Goal: Task Accomplishment & Management: Manage account settings

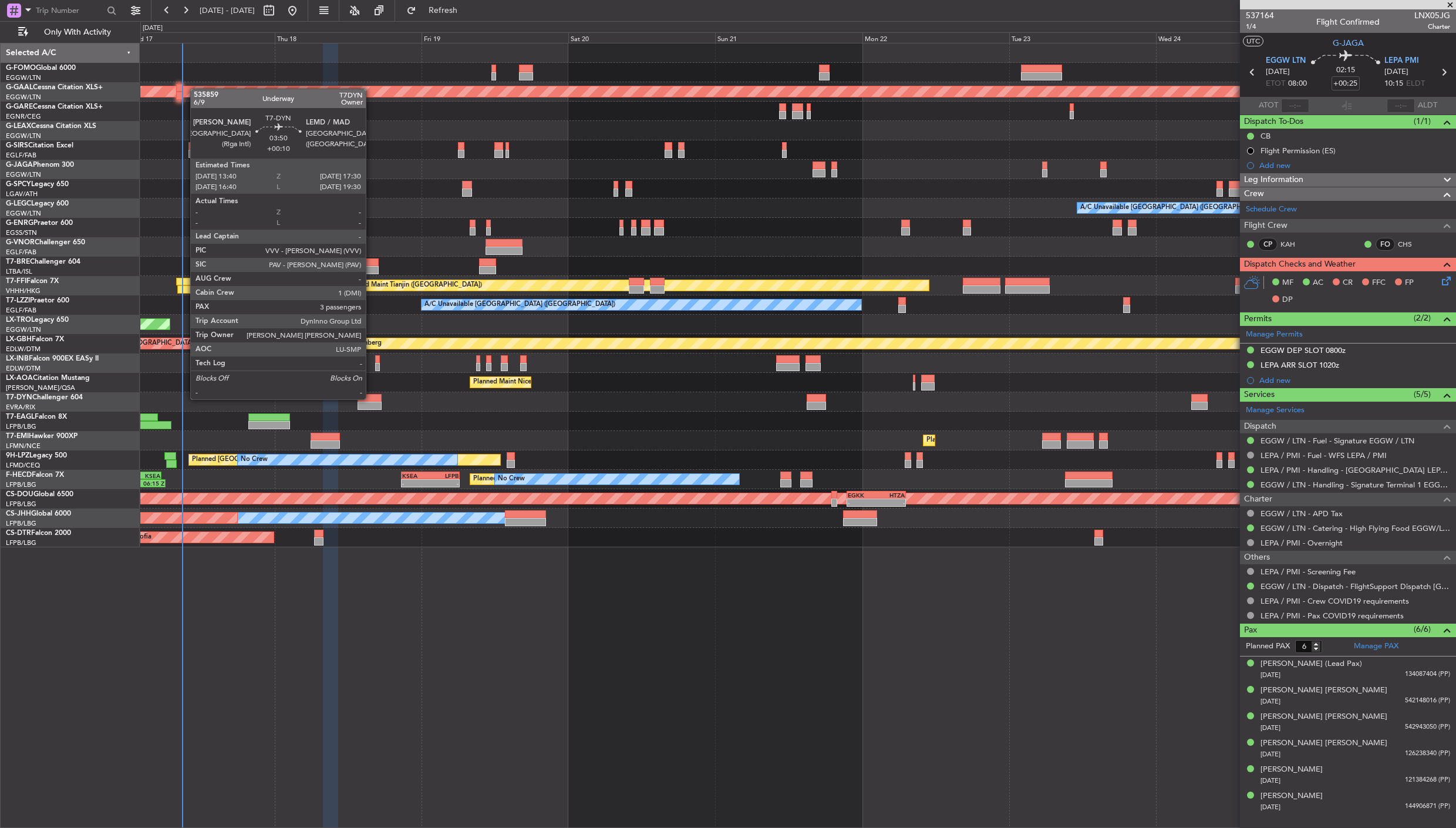
click at [371, 398] on div at bounding box center [369, 398] width 24 height 8
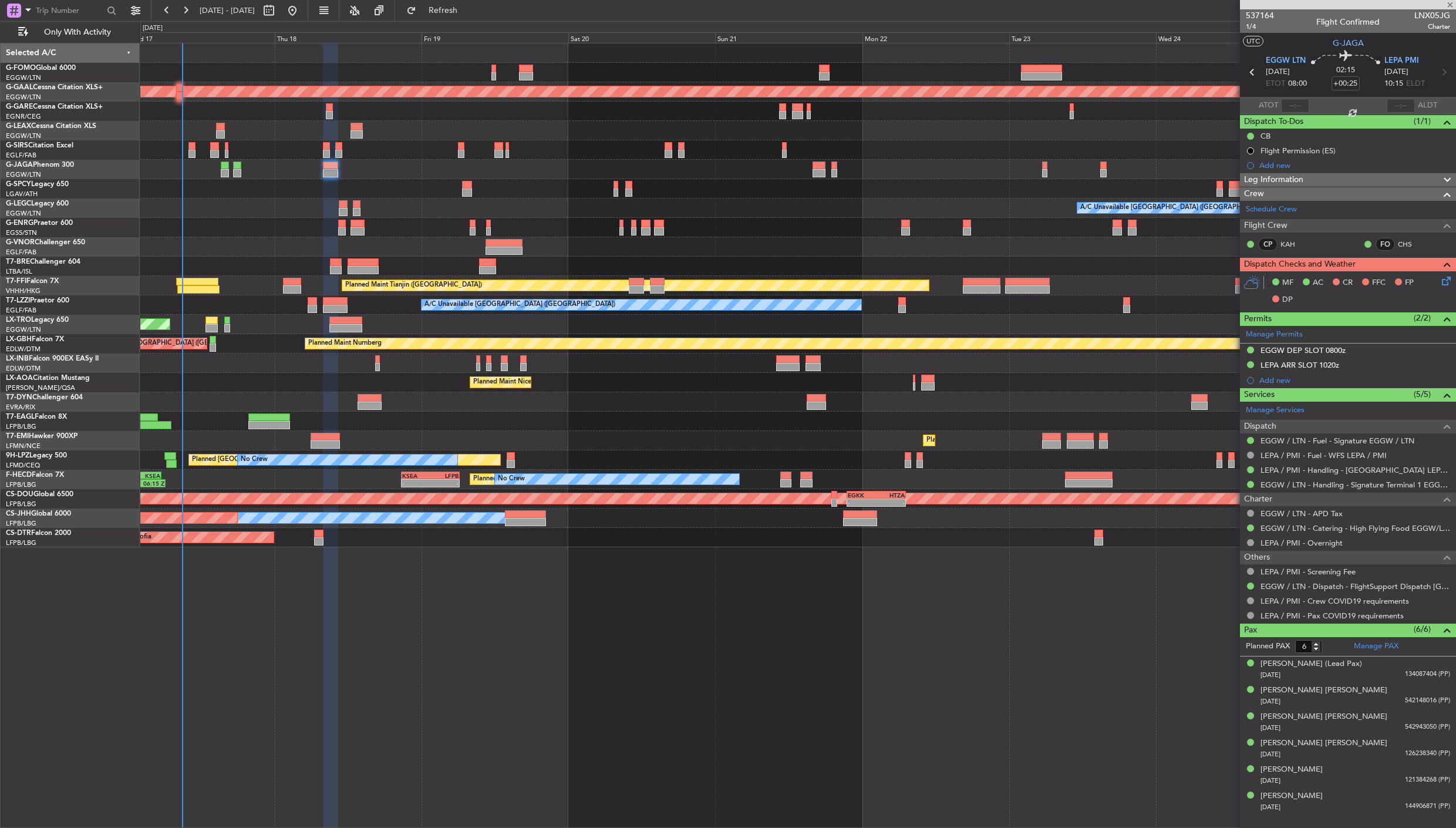
type input "+00:10"
type input "3"
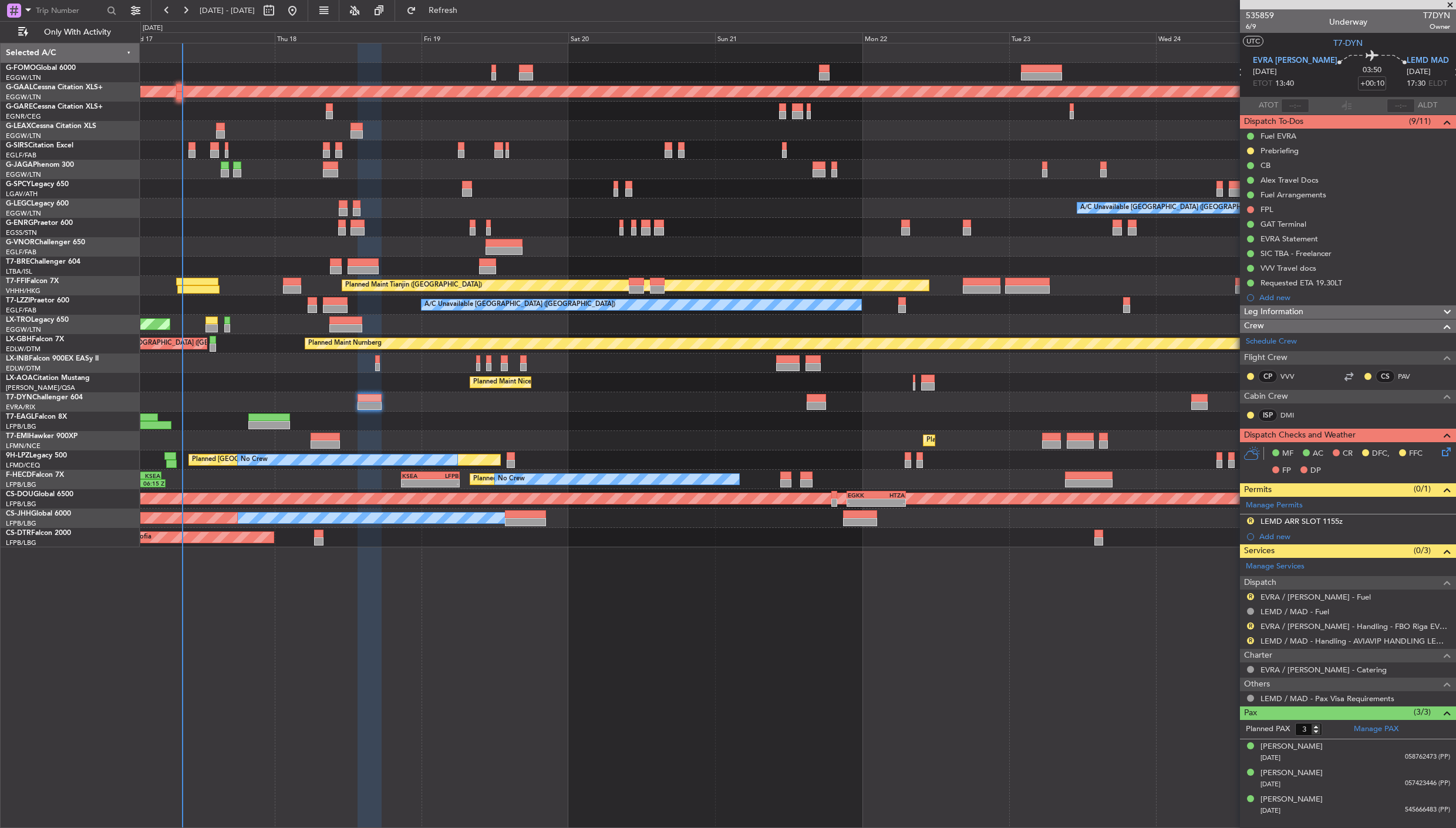
click at [1311, 312] on div "Leg Information" at bounding box center [1347, 311] width 216 height 13
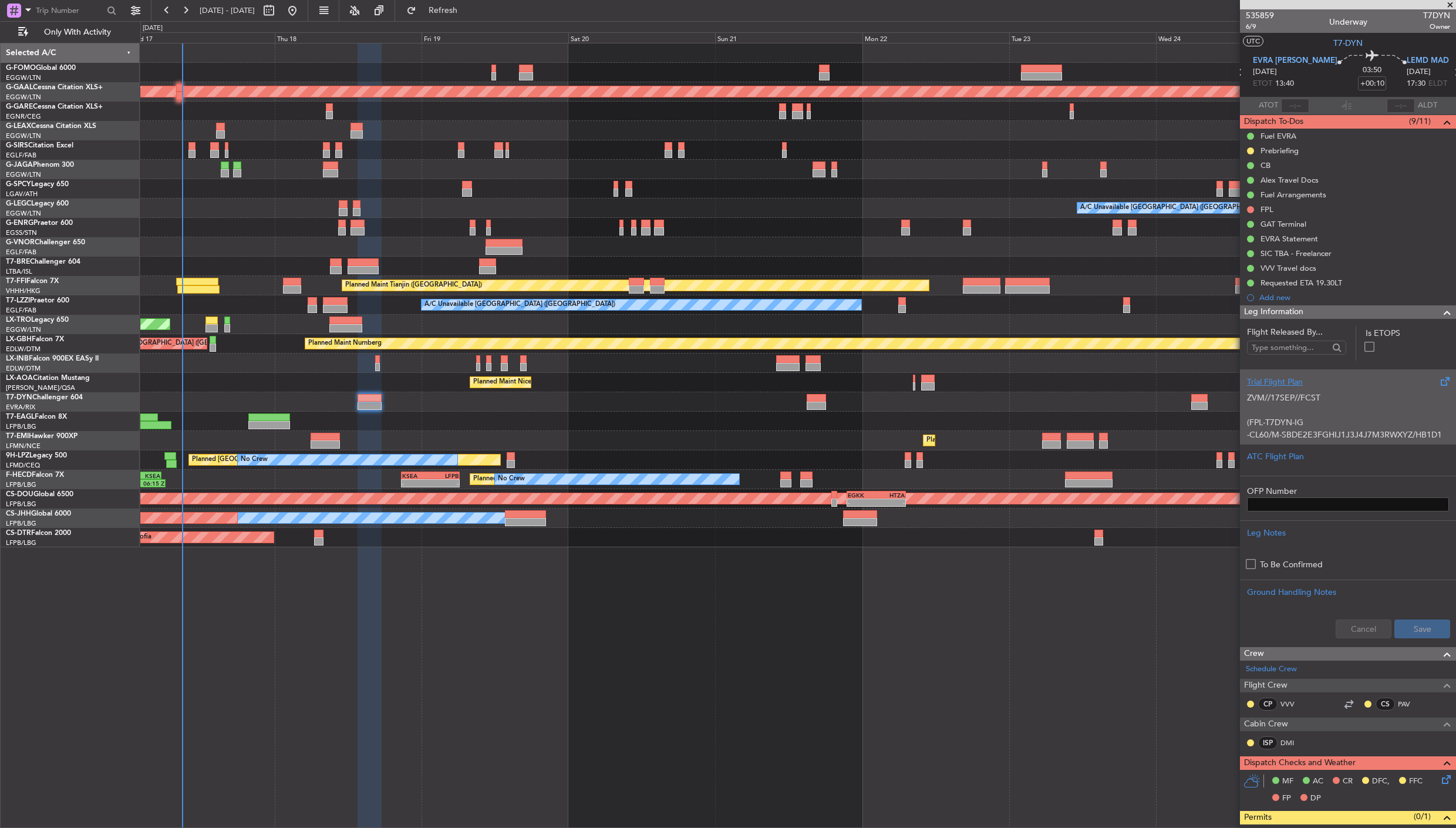
click at [1301, 409] on p at bounding box center [1347, 410] width 201 height 12
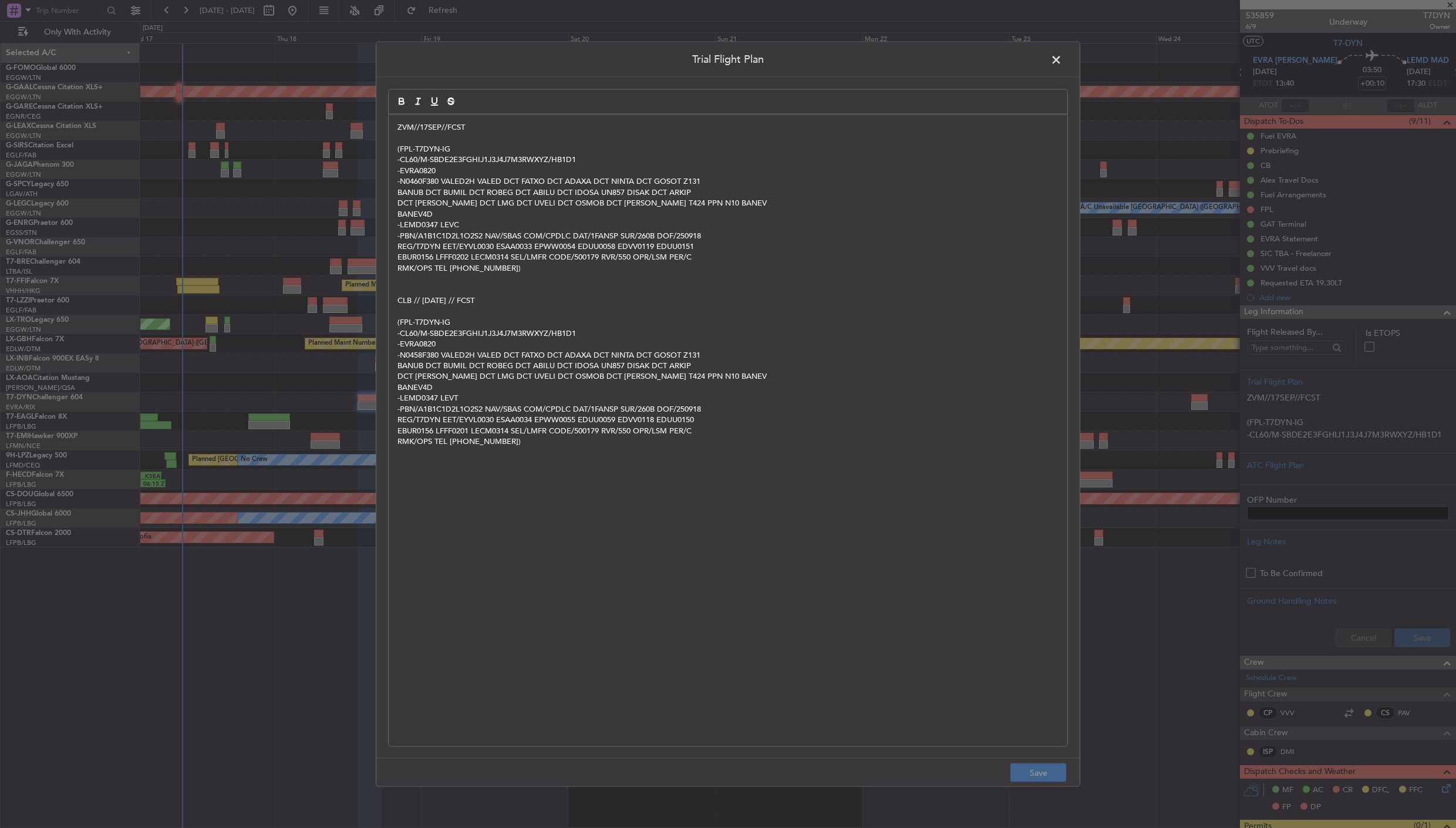
click at [396, 127] on div "ZVM//17SEP//FCST (FPL-T7DYN-IG -CL60/M-SBDE2E3FGHIJ1J3J4J7M3RWXYZ/HB1D1 -EVRA08…" at bounding box center [728, 430] width 679 height 631
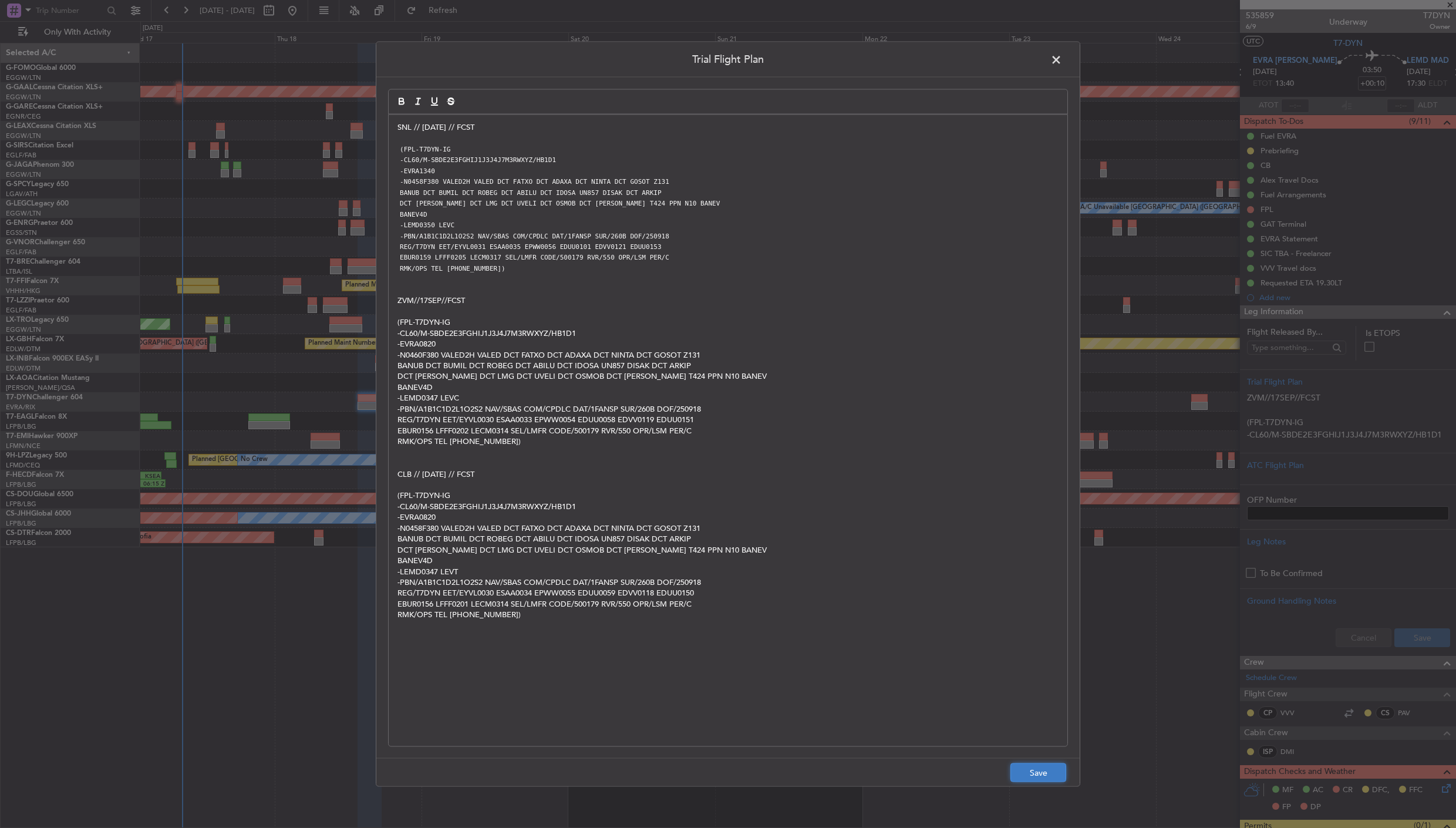
click at [1050, 771] on button "Save" at bounding box center [1038, 772] width 56 height 18
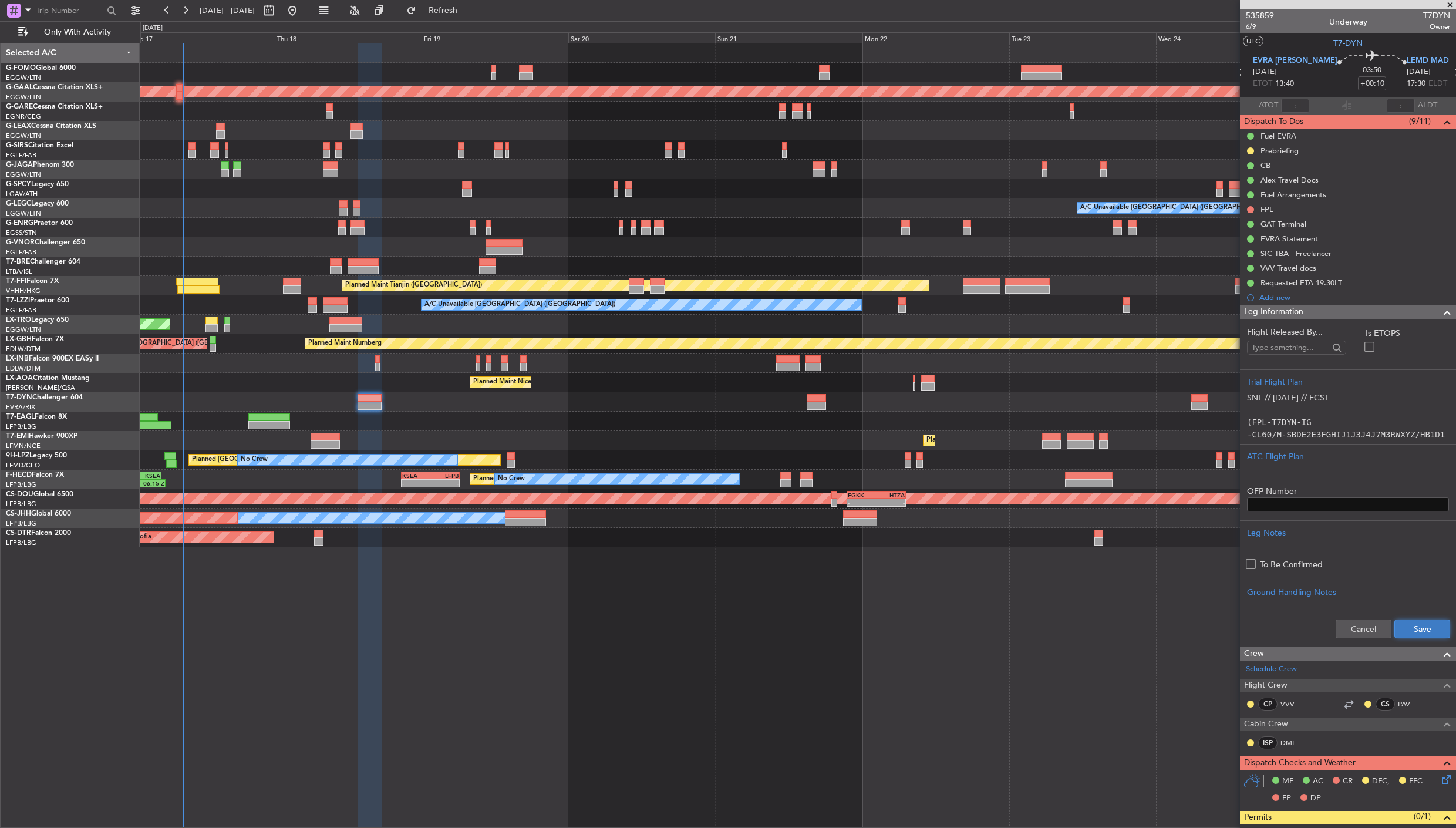
click at [1406, 629] on button "Save" at bounding box center [1422, 628] width 56 height 18
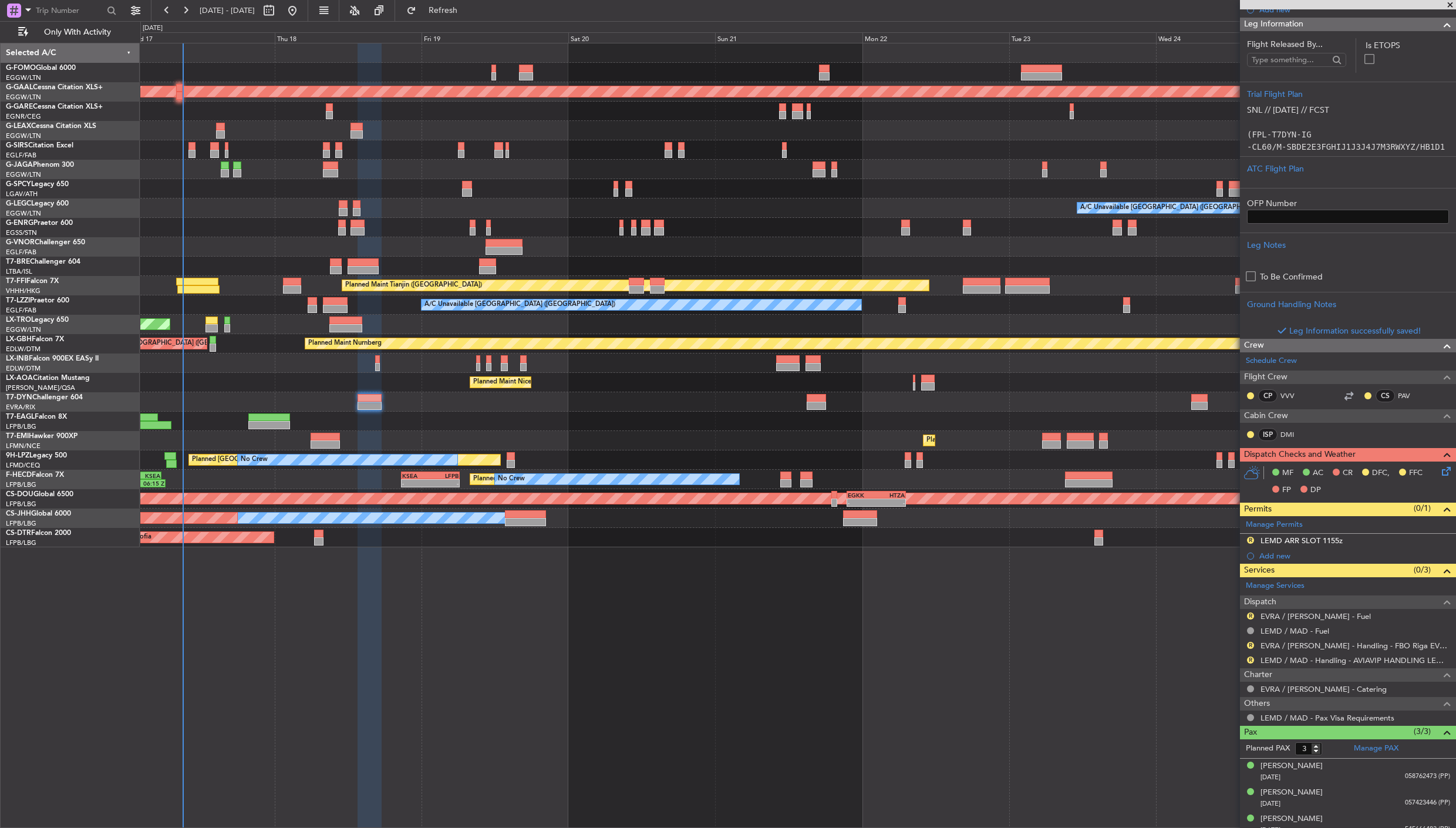
scroll to position [297, 0]
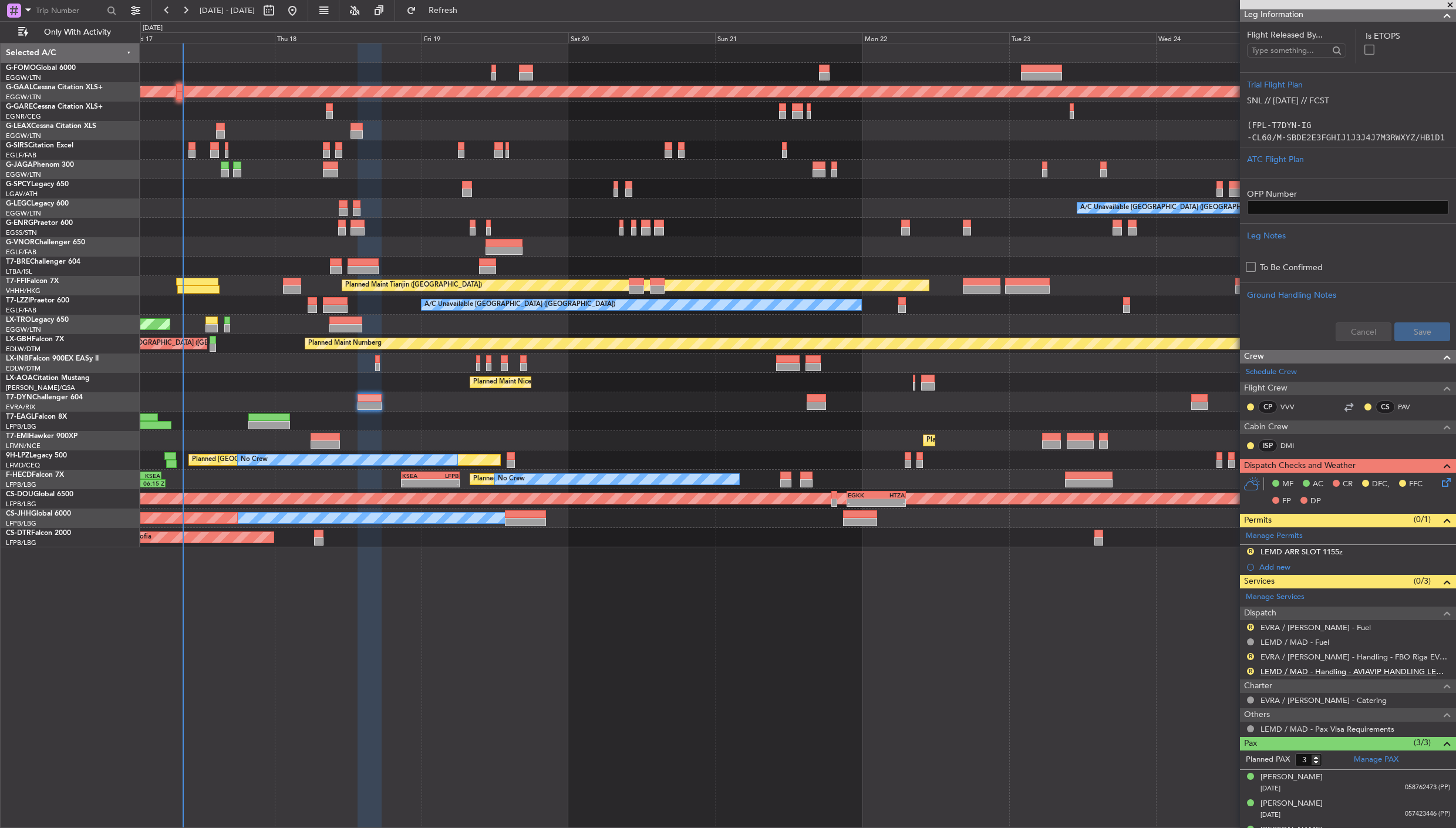
click at [1282, 650] on div "R EVRA / [PERSON_NAME] - Handling - FBO Riga EVRA / [PERSON_NAME]" at bounding box center [1347, 656] width 216 height 15
click at [1282, 668] on link "LEMD / MAD - Handling - AVIAVIP HANDLING LEMD /MAD" at bounding box center [1354, 670] width 189 height 10
click at [1296, 658] on div "LEMD / MAD - Fuel" at bounding box center [1294, 662] width 61 height 15
click at [1272, 655] on link "EVRA / [PERSON_NAME] - Handling - FBO Riga EVRA / [PERSON_NAME]" at bounding box center [1354, 656] width 189 height 10
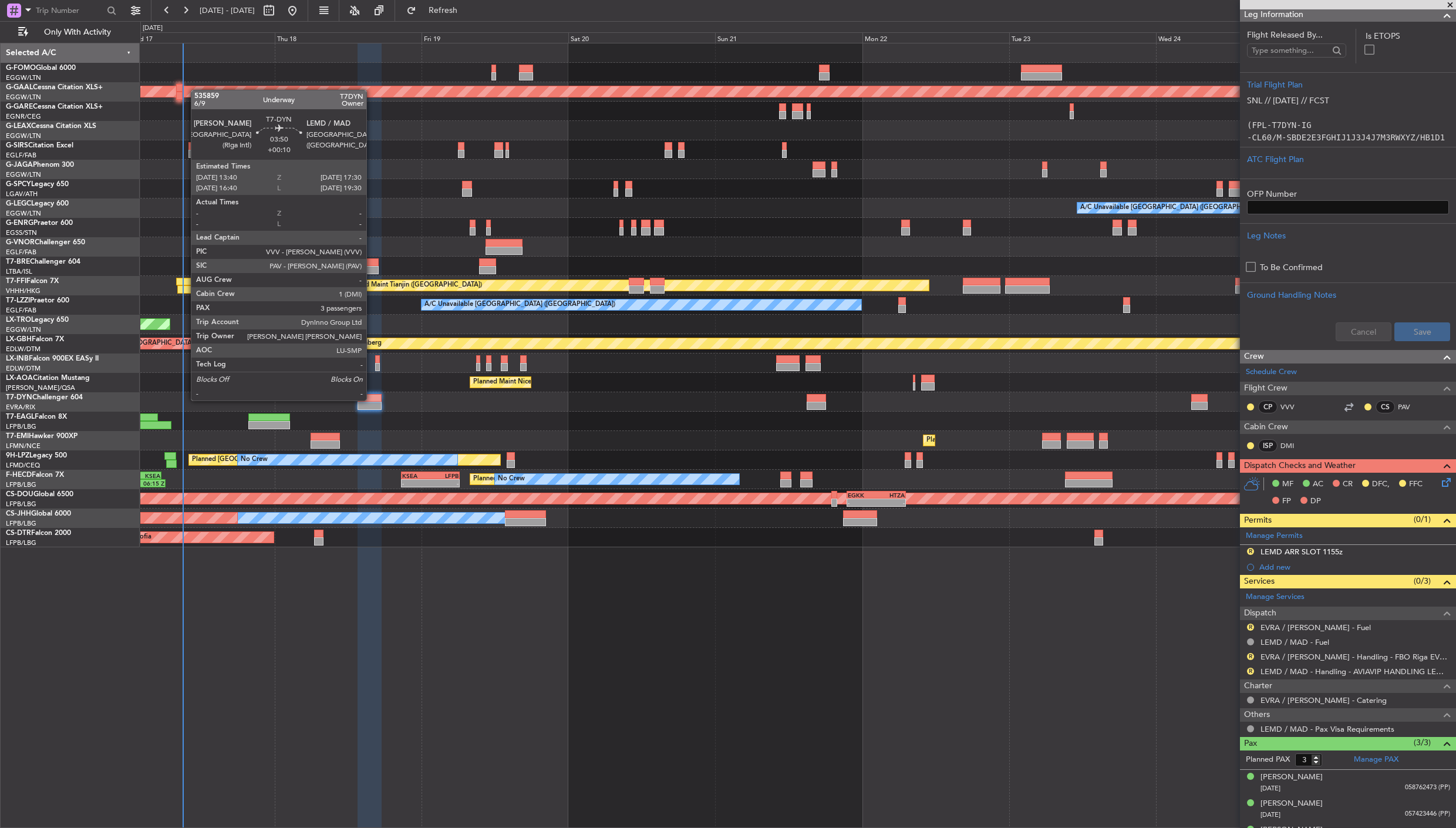
click at [372, 400] on div at bounding box center [369, 398] width 24 height 8
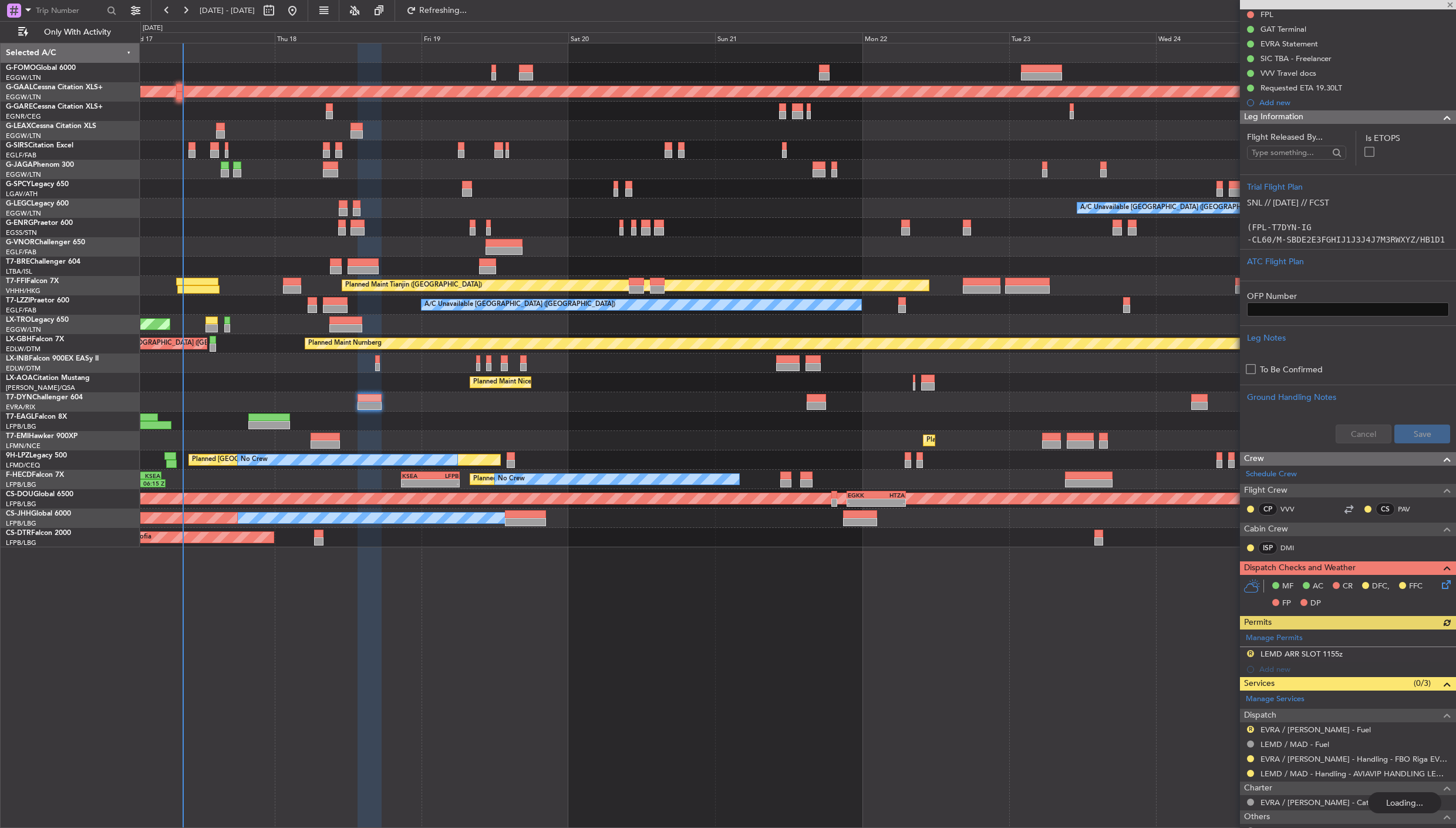
scroll to position [195, 0]
click at [1249, 654] on div "Manage Permits R LEMD ARR SLOT 1155z Add new" at bounding box center [1347, 653] width 216 height 47
click at [1247, 649] on button "R" at bounding box center [1250, 653] width 7 height 7
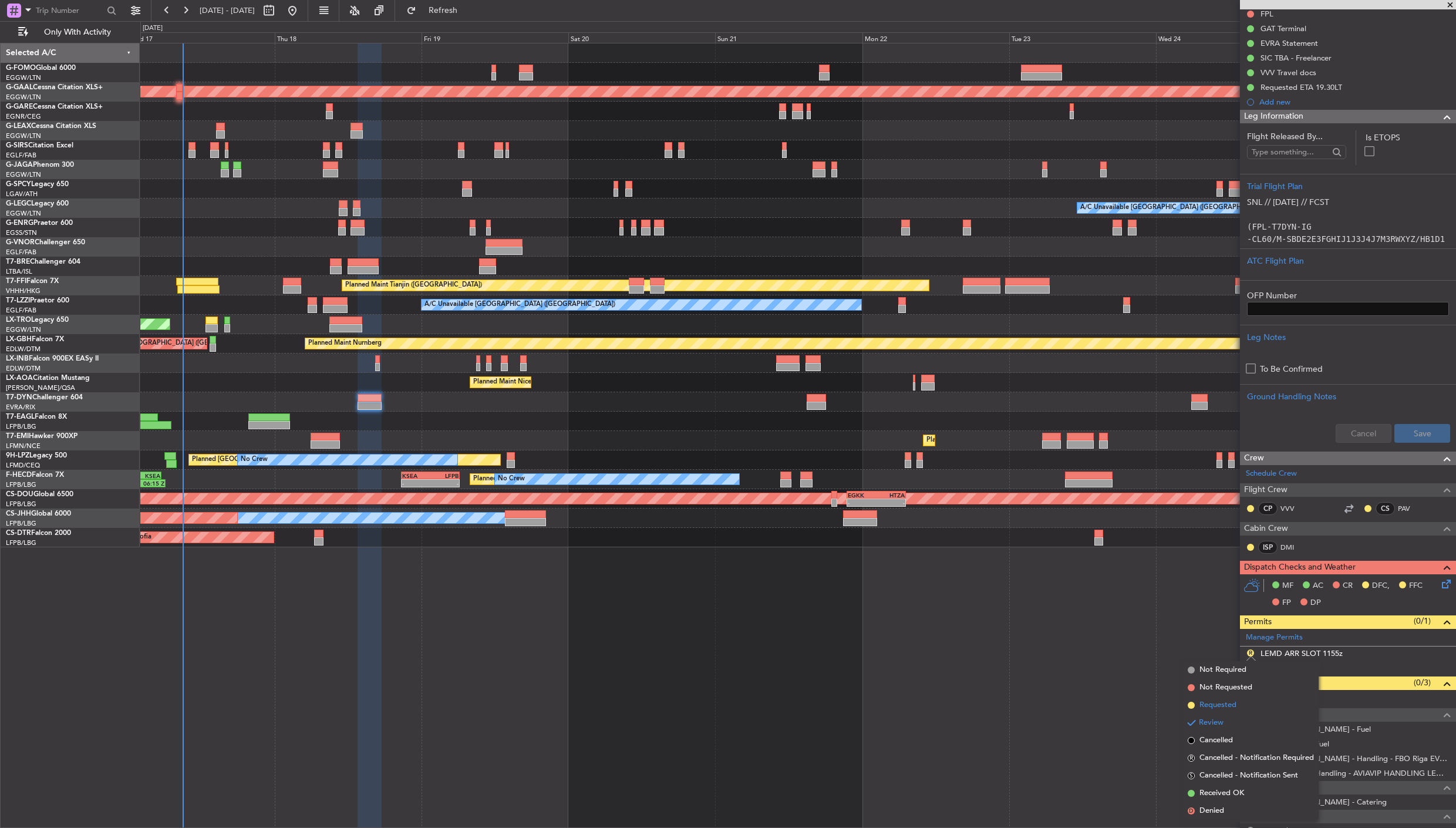
click at [1234, 708] on span "Requested" at bounding box center [1218, 704] width 37 height 11
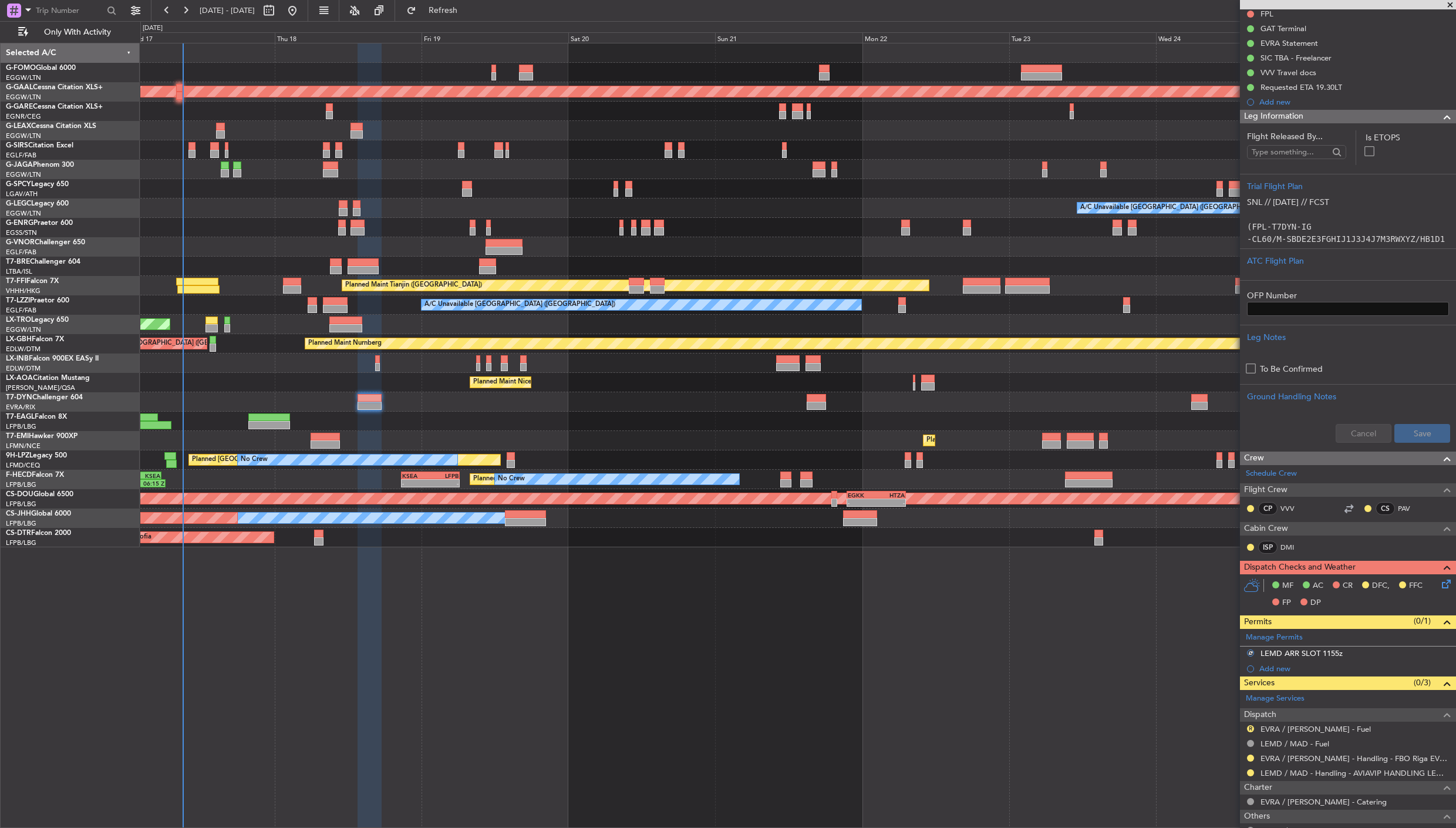
click at [1299, 110] on span "Leg Information" at bounding box center [1274, 116] width 60 height 13
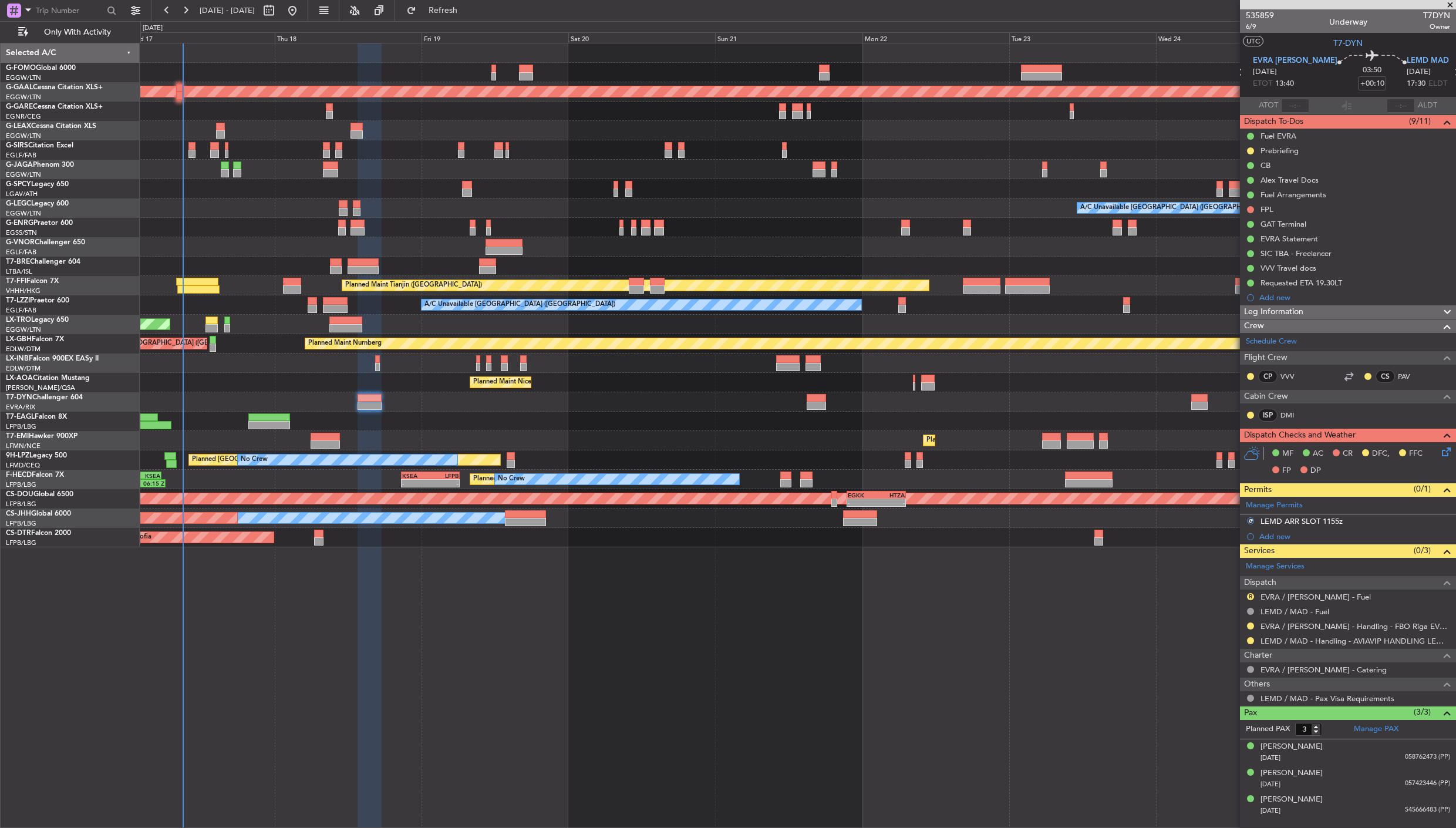
scroll to position [0, 0]
click at [1322, 520] on div "LEMD ARR SLOT 1155z" at bounding box center [1301, 520] width 82 height 10
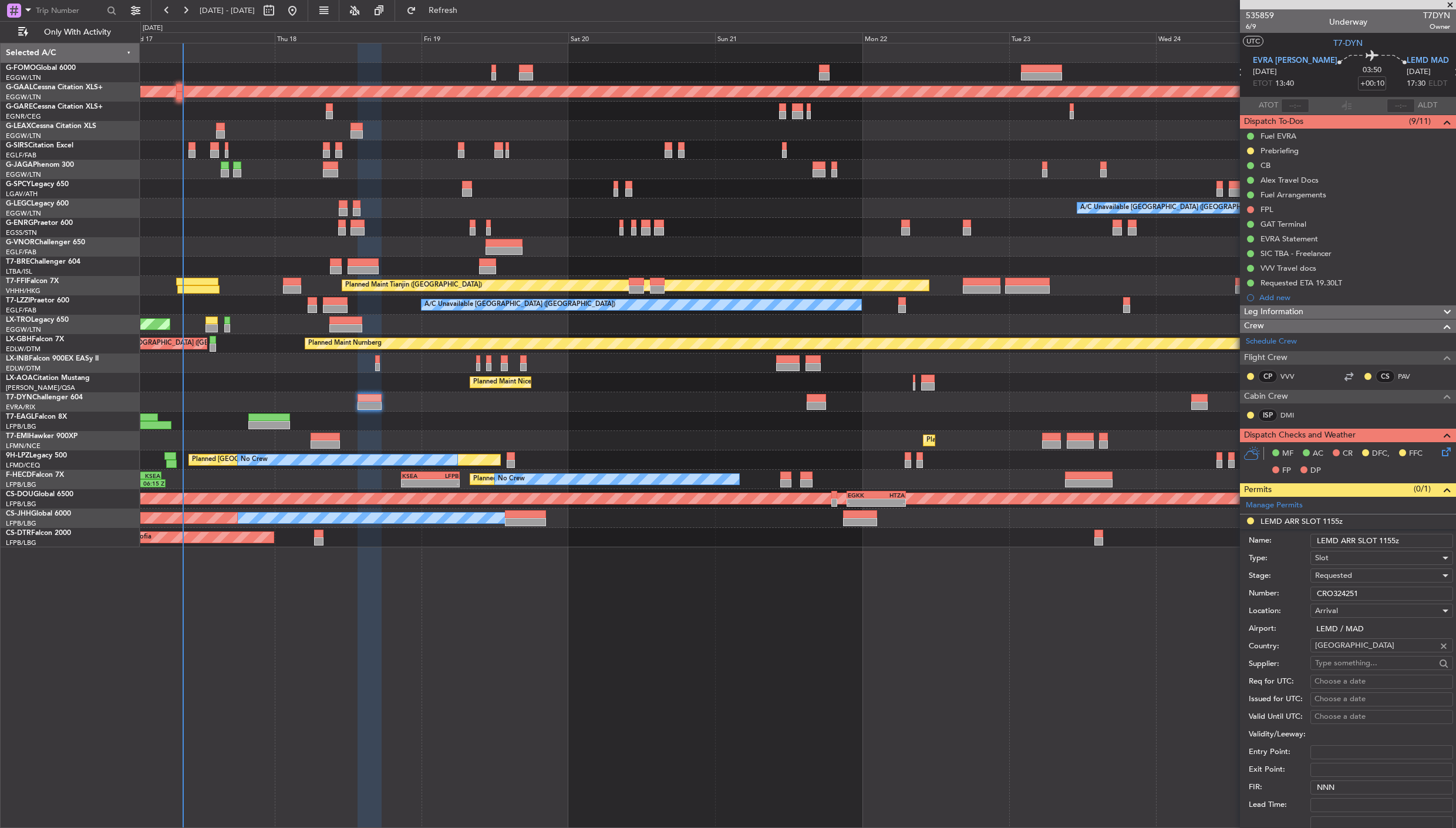
drag, startPoint x: 1389, startPoint y: 540, endPoint x: 1383, endPoint y: 541, distance: 6.1
click at [1383, 541] on input "LEMD ARR SLOT 1155z" at bounding box center [1381, 541] width 143 height 14
click at [1166, 707] on div "OLBA 11:00 Z KTEB 22:45 Z 10:50 Z 22:30 Z Planned [GEOGRAPHIC_DATA] A/C Unavail…" at bounding box center [797, 435] width 1315 height 785
type input "LEMD ARR SLOT 1730z"
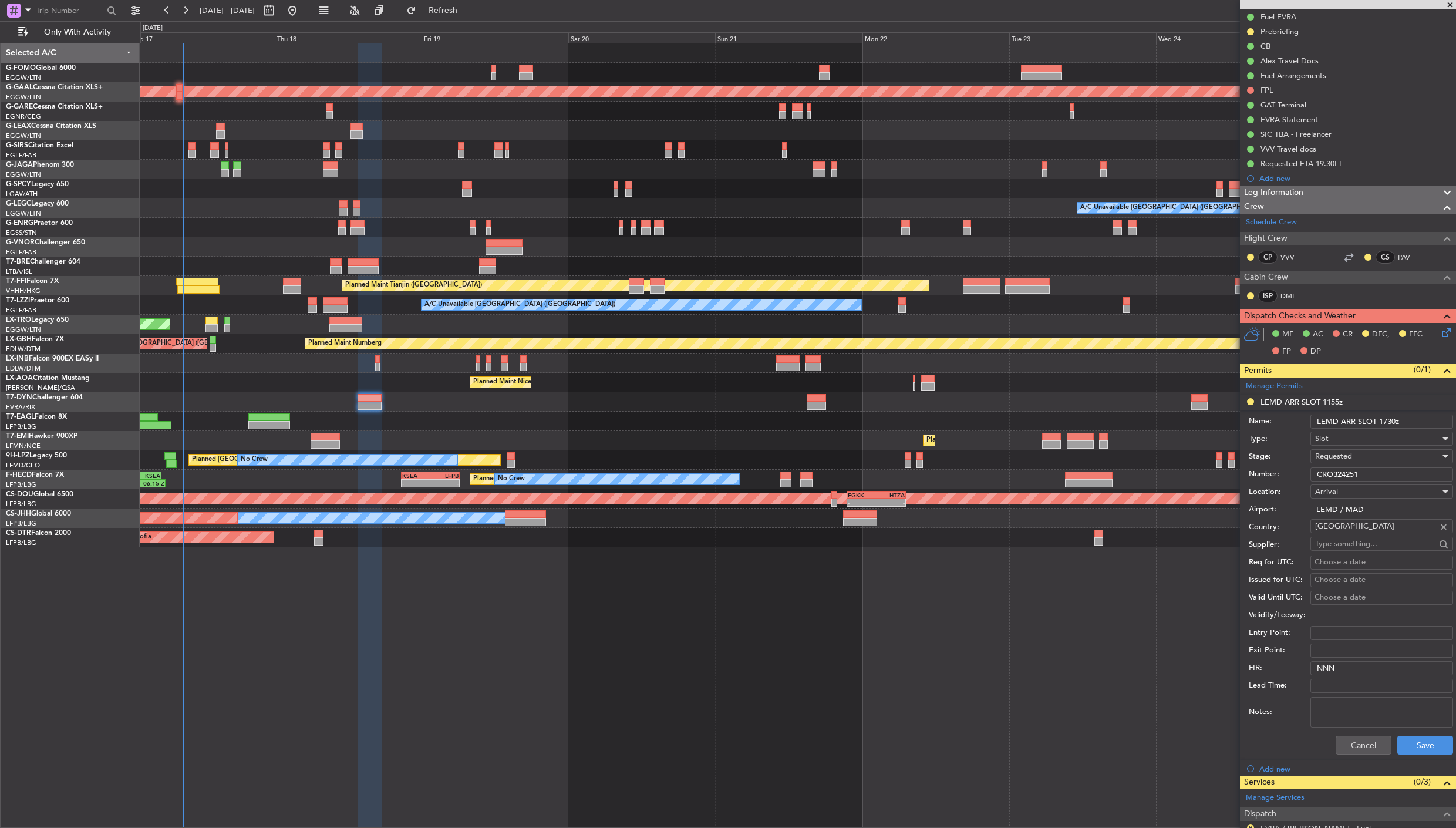
scroll to position [341, 0]
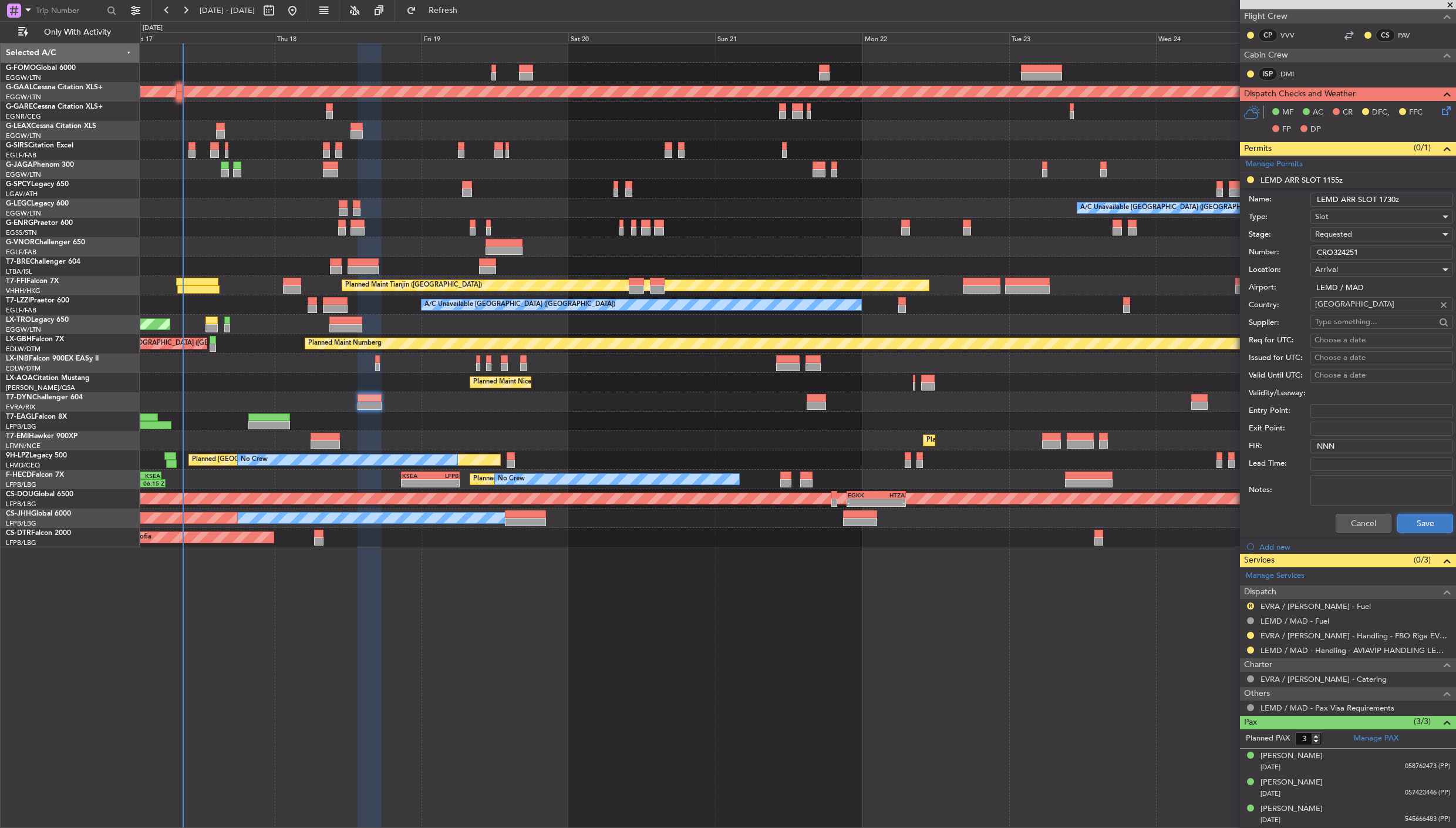
click at [1406, 531] on button "Save" at bounding box center [1425, 522] width 56 height 18
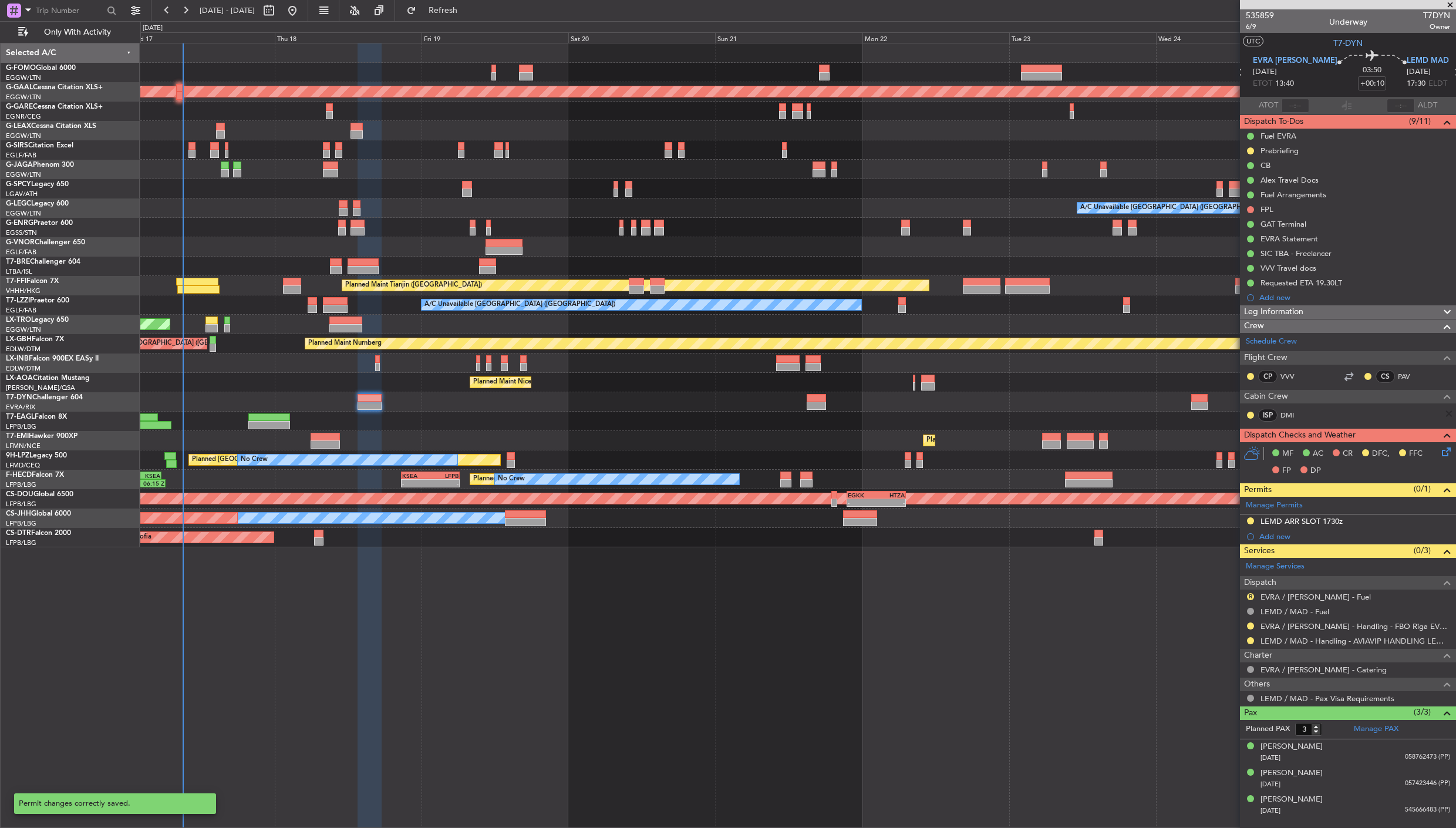
scroll to position [0, 0]
click at [1248, 597] on button "R" at bounding box center [1250, 597] width 7 height 7
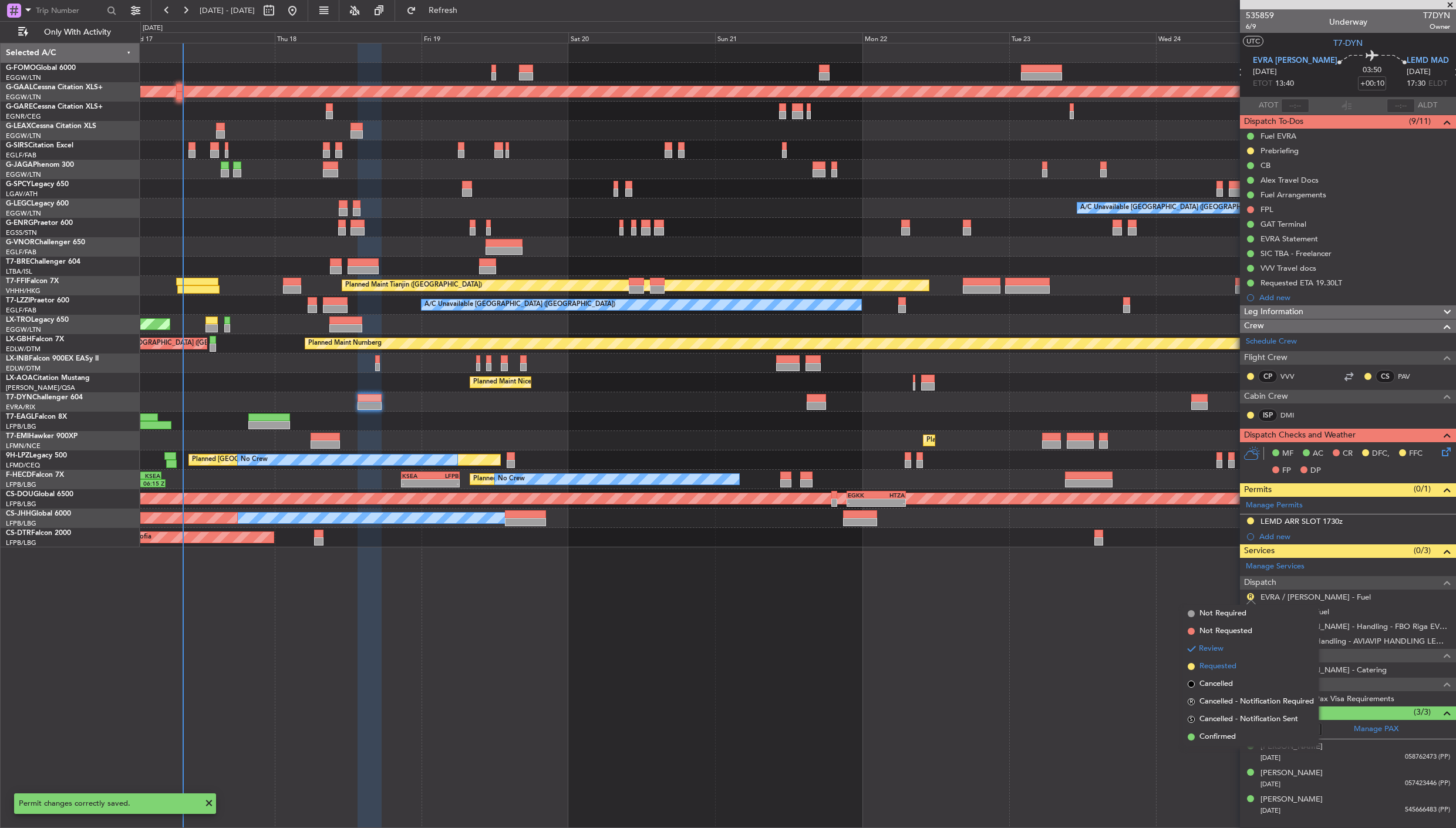
click at [1219, 668] on span "Requested" at bounding box center [1218, 666] width 37 height 11
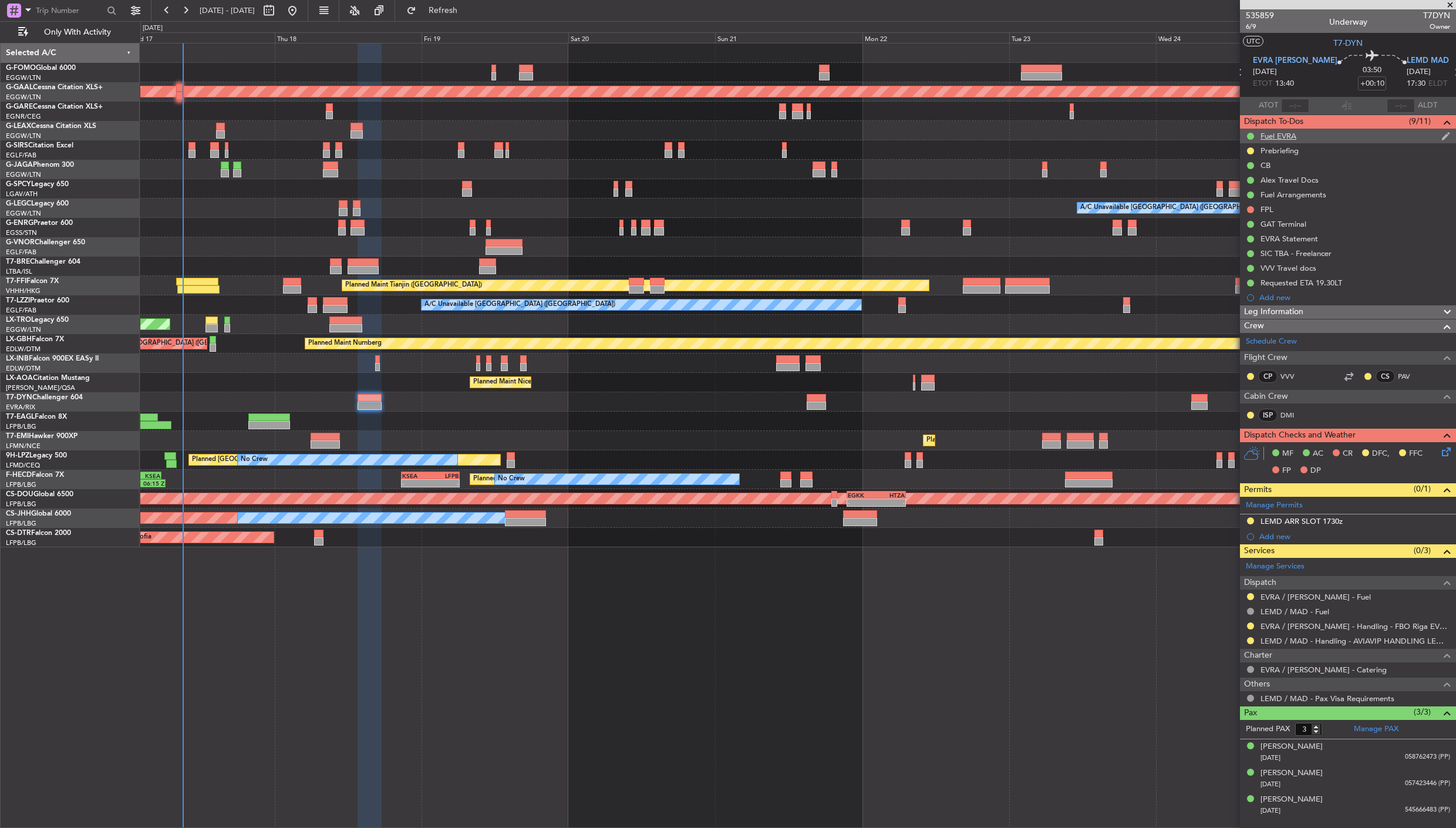
click at [1270, 135] on div "Fuel EVRA" at bounding box center [1277, 135] width 36 height 10
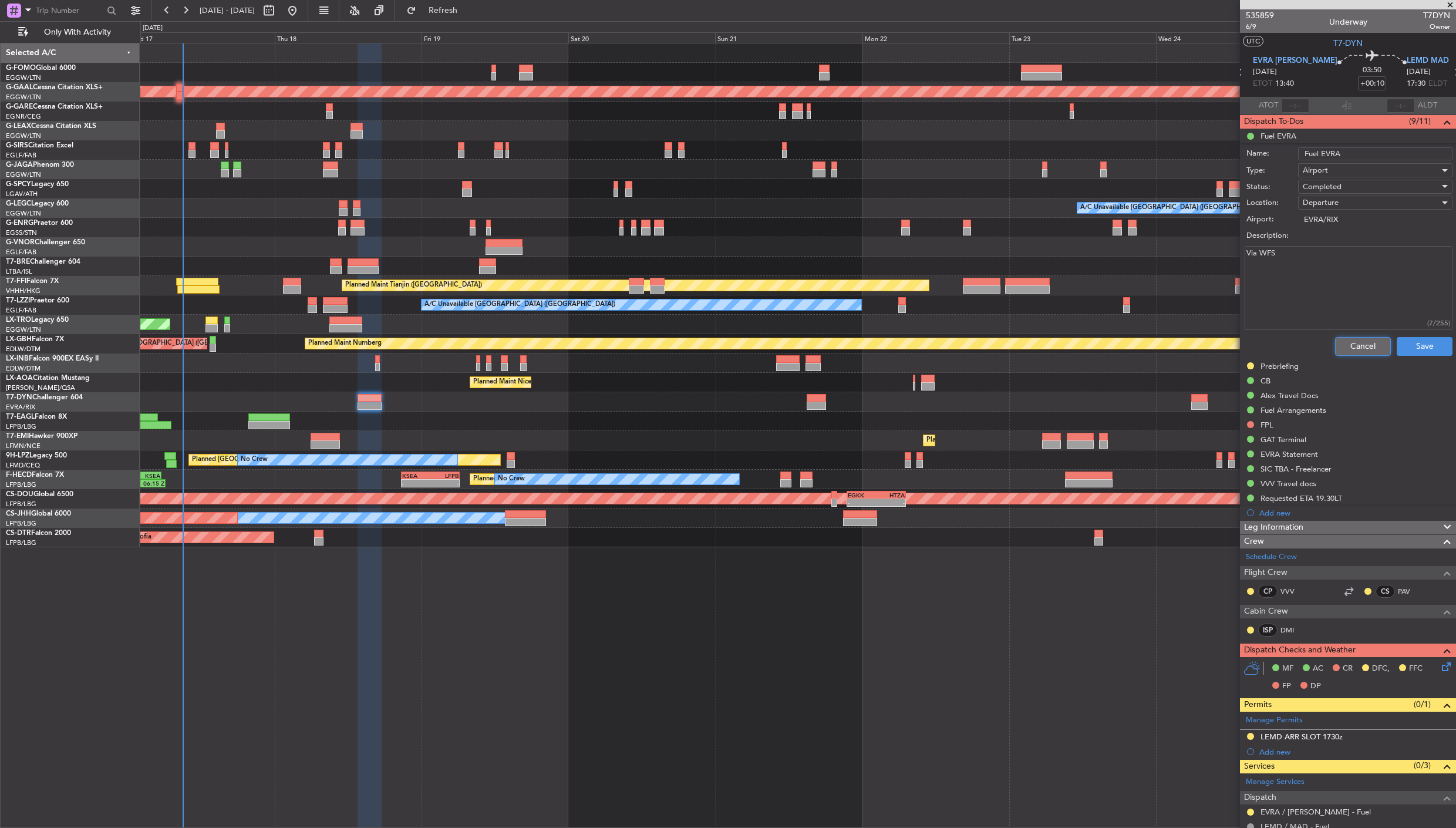
click at [1353, 347] on button "Cancel" at bounding box center [1363, 346] width 56 height 18
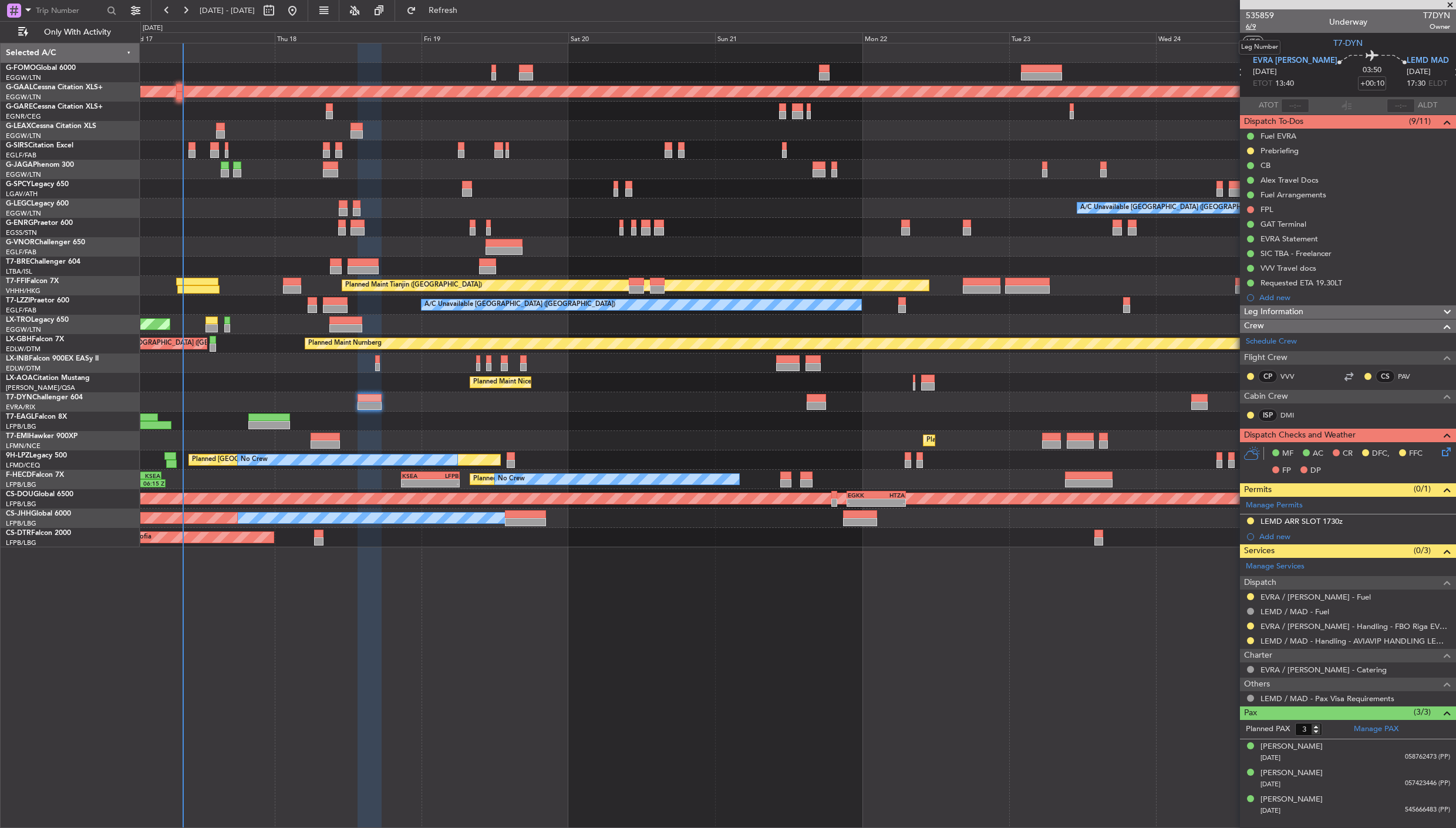
click at [1246, 22] on span "6/9" at bounding box center [1260, 26] width 28 height 10
click at [1443, 449] on icon at bounding box center [1444, 449] width 10 height 10
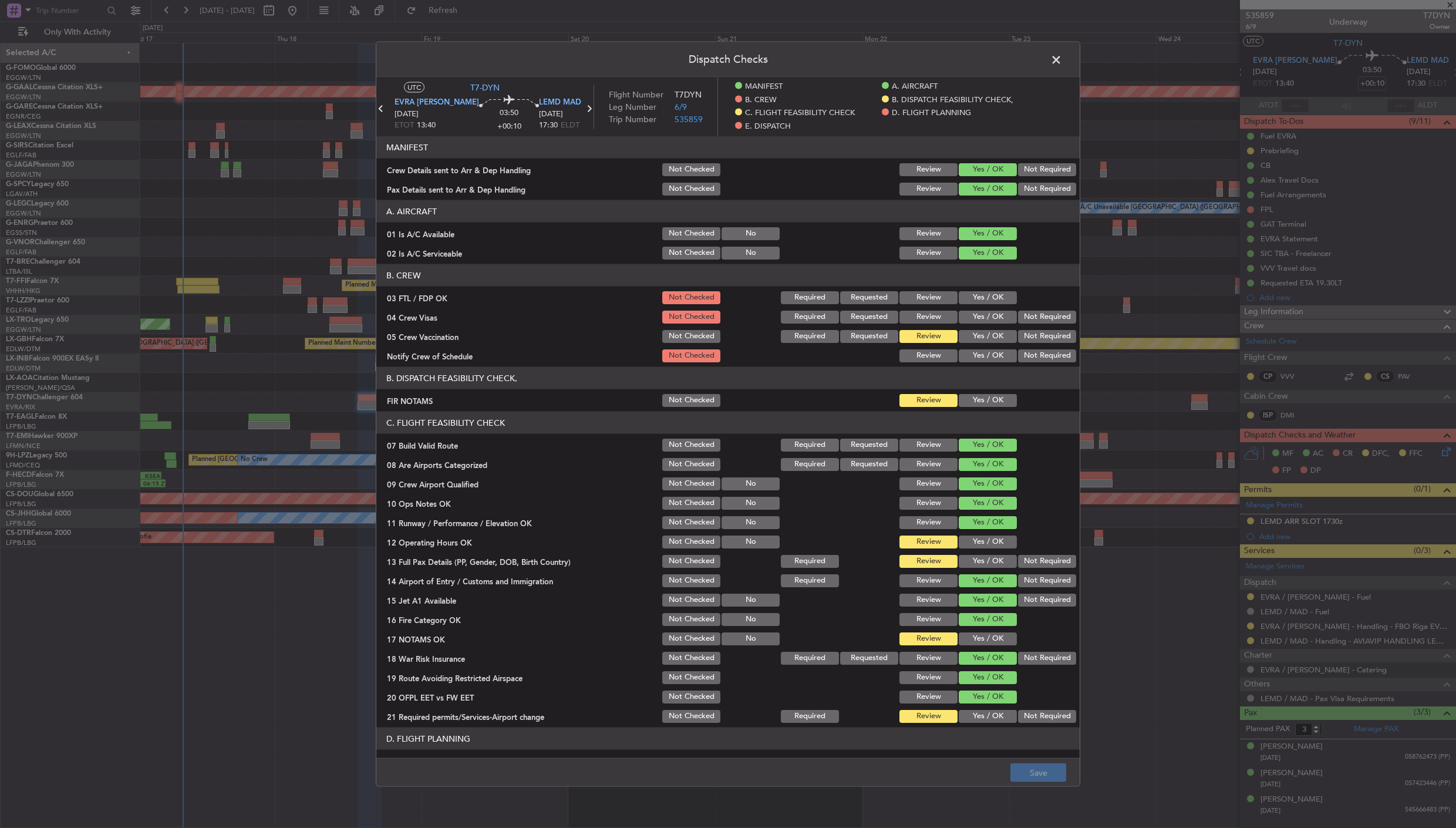
click at [975, 336] on button "Yes / OK" at bounding box center [987, 336] width 58 height 13
click at [1018, 335] on button "Not Required" at bounding box center [1047, 336] width 58 height 13
click at [976, 396] on button "Yes / OK" at bounding box center [987, 400] width 58 height 13
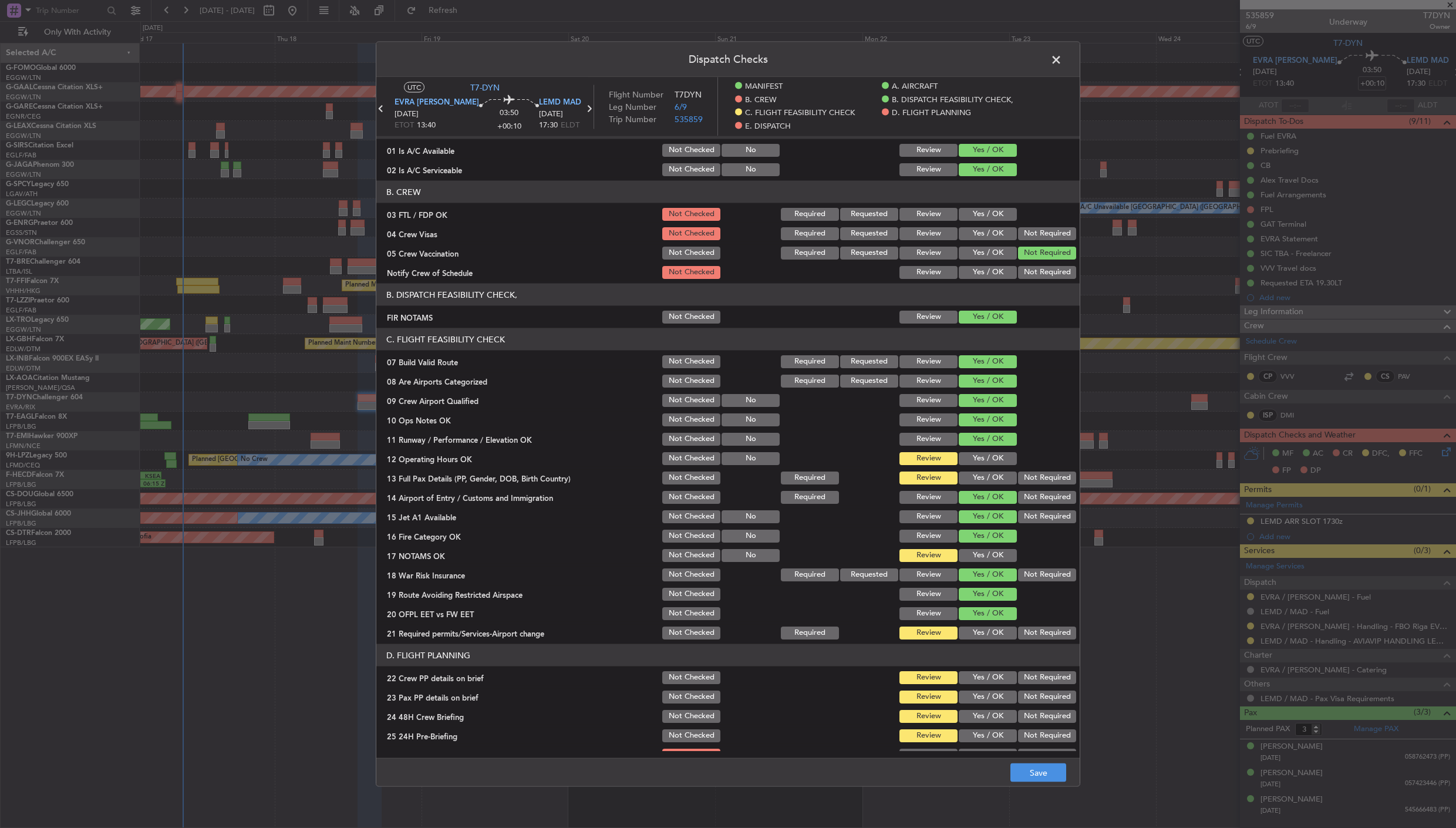
scroll to position [195, 0]
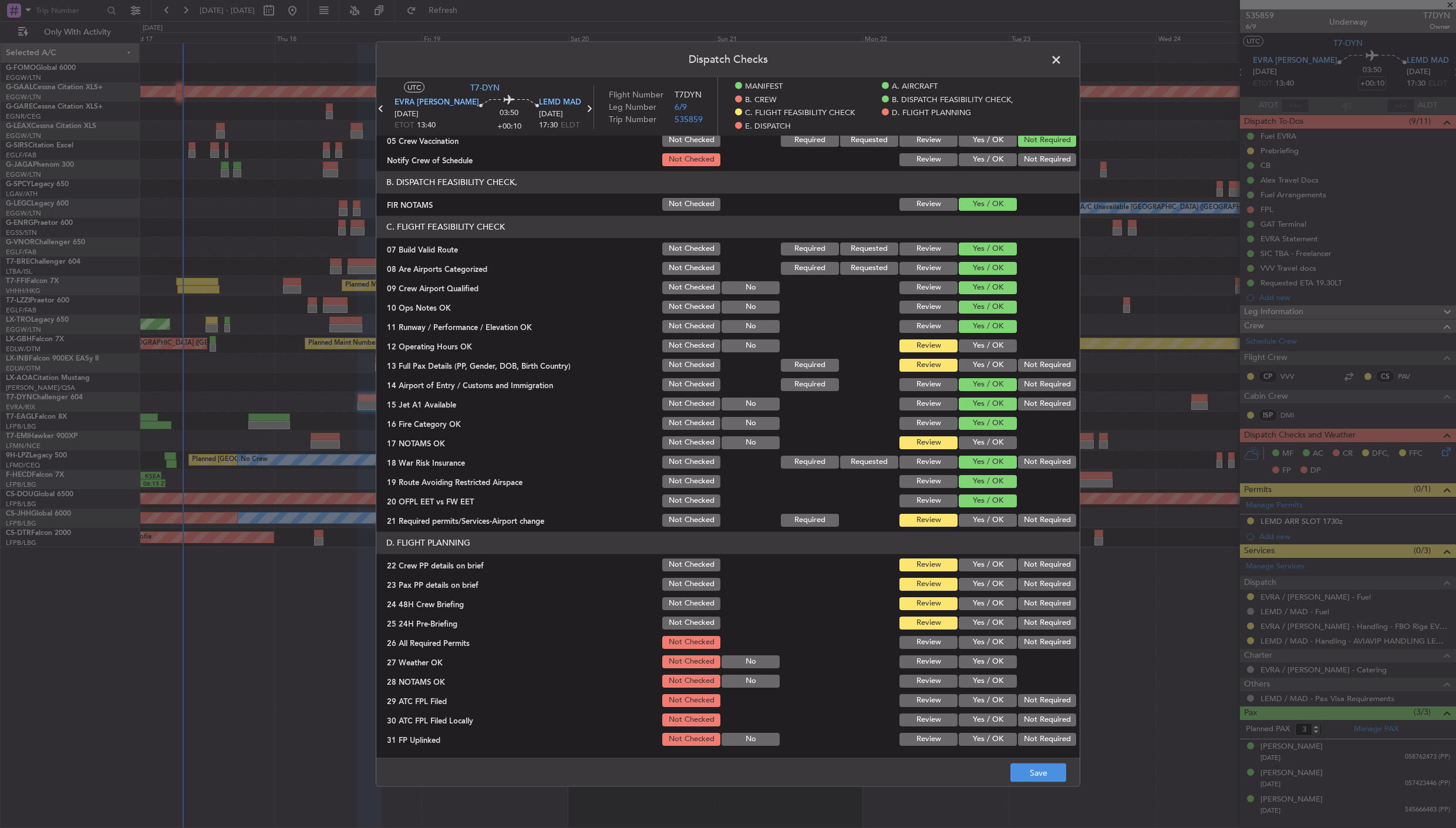
click at [980, 340] on button "Yes / OK" at bounding box center [987, 346] width 58 height 13
click at [976, 362] on button "Yes / OK" at bounding box center [987, 365] width 58 height 13
click at [971, 438] on button "Yes / OK" at bounding box center [987, 442] width 58 height 13
click at [972, 524] on button "Yes / OK" at bounding box center [987, 520] width 58 height 13
click at [969, 566] on button "Yes / OK" at bounding box center [987, 565] width 58 height 13
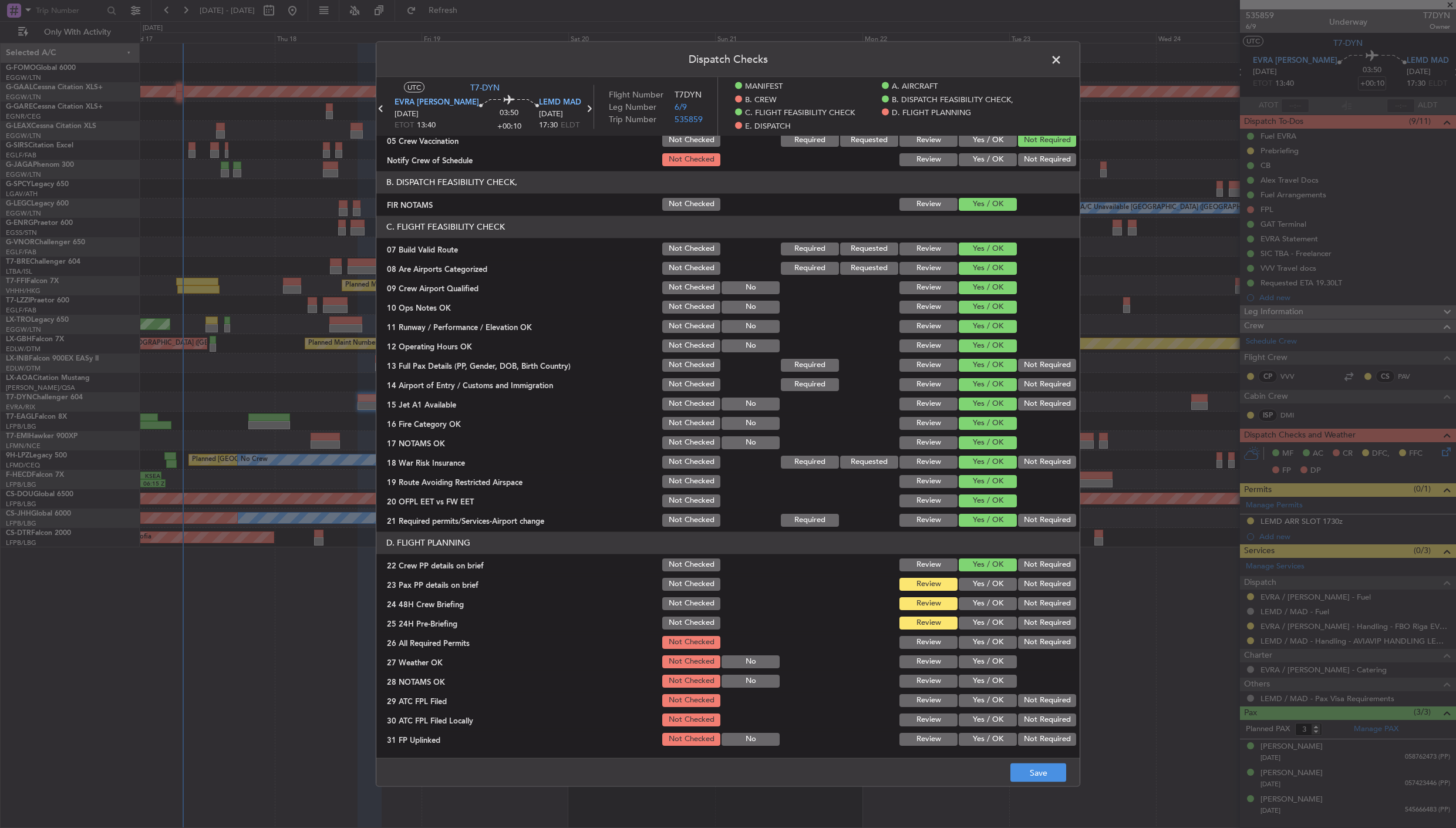
click at [963, 584] on button "Yes / OK" at bounding box center [987, 584] width 58 height 13
click at [966, 607] on button "Yes / OK" at bounding box center [987, 604] width 58 height 13
drag, startPoint x: 974, startPoint y: 621, endPoint x: 965, endPoint y: 603, distance: 20.1
click at [972, 619] on button "Yes / OK" at bounding box center [987, 623] width 58 height 13
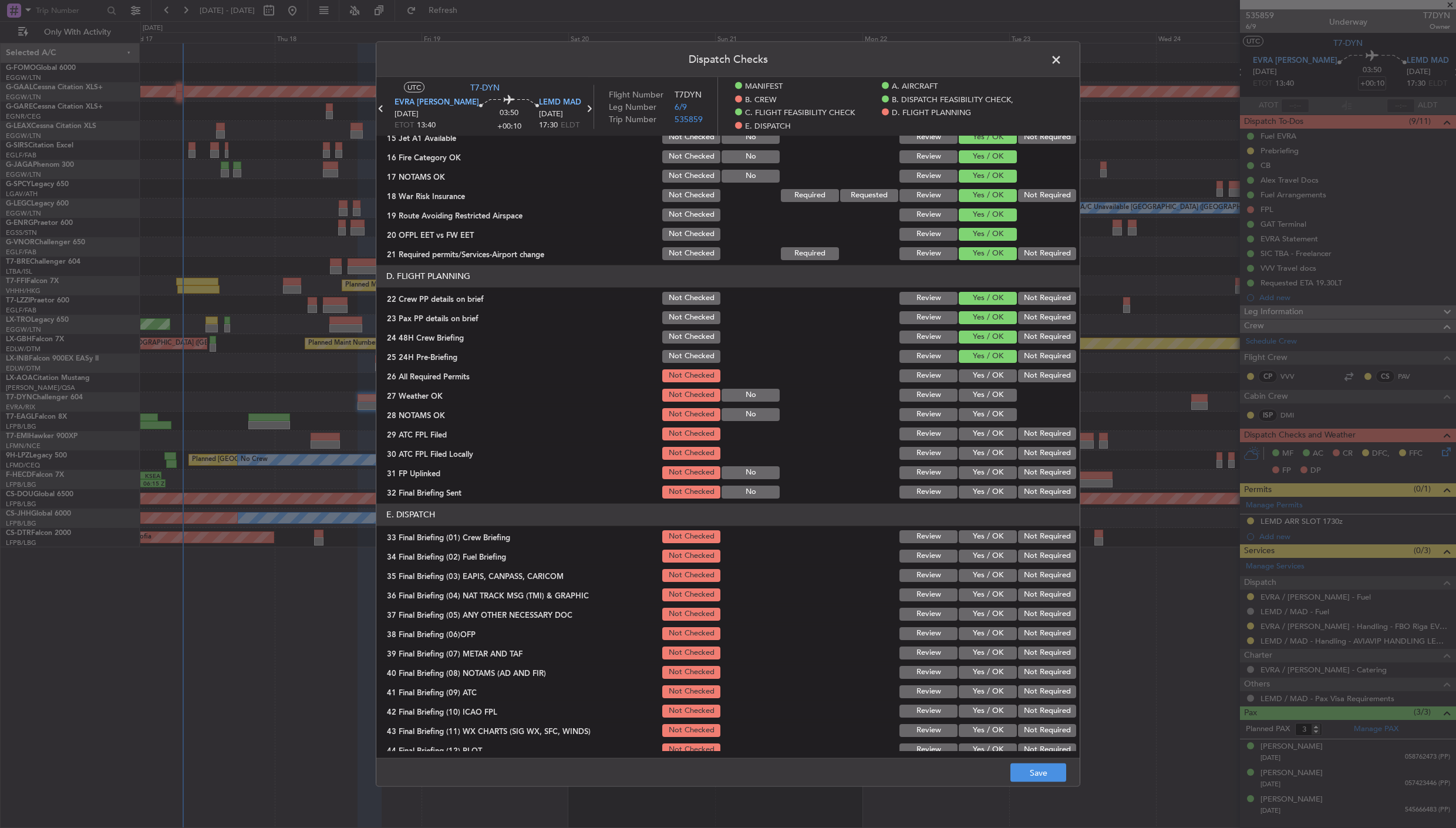
scroll to position [471, 0]
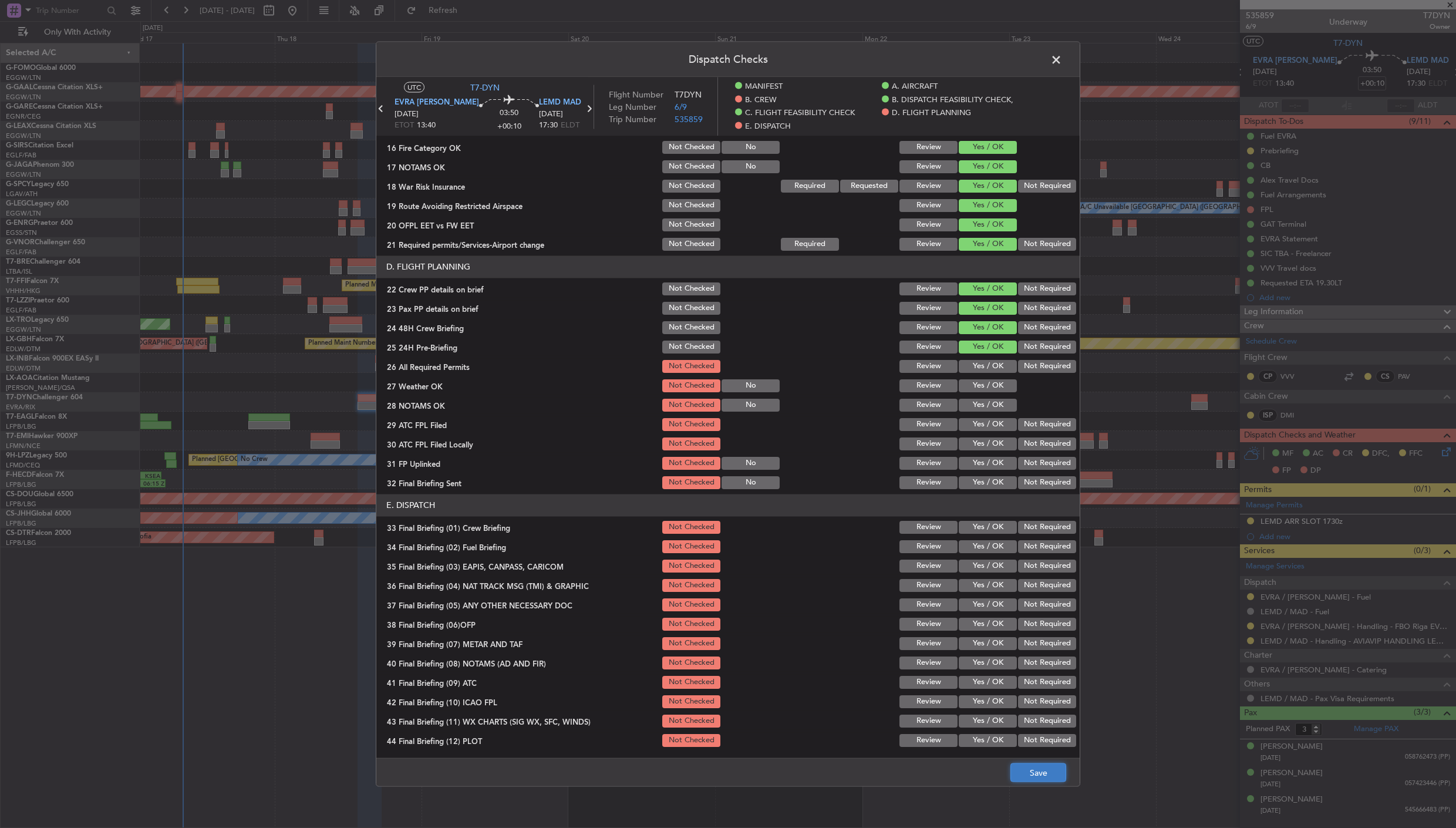
click at [1031, 776] on button "Save" at bounding box center [1038, 772] width 56 height 18
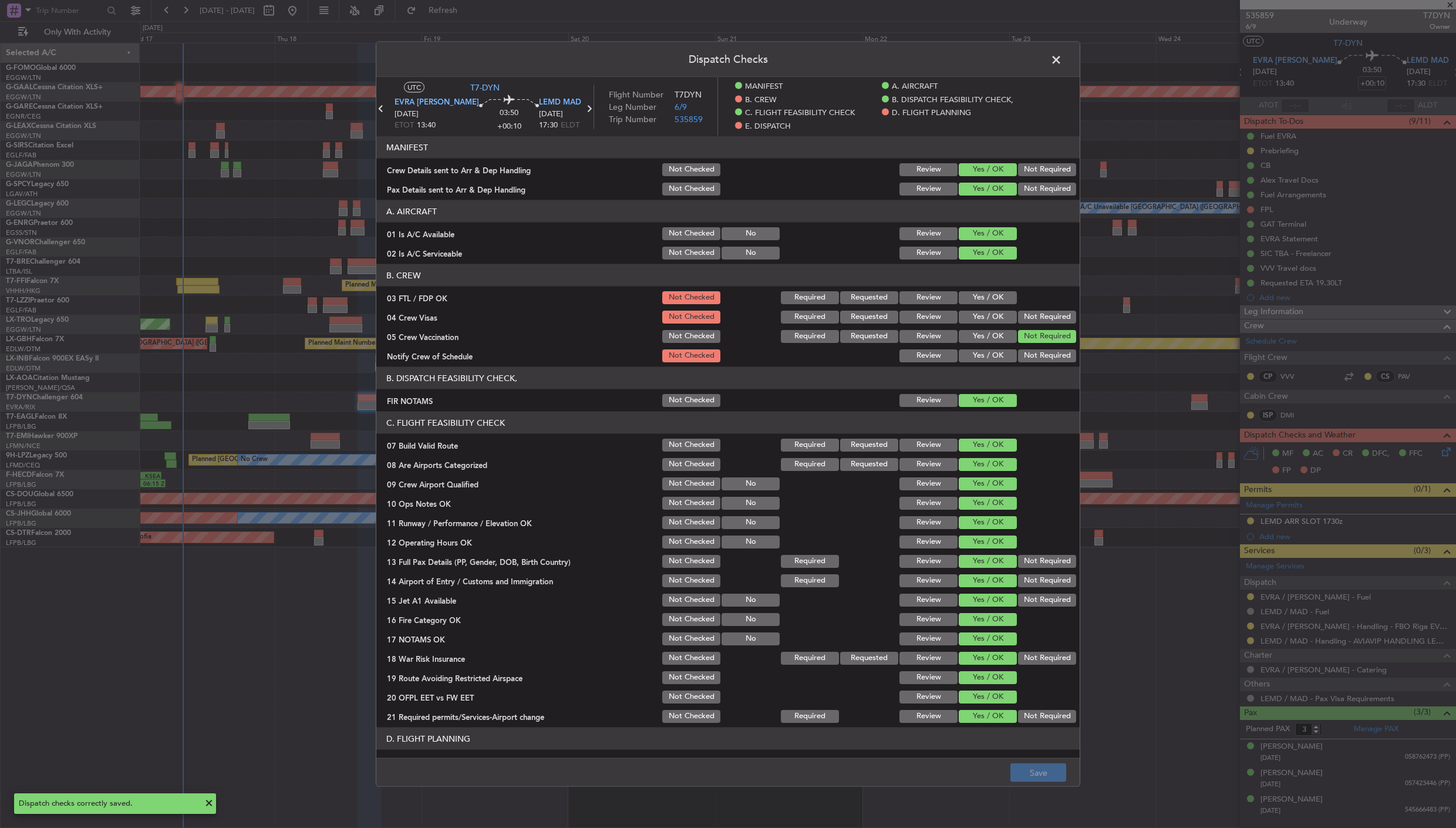
click at [1062, 59] on span at bounding box center [1062, 62] width 0 height 24
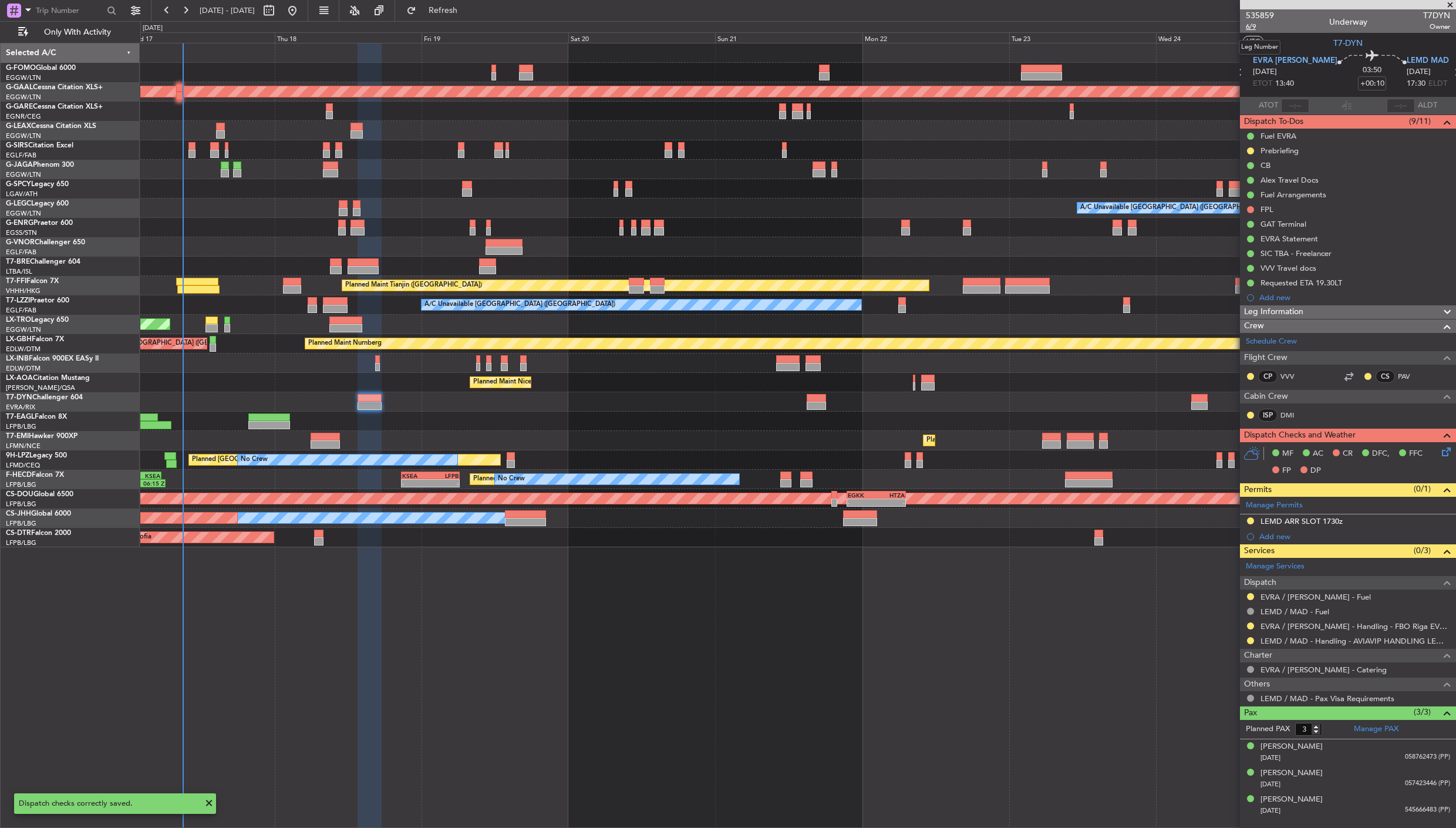
click at [1256, 25] on span "6/9" at bounding box center [1260, 26] width 28 height 10
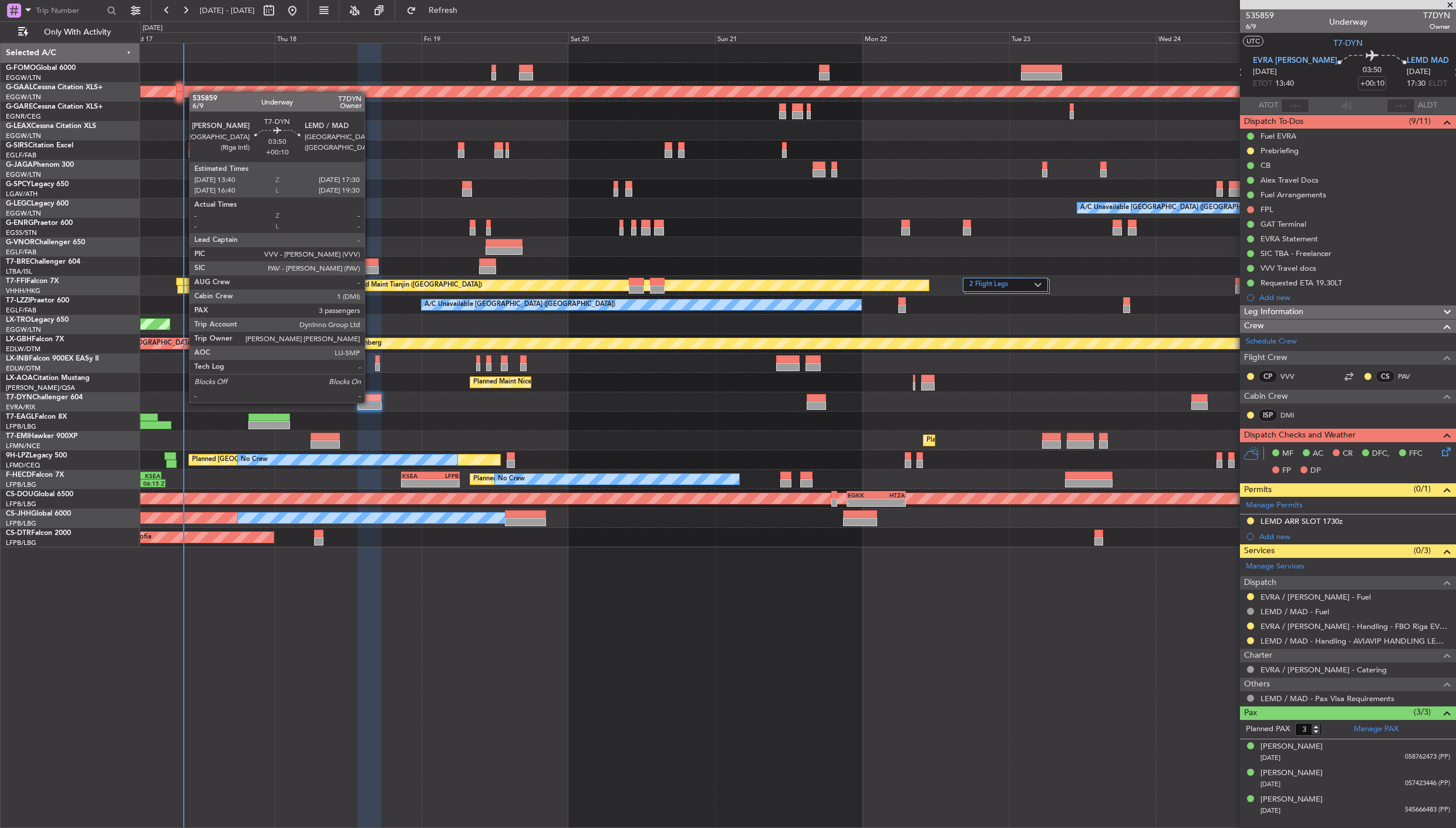
click at [371, 401] on div at bounding box center [369, 405] width 24 height 8
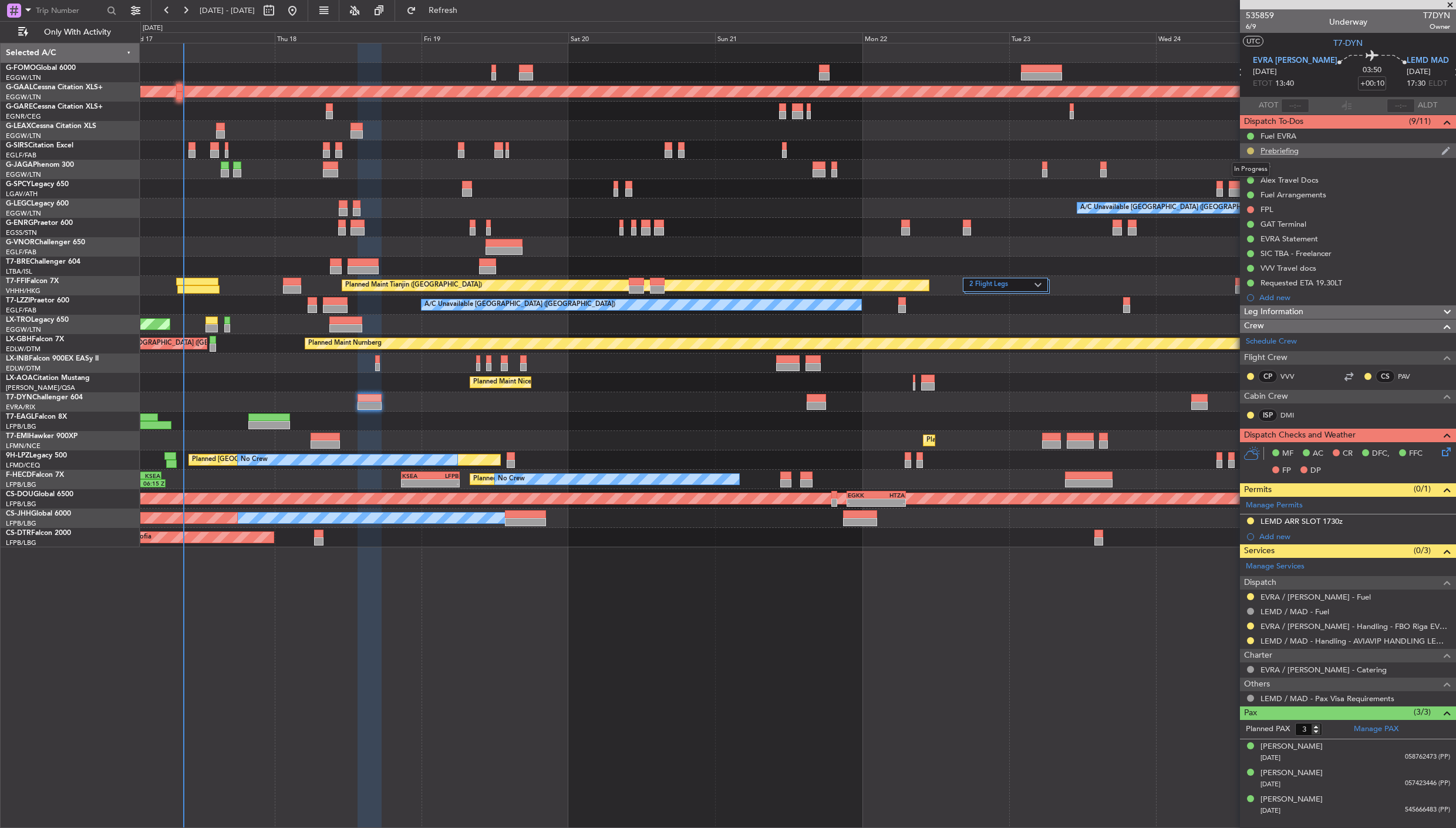
click at [1249, 150] on button at bounding box center [1250, 151] width 7 height 7
click at [1239, 204] on span "Completed" at bounding box center [1255, 202] width 39 height 11
click at [1085, 166] on div at bounding box center [797, 169] width 1315 height 19
click at [1248, 627] on button at bounding box center [1250, 626] width 7 height 7
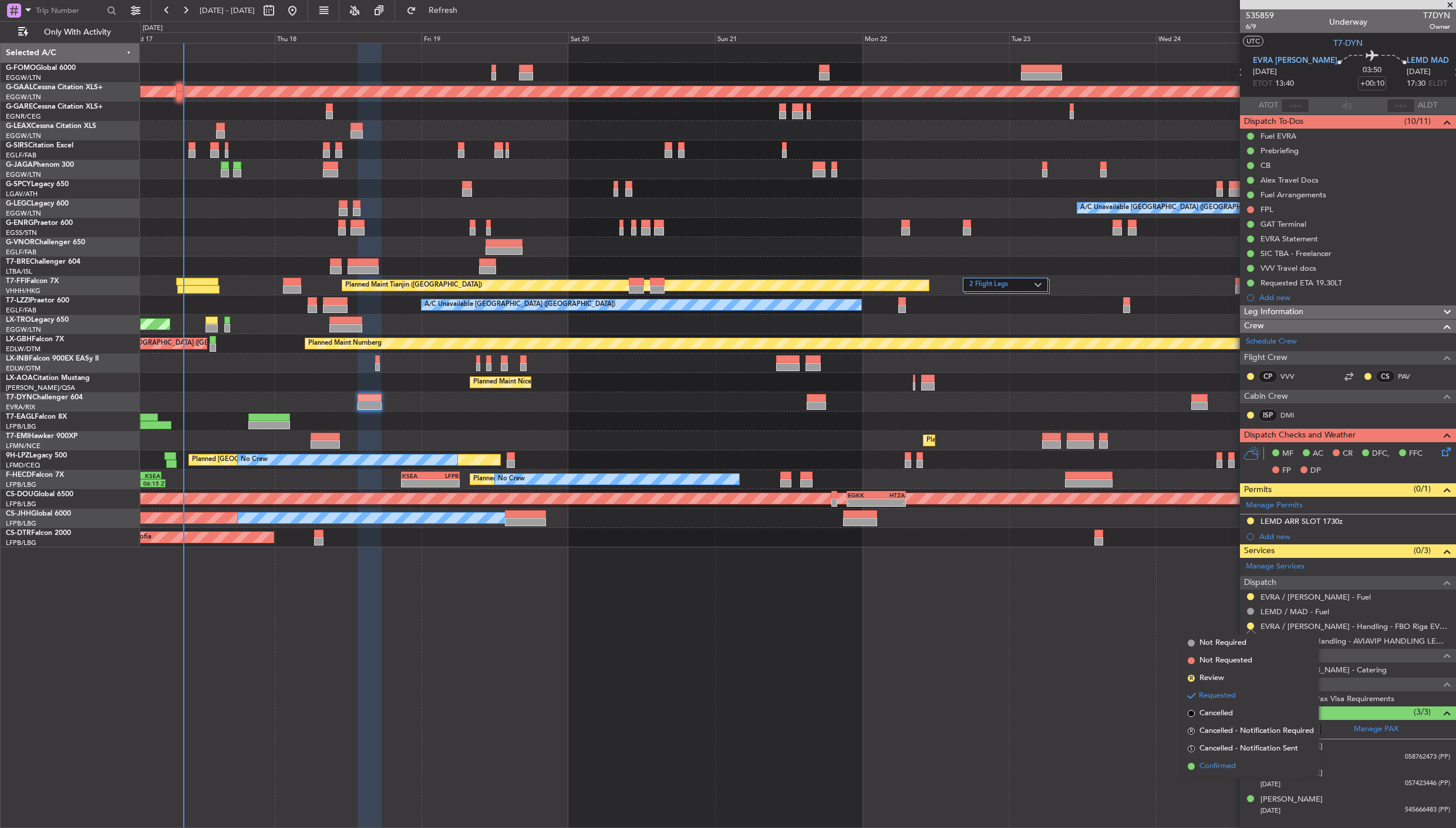
click at [1216, 761] on span "Confirmed" at bounding box center [1218, 766] width 37 height 11
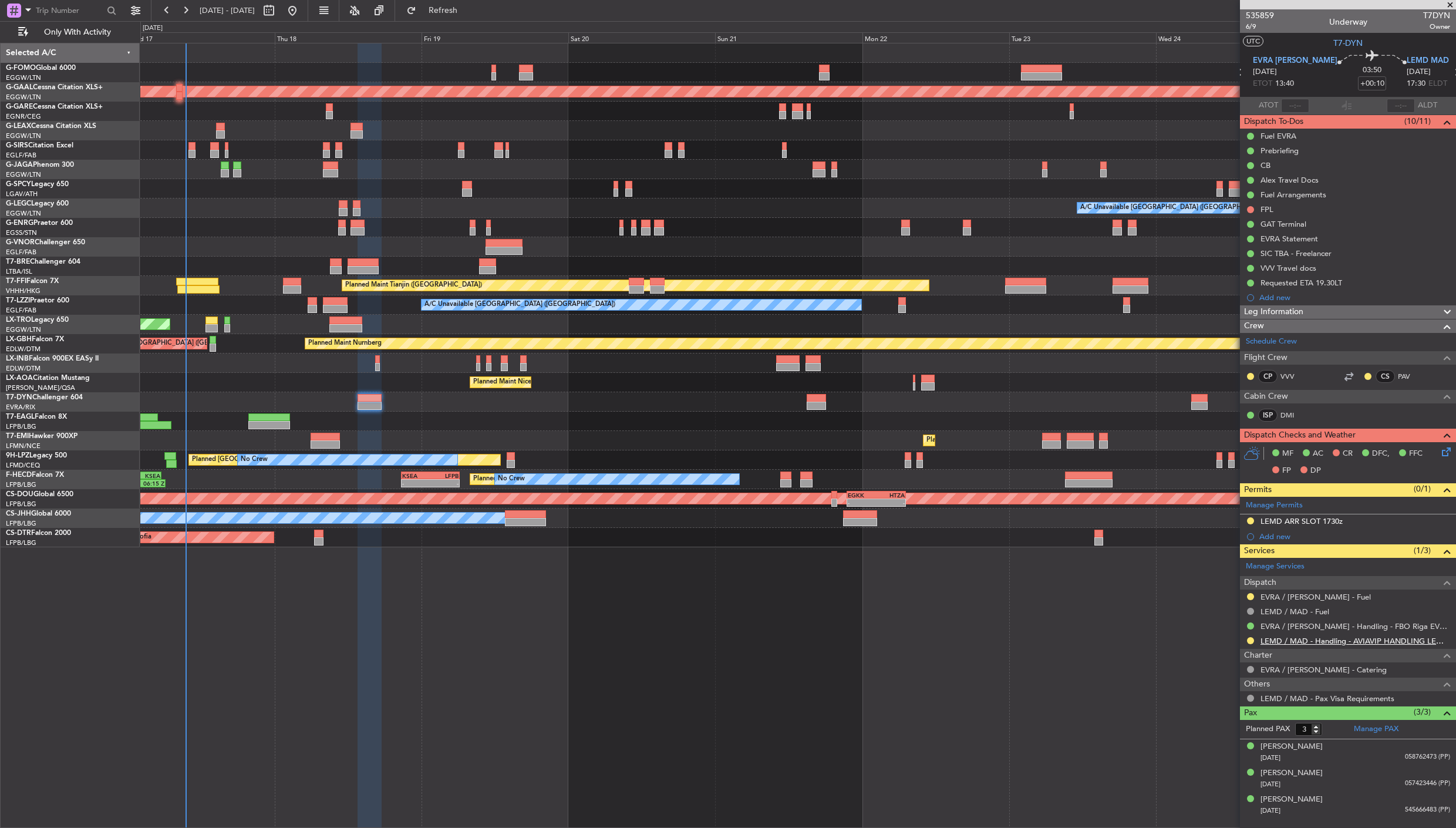
click at [1305, 643] on link "LEMD / MAD - Handling - AVIAVIP HANDLING LEMD /MAD" at bounding box center [1354, 640] width 189 height 10
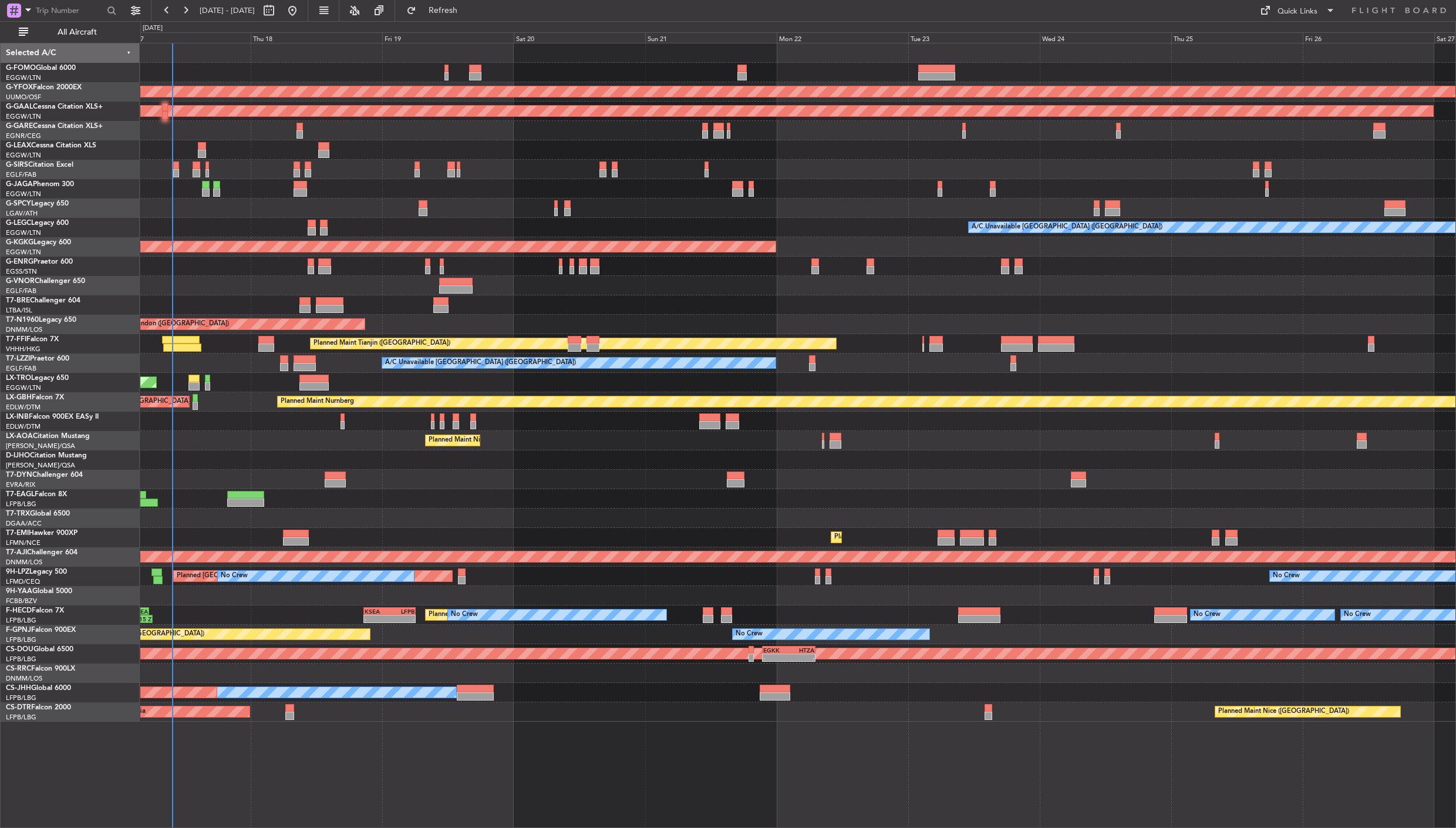
click at [150, 479] on div "OLBA 11:00 Z KTEB 22:45 Z 10:50 Z 22:30 Z AOG Maint Ostafyevo Planned [GEOGRAPH…" at bounding box center [797, 383] width 1315 height 678
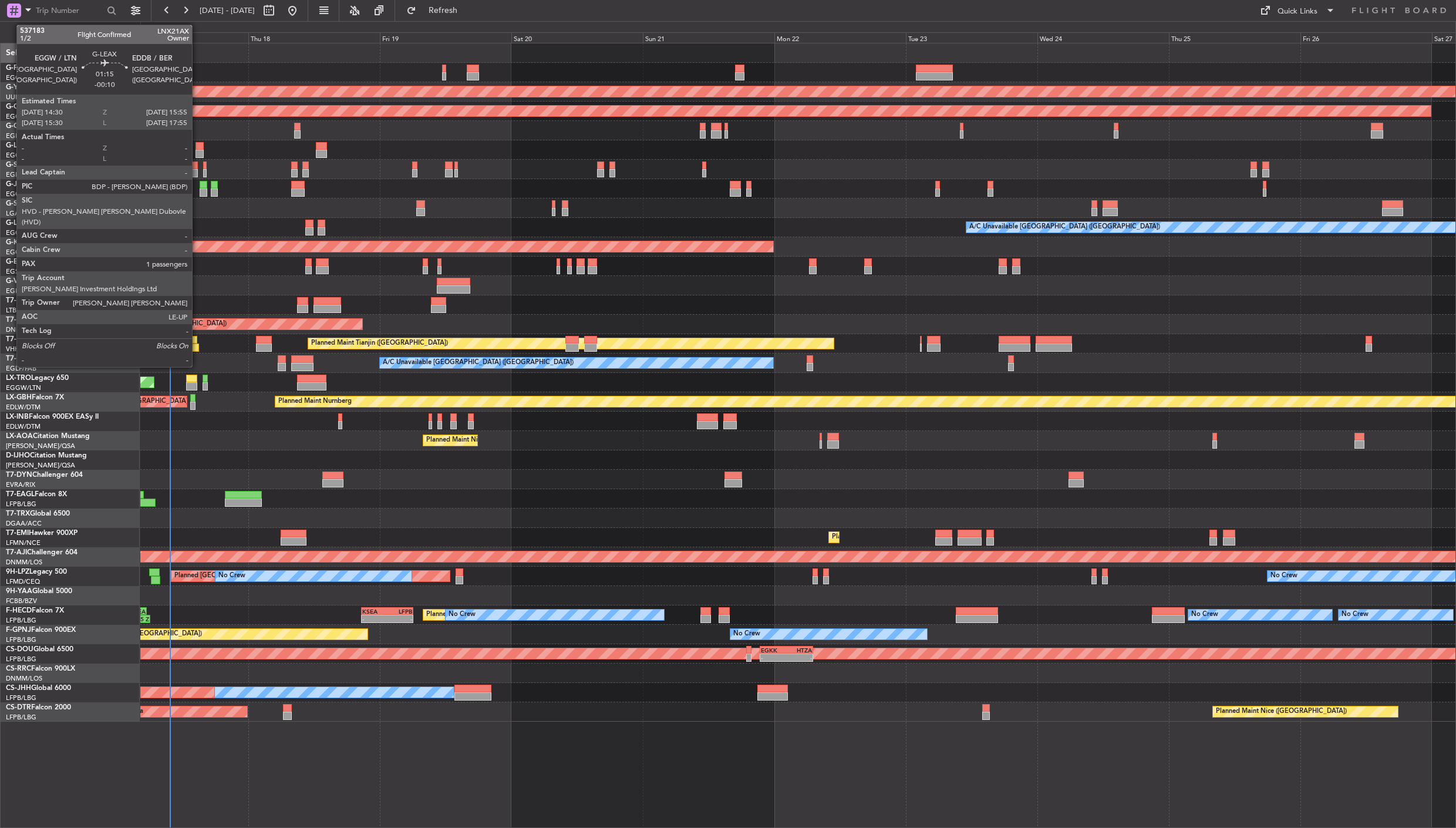
click at [198, 145] on div at bounding box center [199, 145] width 8 height 8
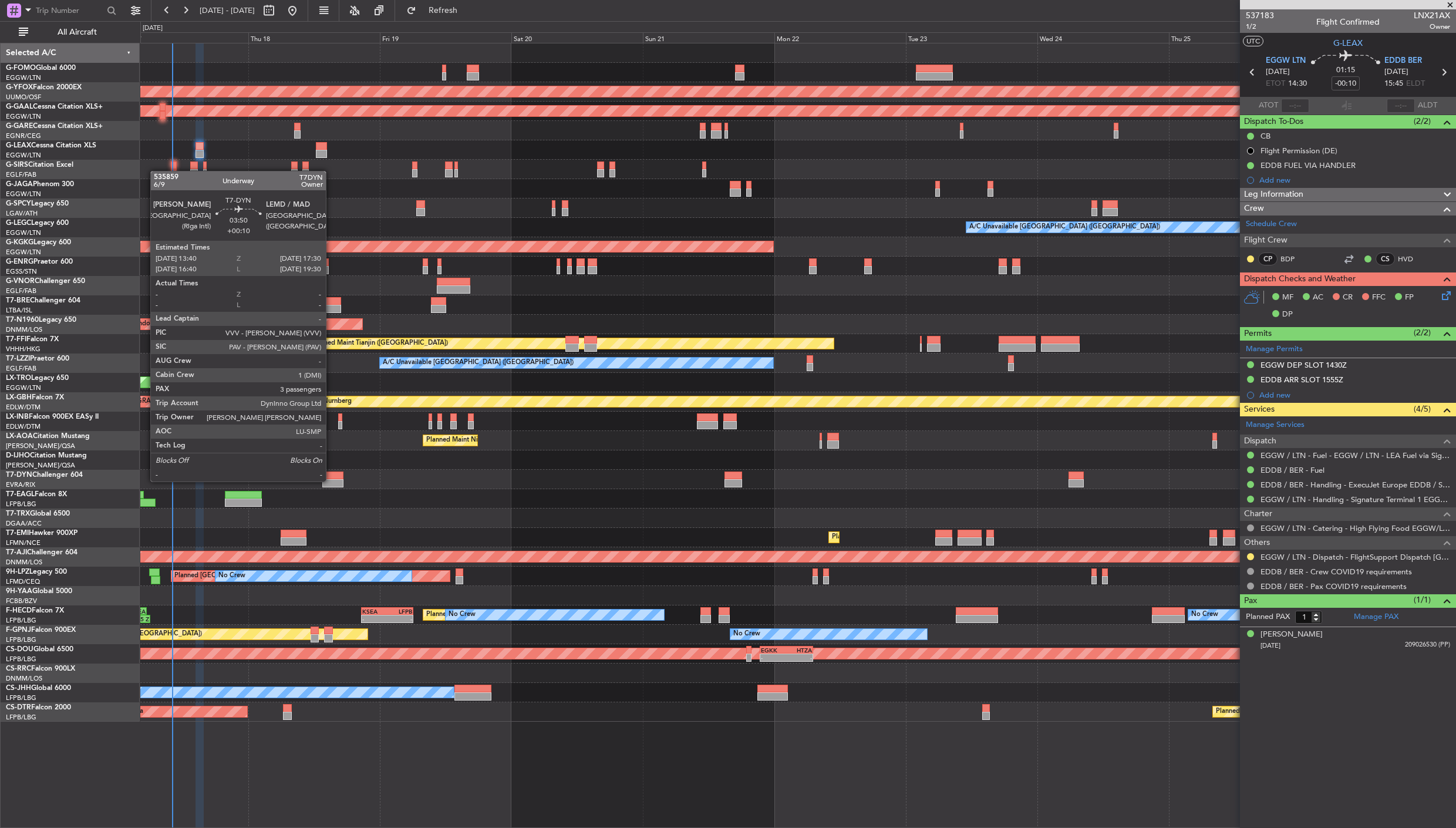
click at [331, 480] on div at bounding box center [333, 483] width 21 height 8
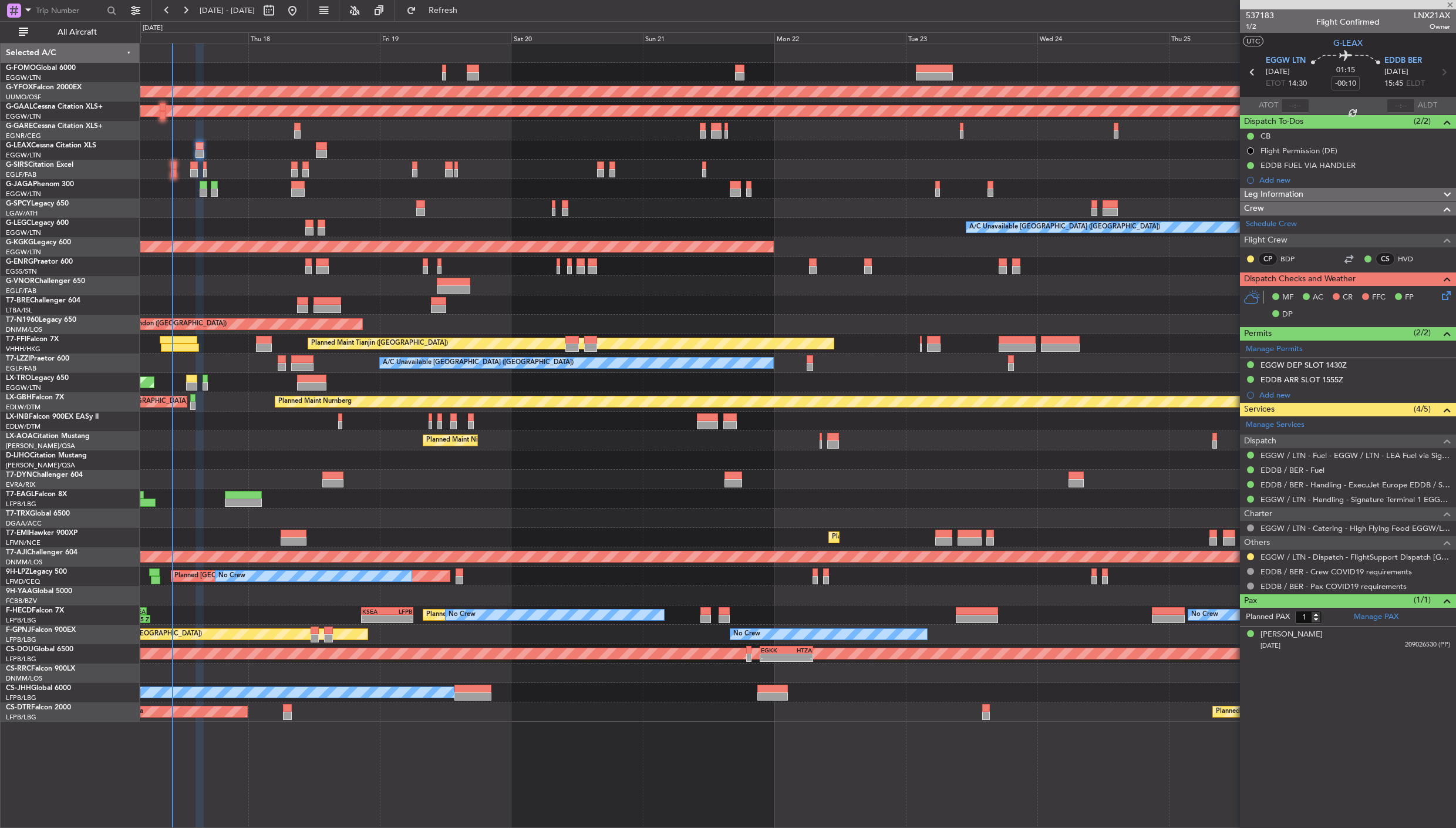
type input "+00:10"
type input "3"
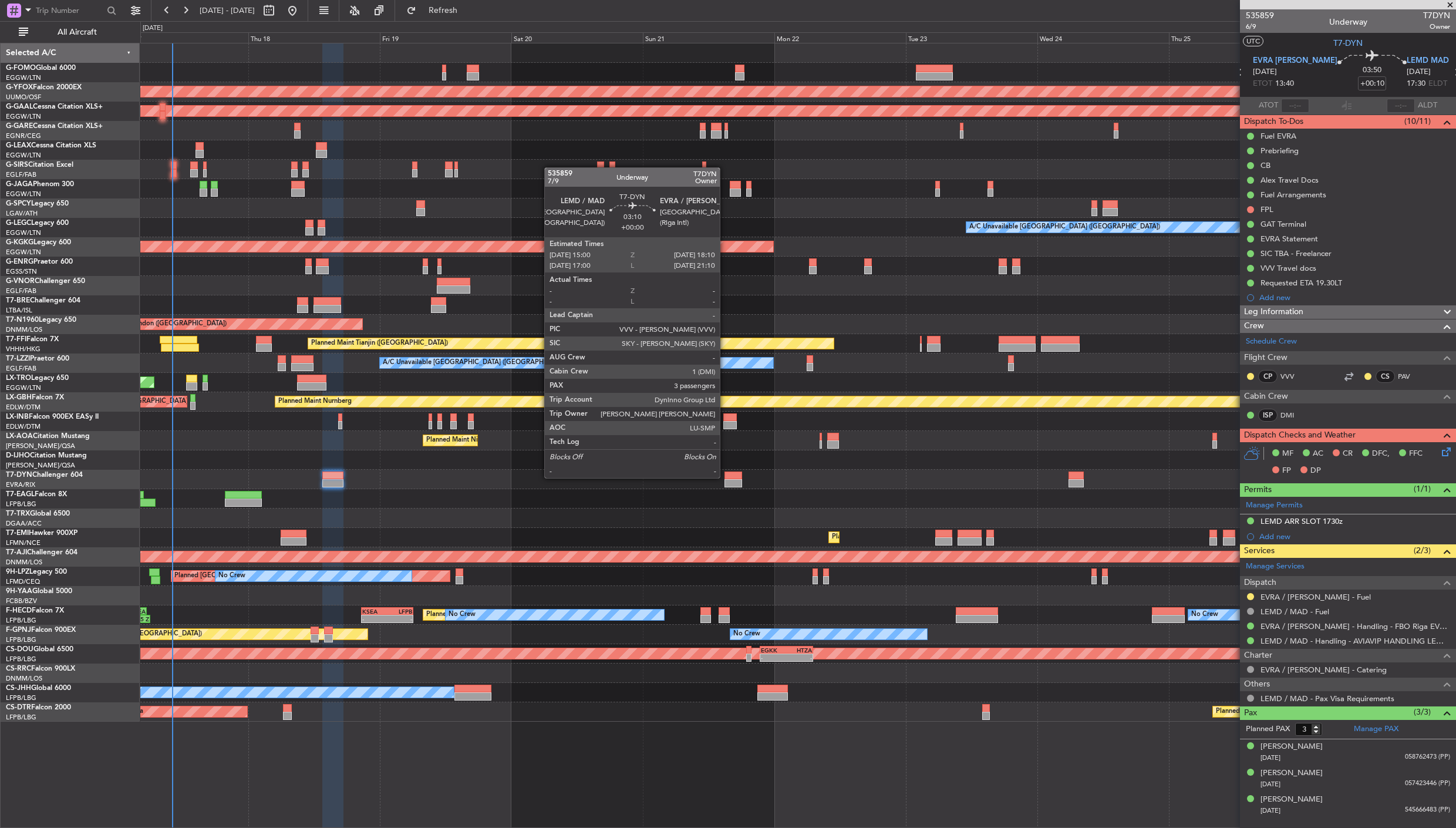
click at [725, 477] on div at bounding box center [733, 475] width 18 height 8
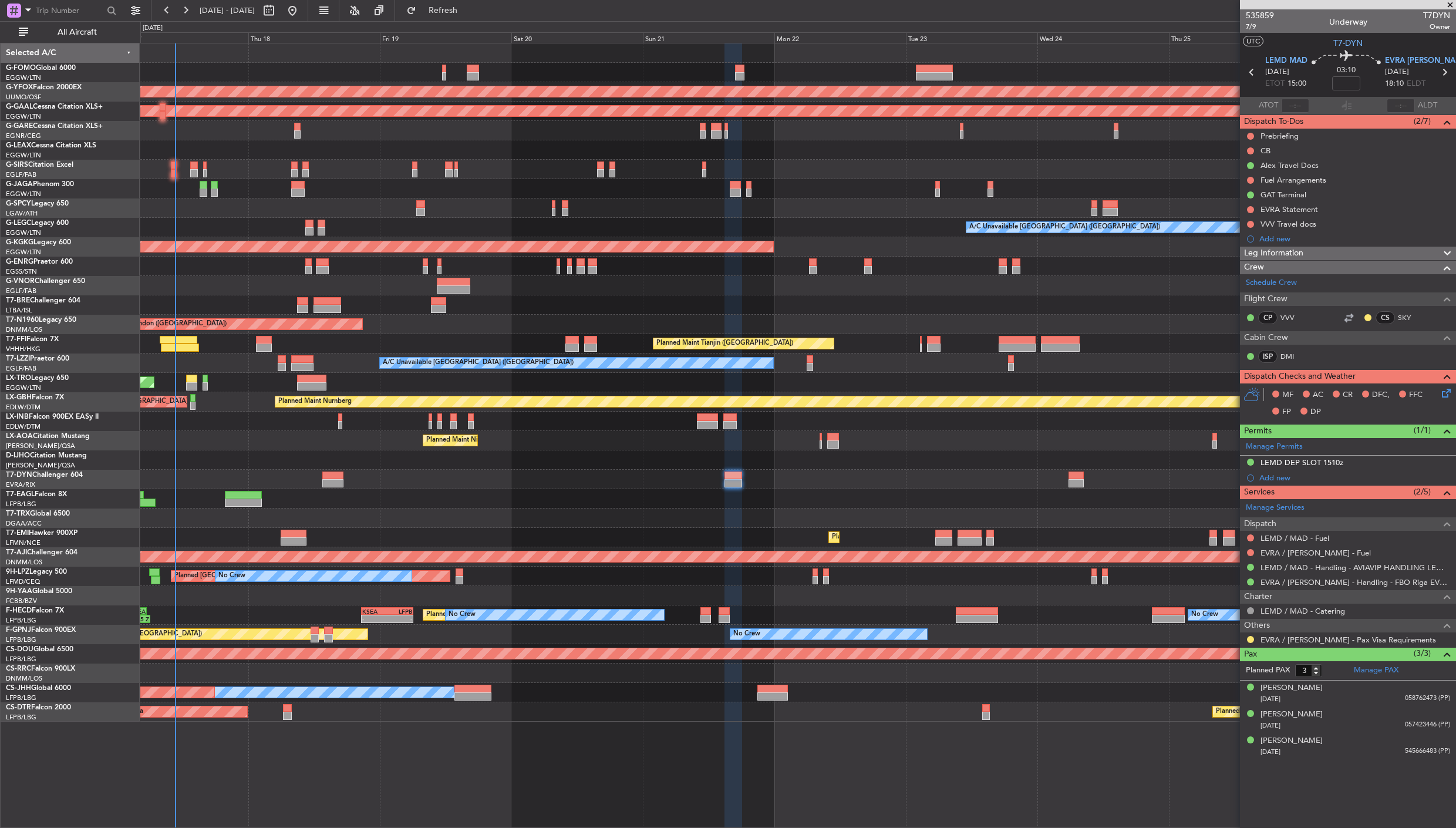
click at [207, 60] on div at bounding box center [797, 53] width 1315 height 19
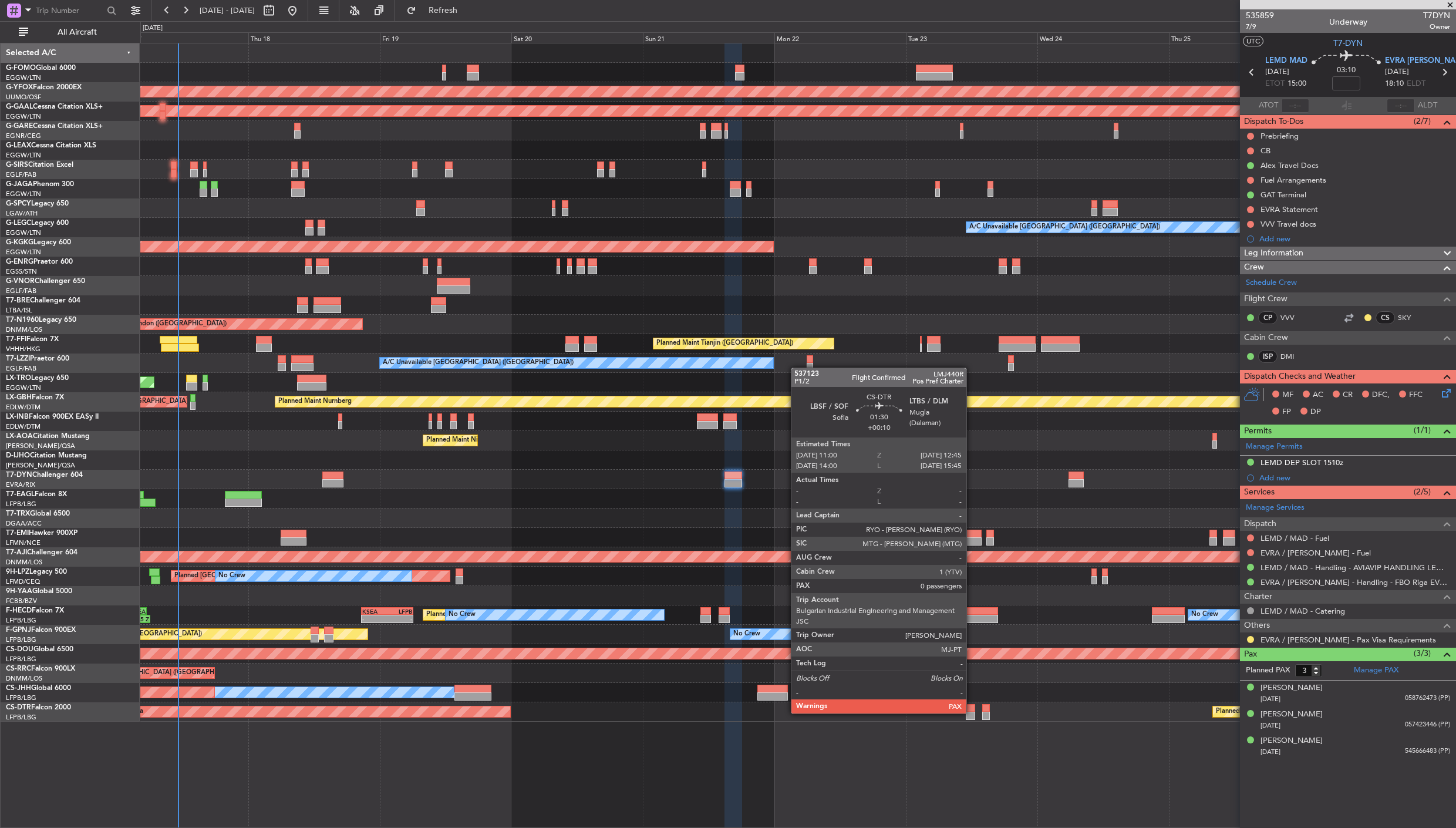
click at [972, 712] on div at bounding box center [970, 715] width 10 height 8
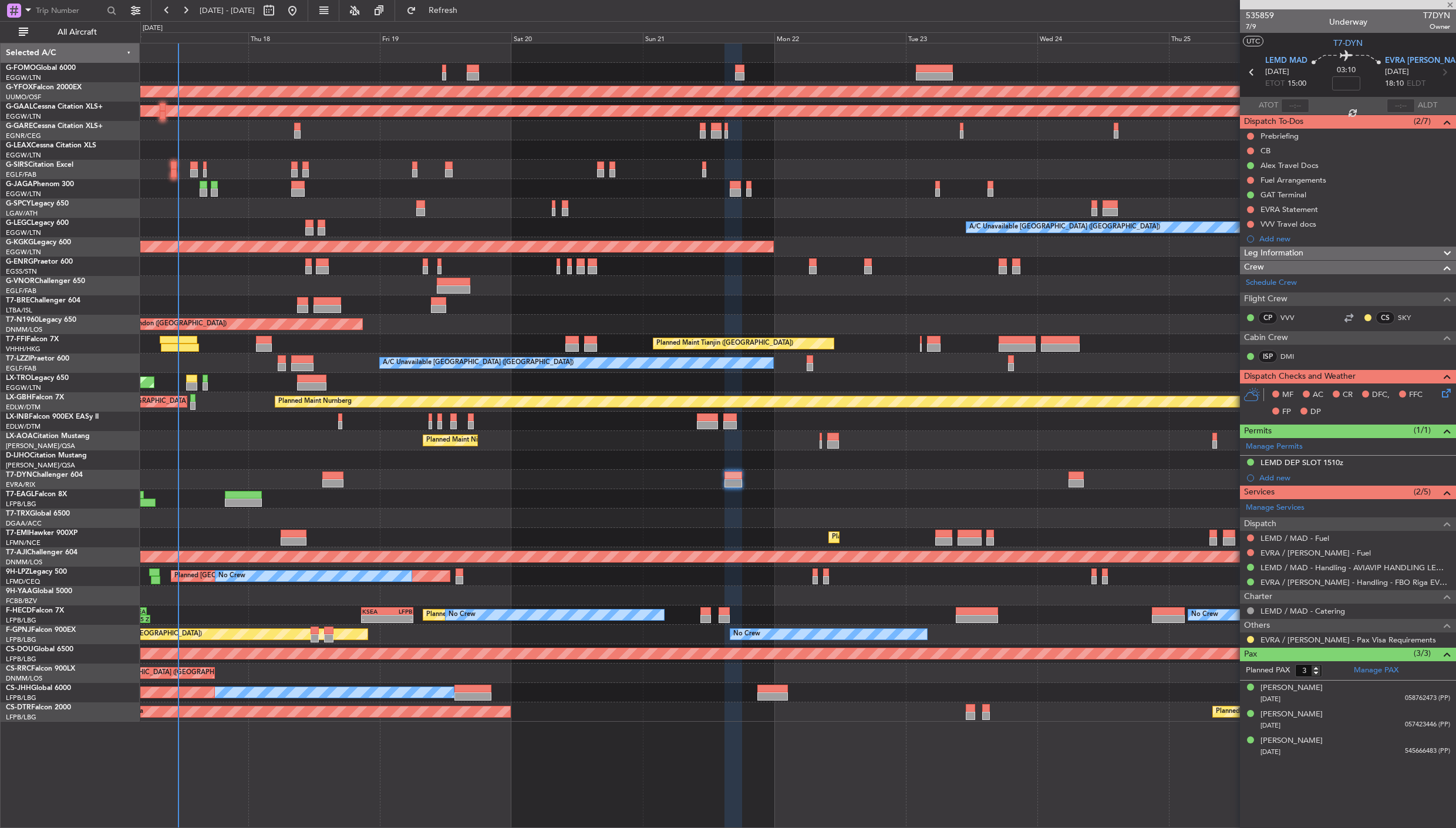
type input "+00:10"
type input "0"
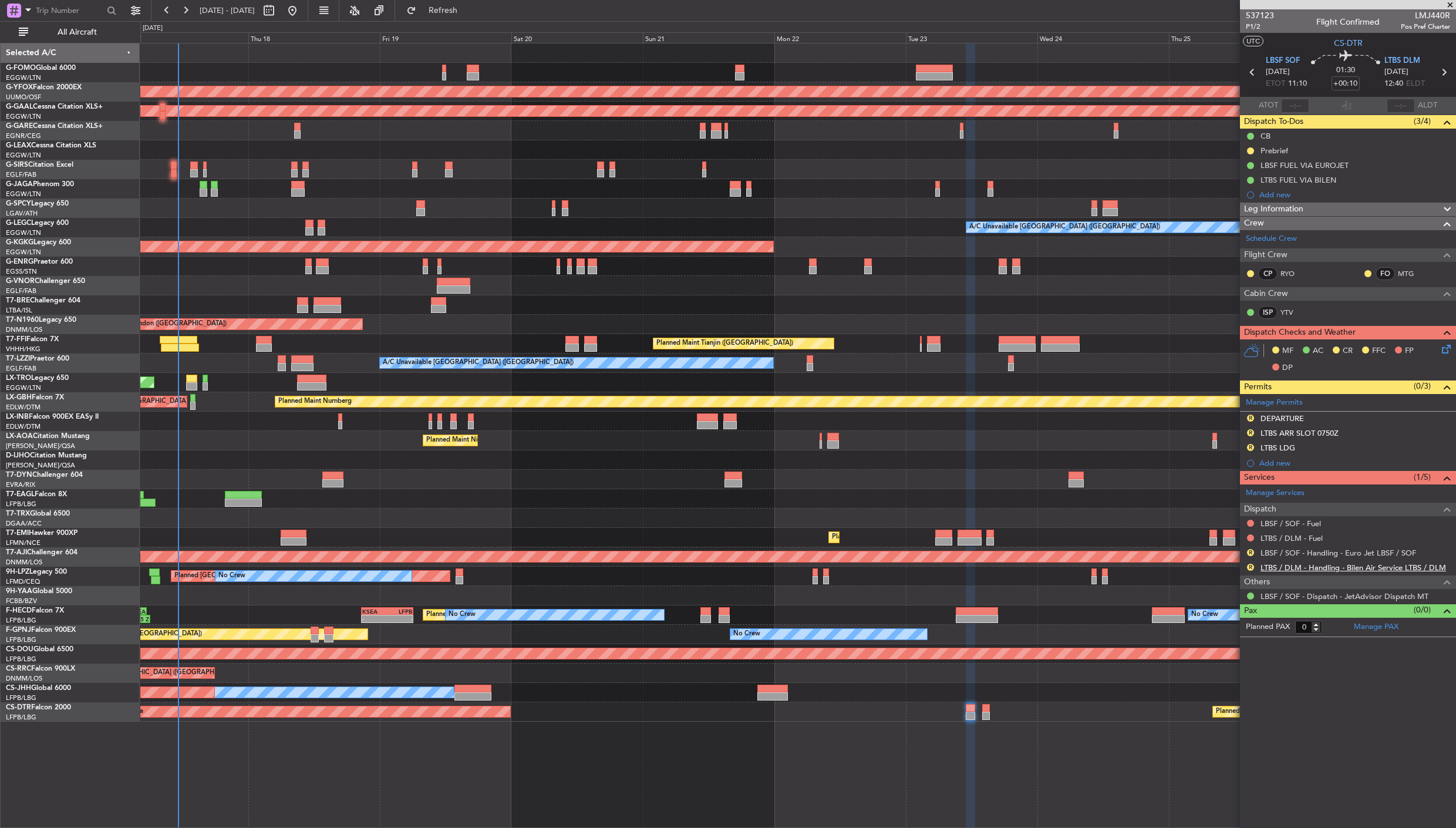
click at [1277, 565] on link "LTBS / DLM - Handling - Bilen Air Service LTBS / DLM" at bounding box center [1353, 567] width 186 height 10
click at [1308, 556] on link "LBSF / SOF - Handling - Euro Jet LBSF / SOF" at bounding box center [1338, 552] width 156 height 10
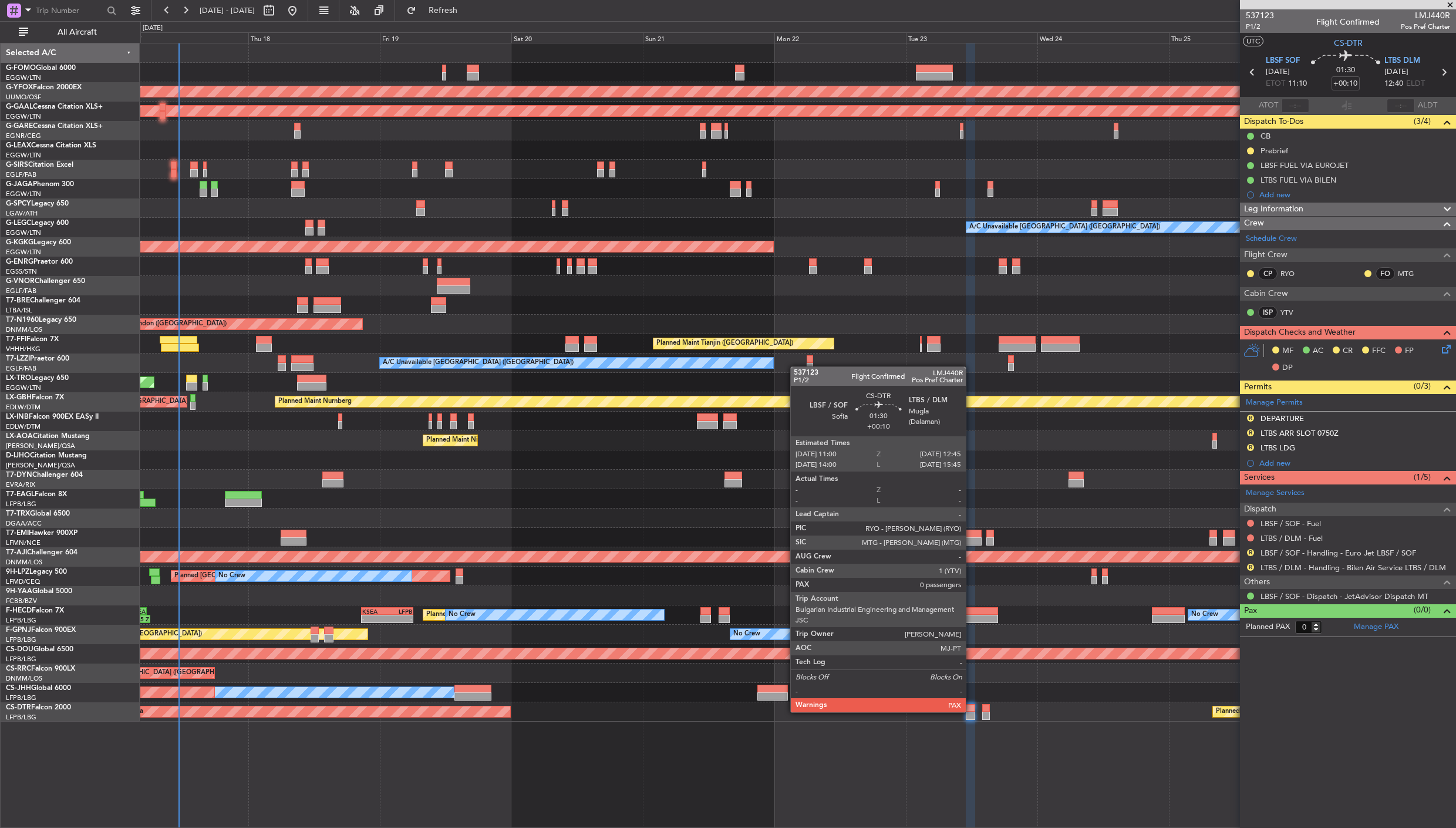
click at [972, 711] on div at bounding box center [970, 707] width 10 height 8
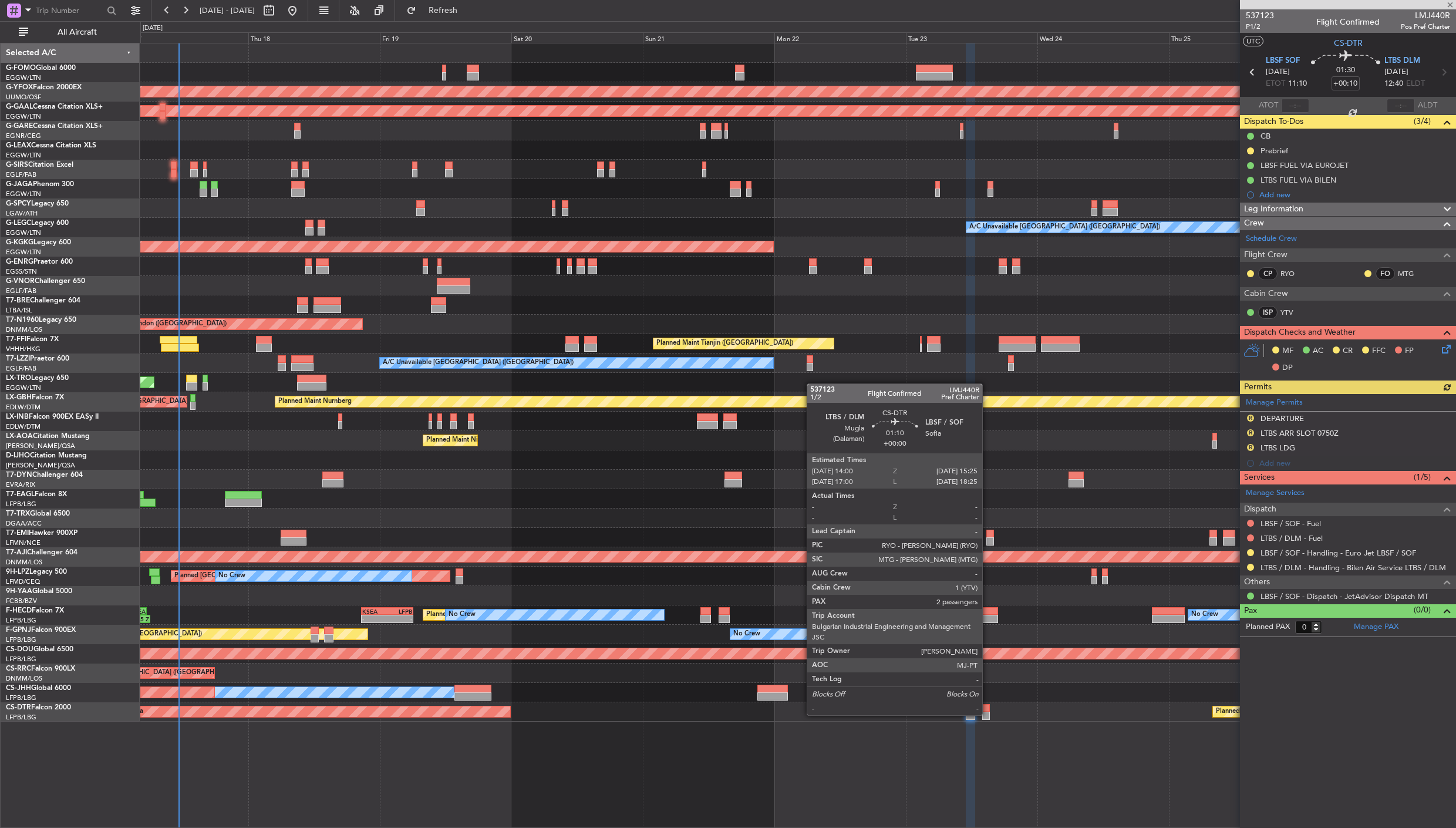
click at [988, 714] on div at bounding box center [986, 715] width 8 height 8
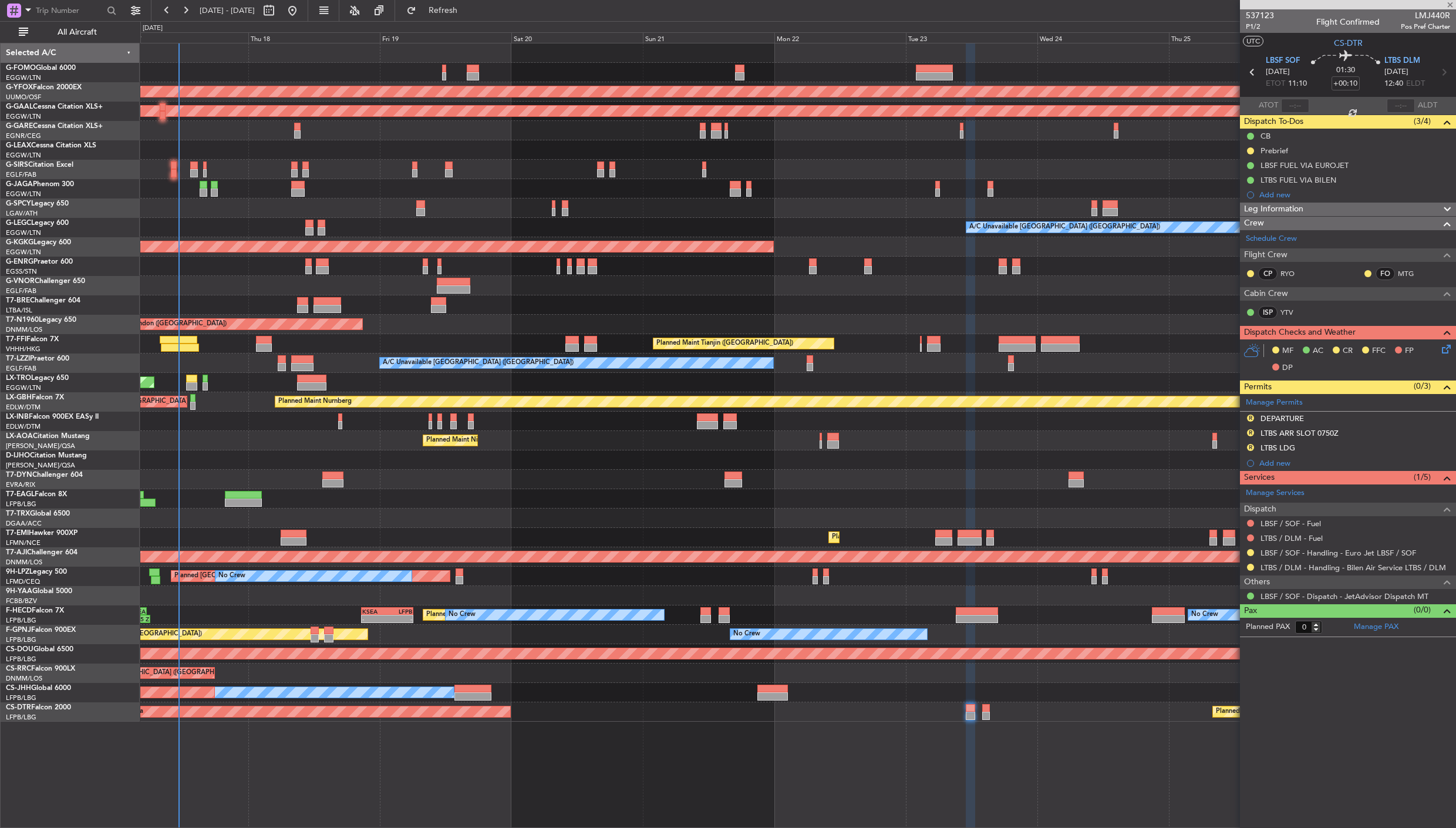
type input "2"
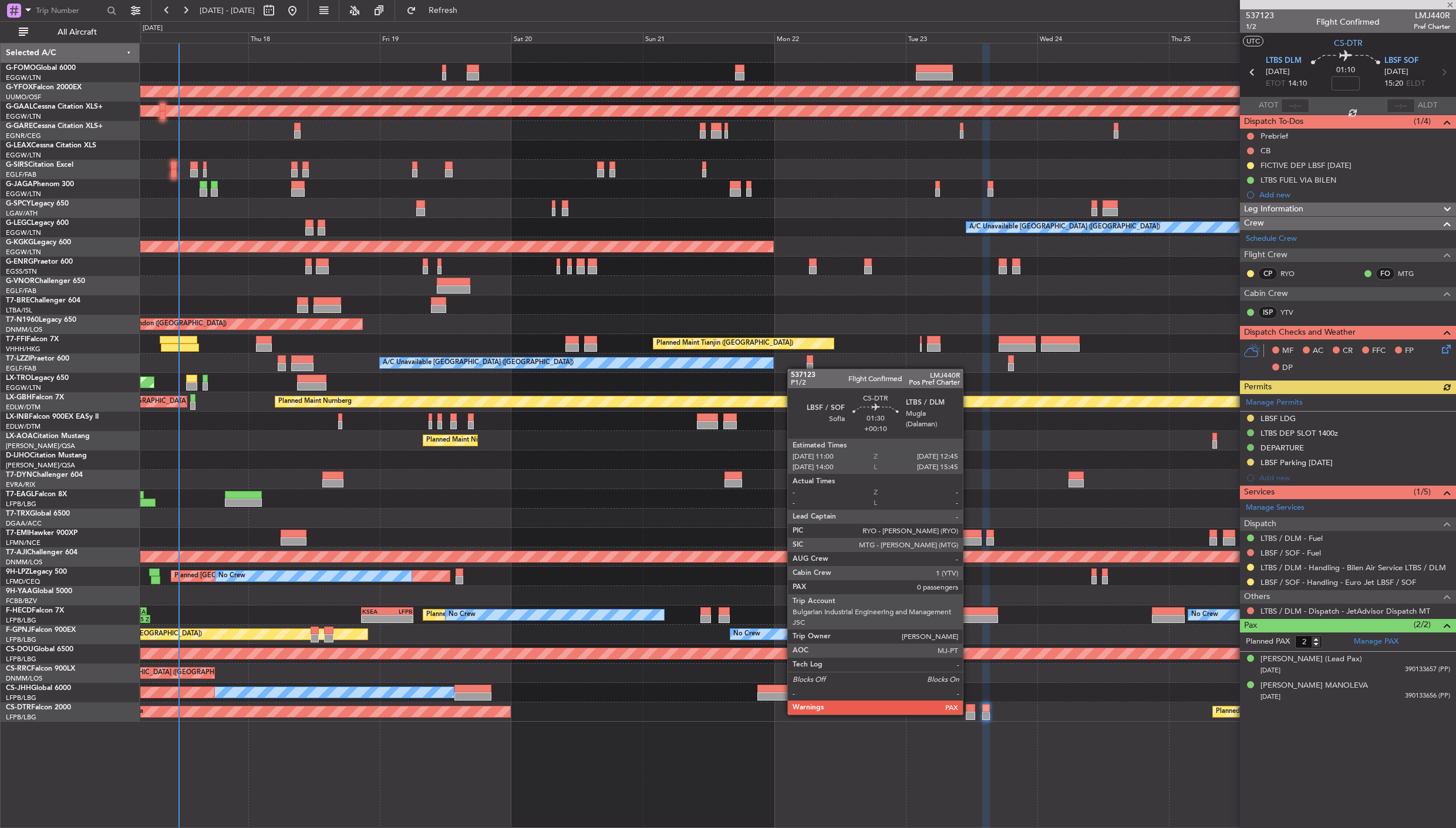
click at [968, 713] on div at bounding box center [970, 715] width 10 height 8
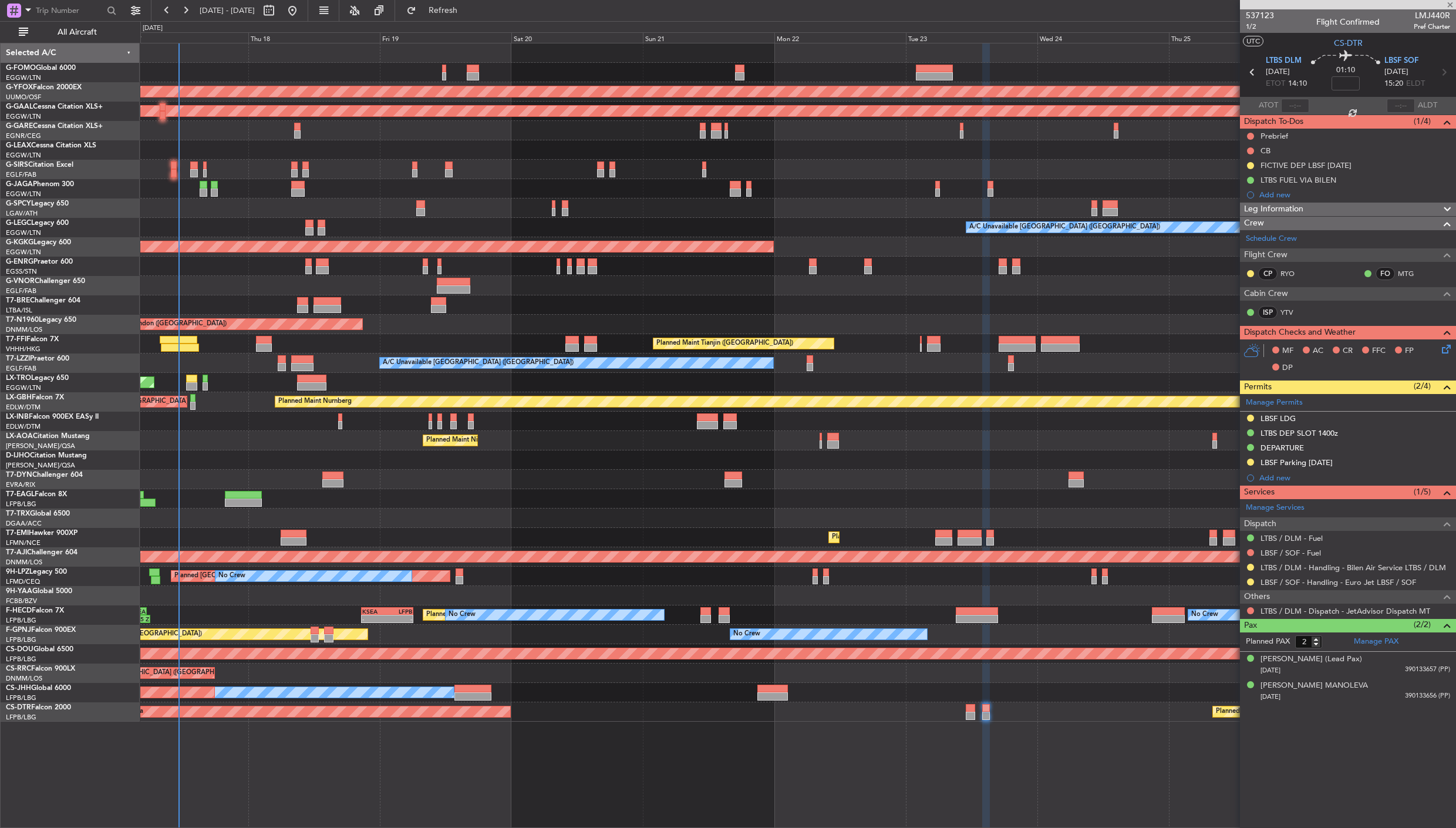
type input "+00:10"
type input "0"
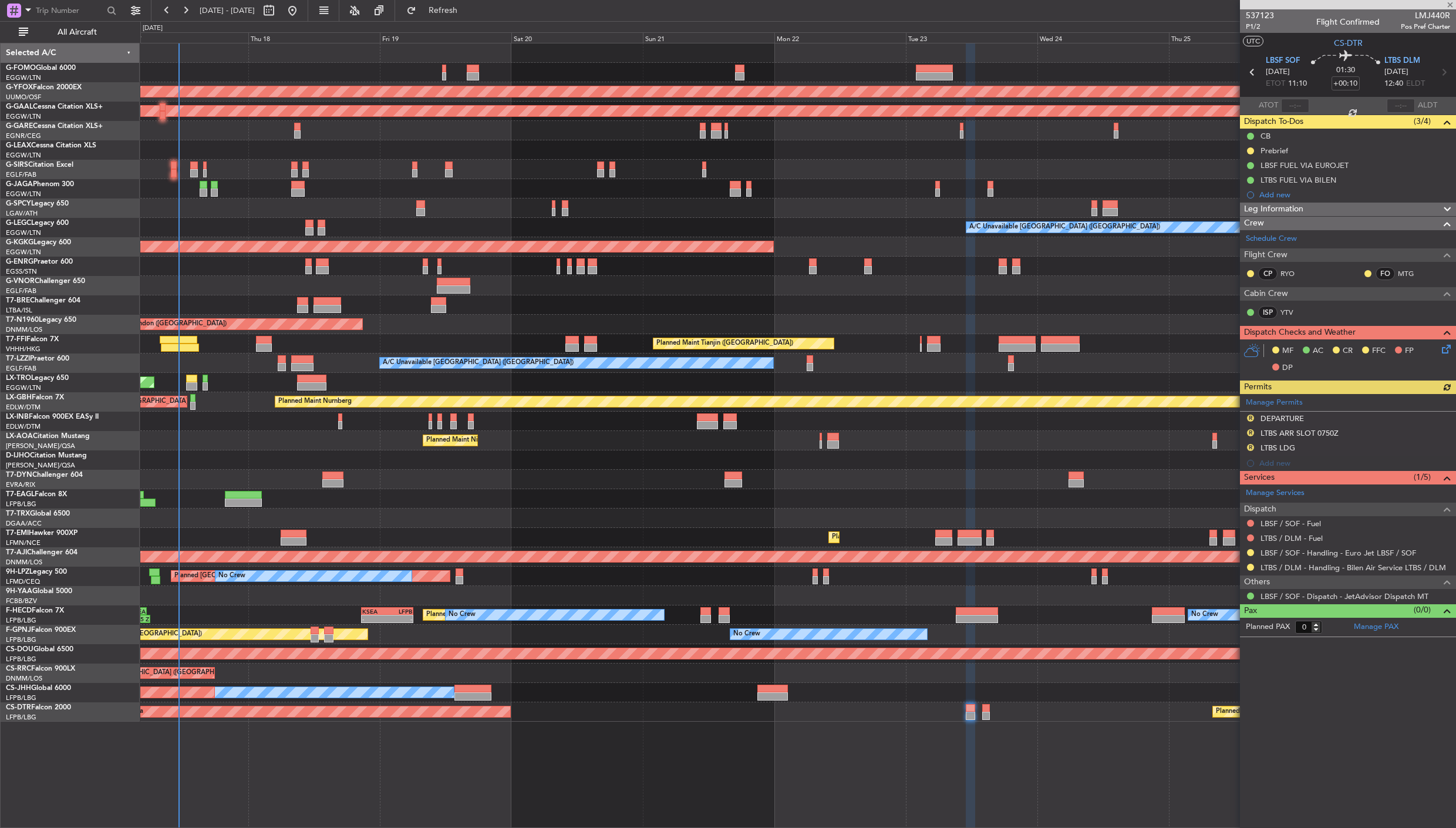
click at [1252, 418] on div "Manage Permits R DEPARTURE R LTBS ARR SLOT 0750Z R LTBS LDG Add new" at bounding box center [1347, 433] width 216 height 77
click at [1247, 415] on button "R" at bounding box center [1250, 418] width 7 height 7
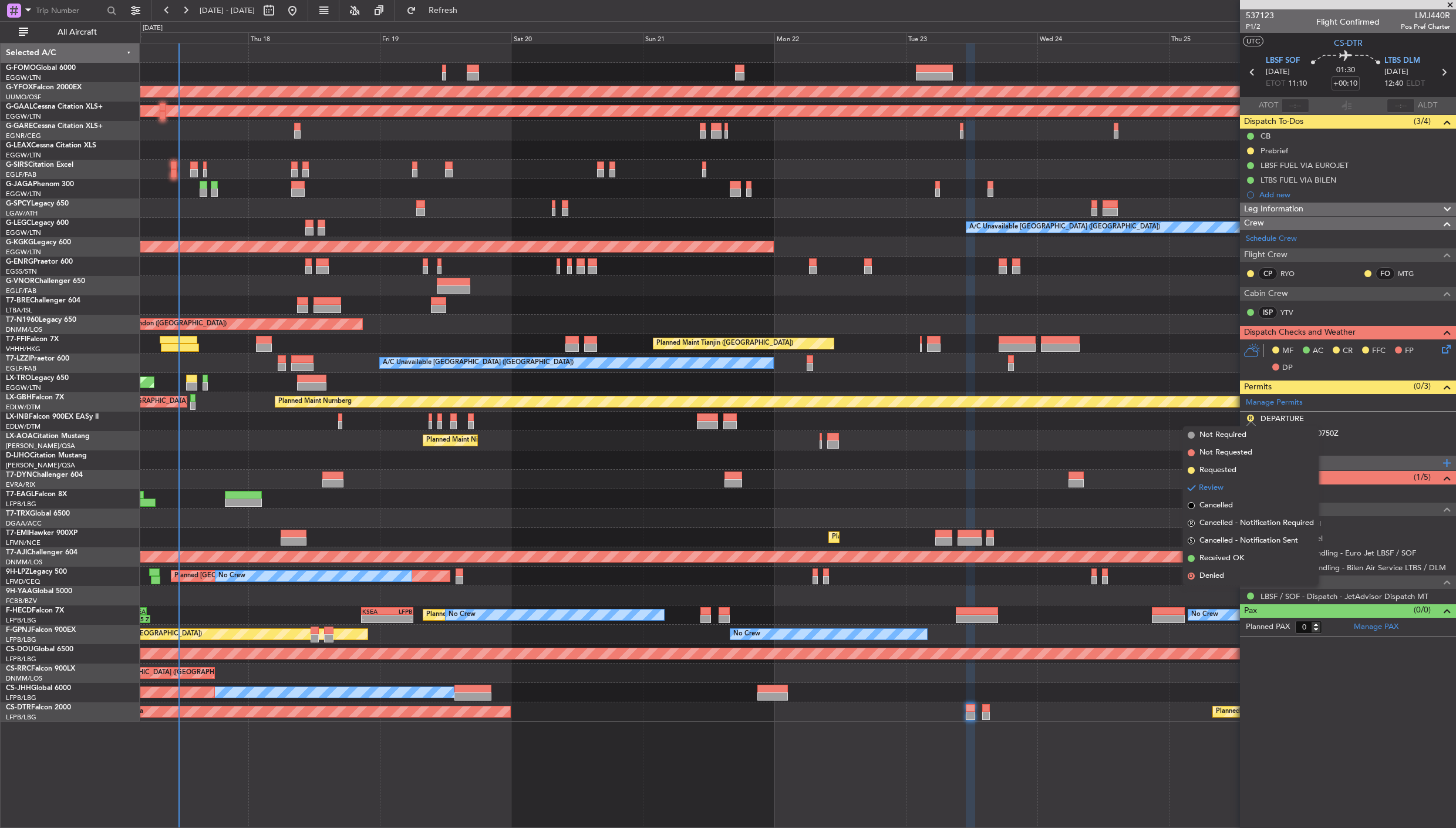
drag, startPoint x: 1230, startPoint y: 471, endPoint x: 1241, endPoint y: 458, distance: 17.0
click at [1230, 469] on span "Requested" at bounding box center [1218, 470] width 37 height 11
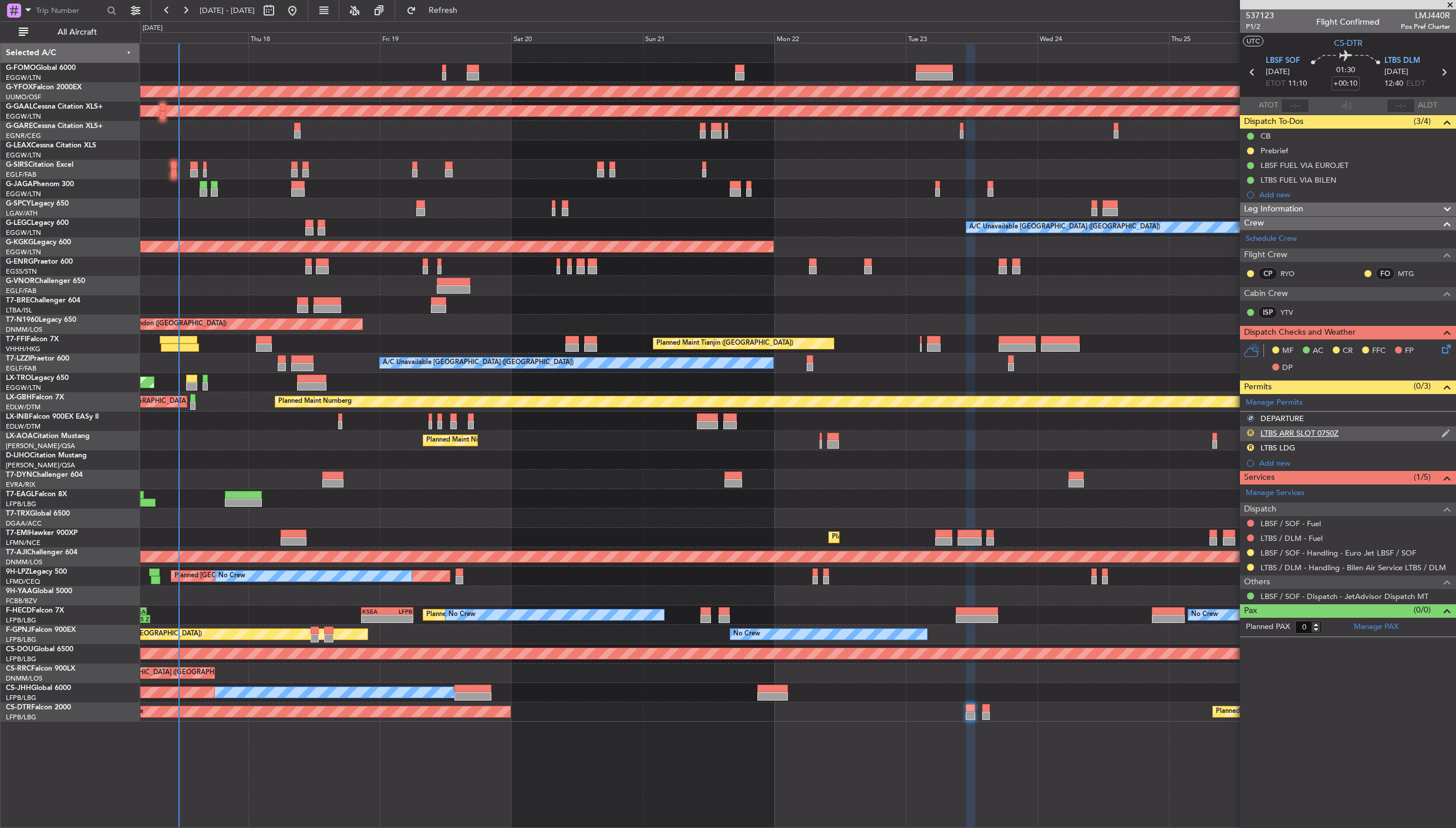
click at [1251, 431] on button "R" at bounding box center [1250, 433] width 7 height 7
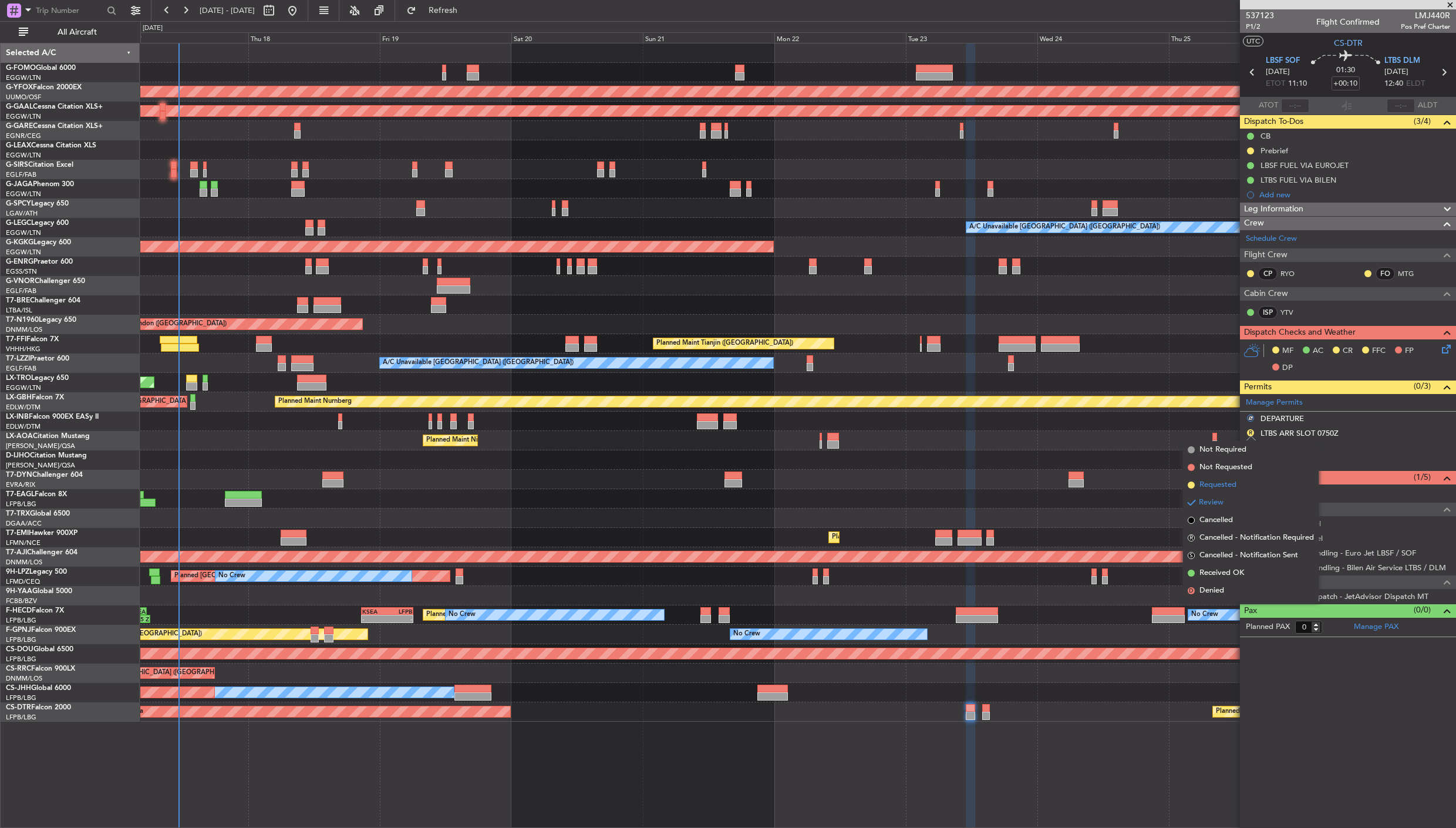
click at [1233, 481] on span "Requested" at bounding box center [1218, 485] width 37 height 11
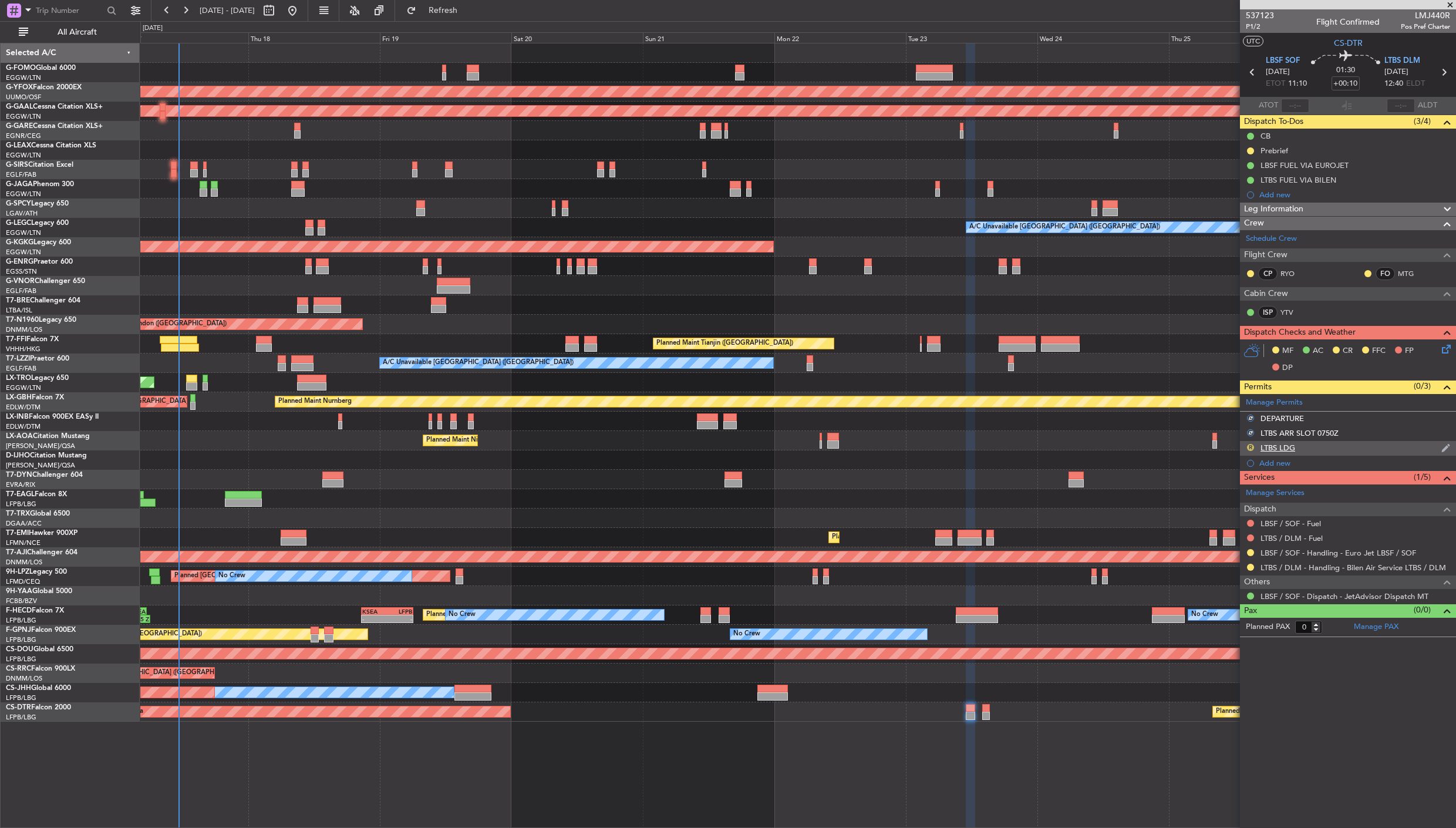
click at [1249, 445] on button "R" at bounding box center [1250, 448] width 7 height 7
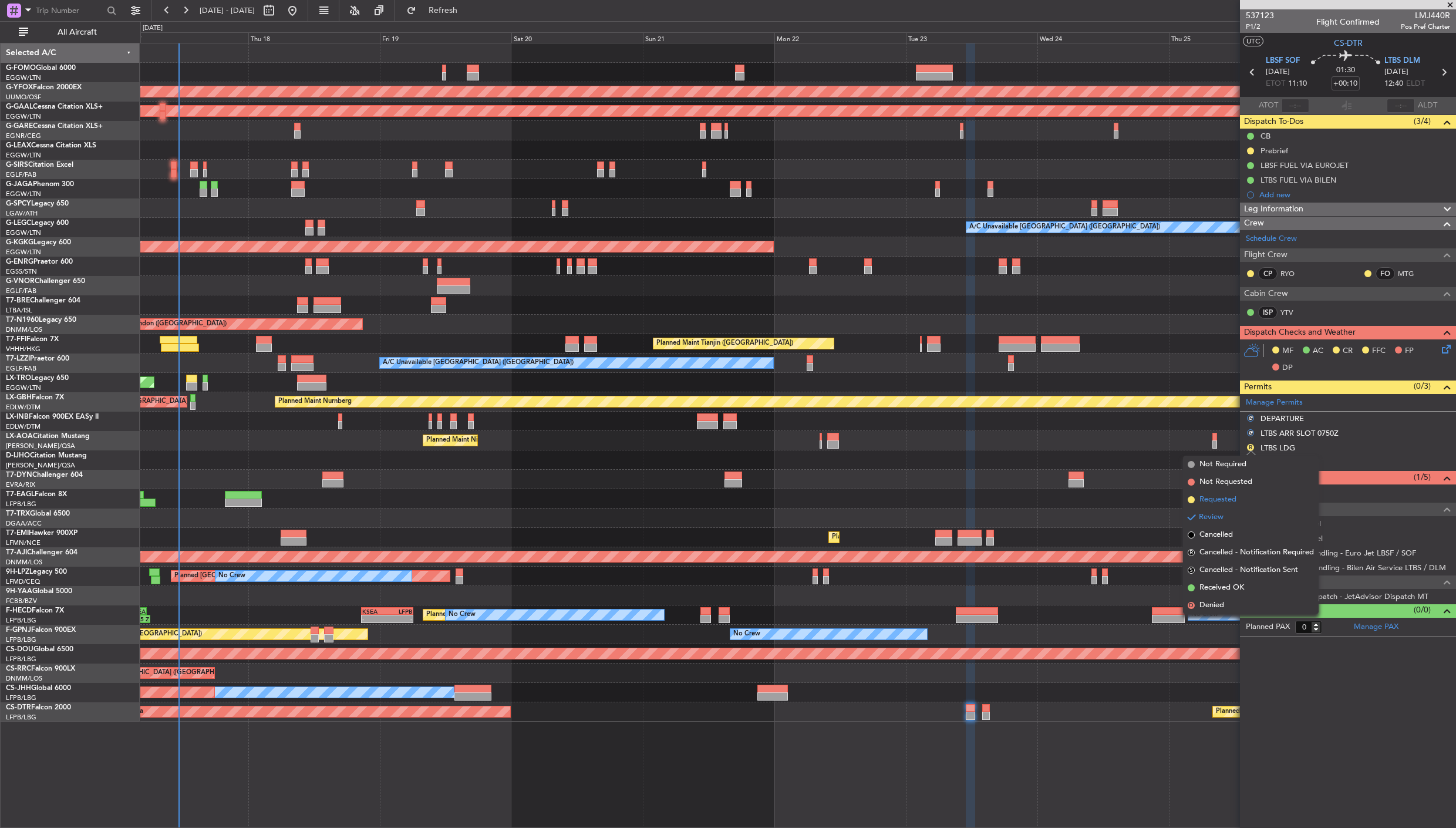
click at [1230, 493] on span "Requested" at bounding box center [1218, 499] width 37 height 11
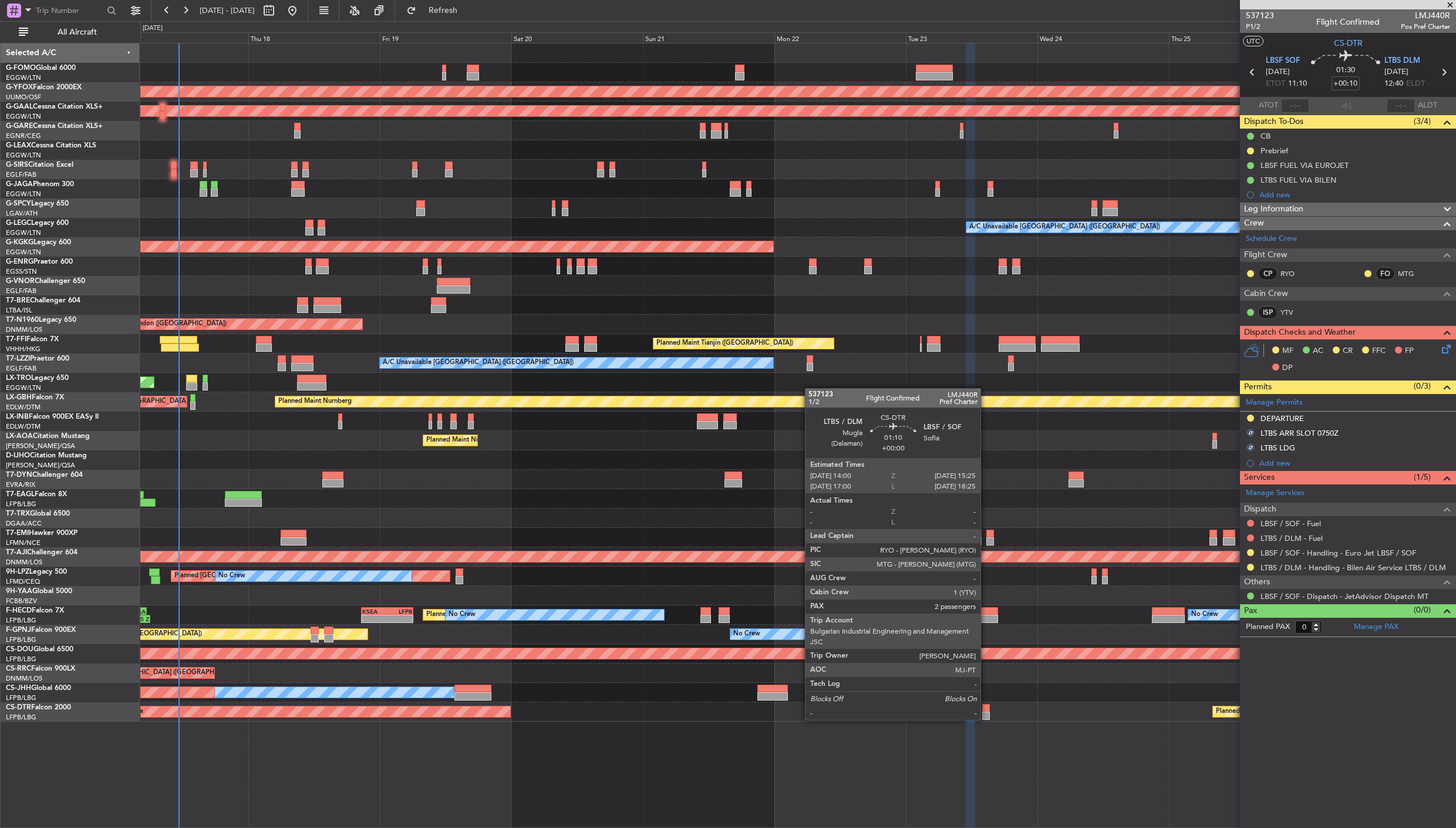
click at [986, 718] on div at bounding box center [986, 715] width 8 height 8
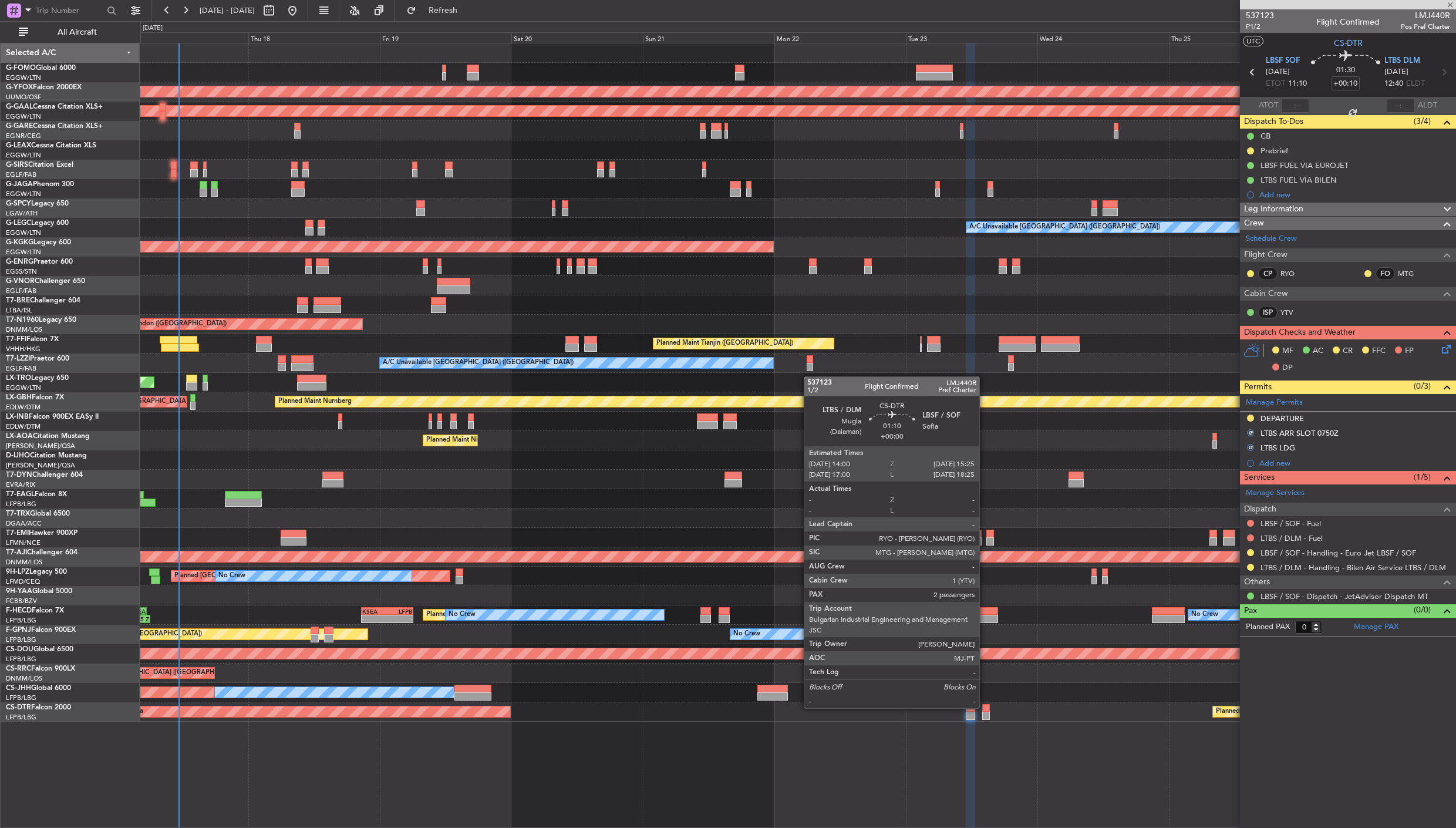
click at [985, 707] on div at bounding box center [986, 707] width 8 height 8
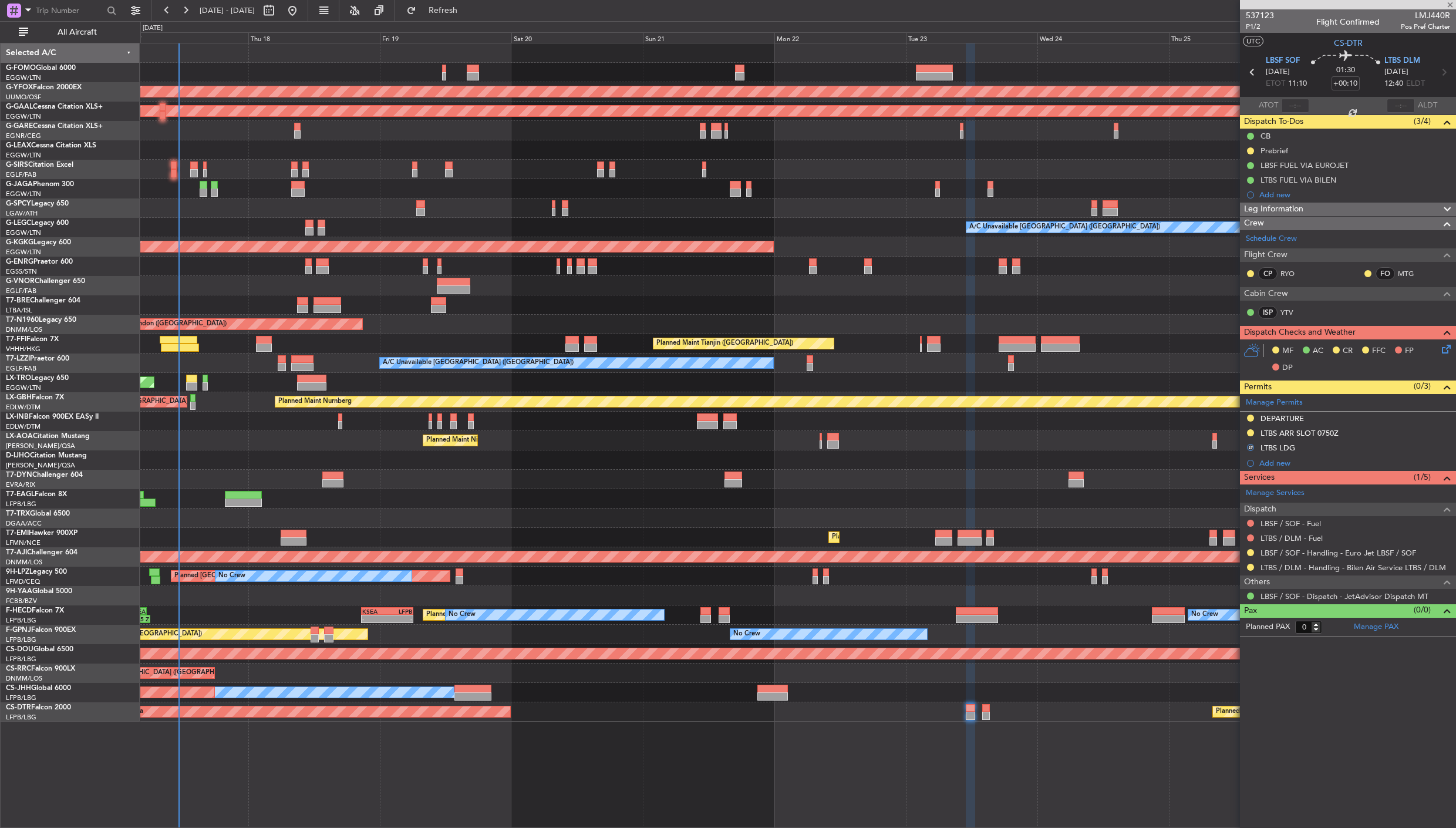
type input "2"
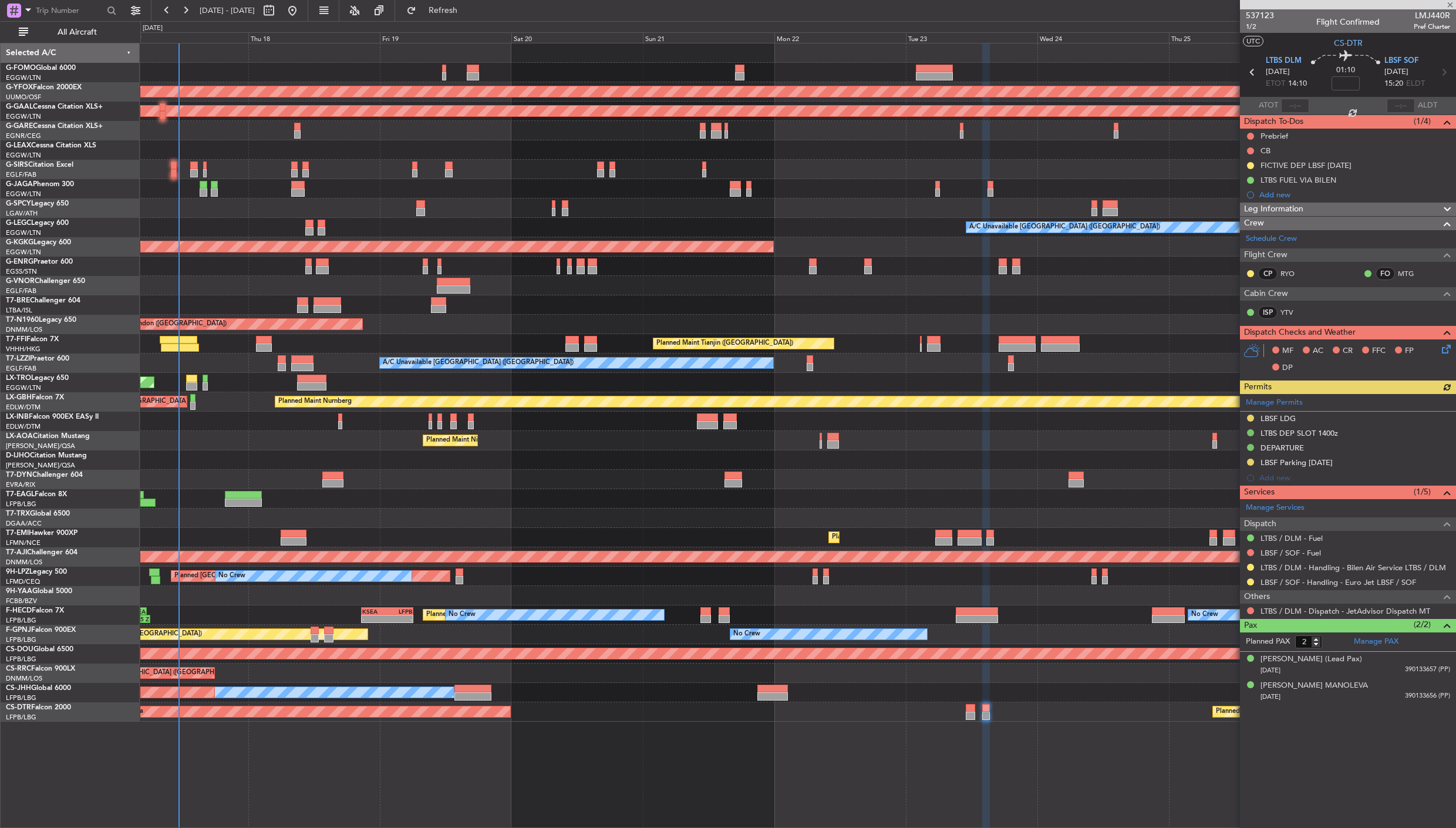
click at [1247, 435] on div "Manage Permits LBSF LDG LTBS DEP SLOT 1400z DEPARTURE LBSF Parking 30SEP Add new" at bounding box center [1347, 440] width 216 height 92
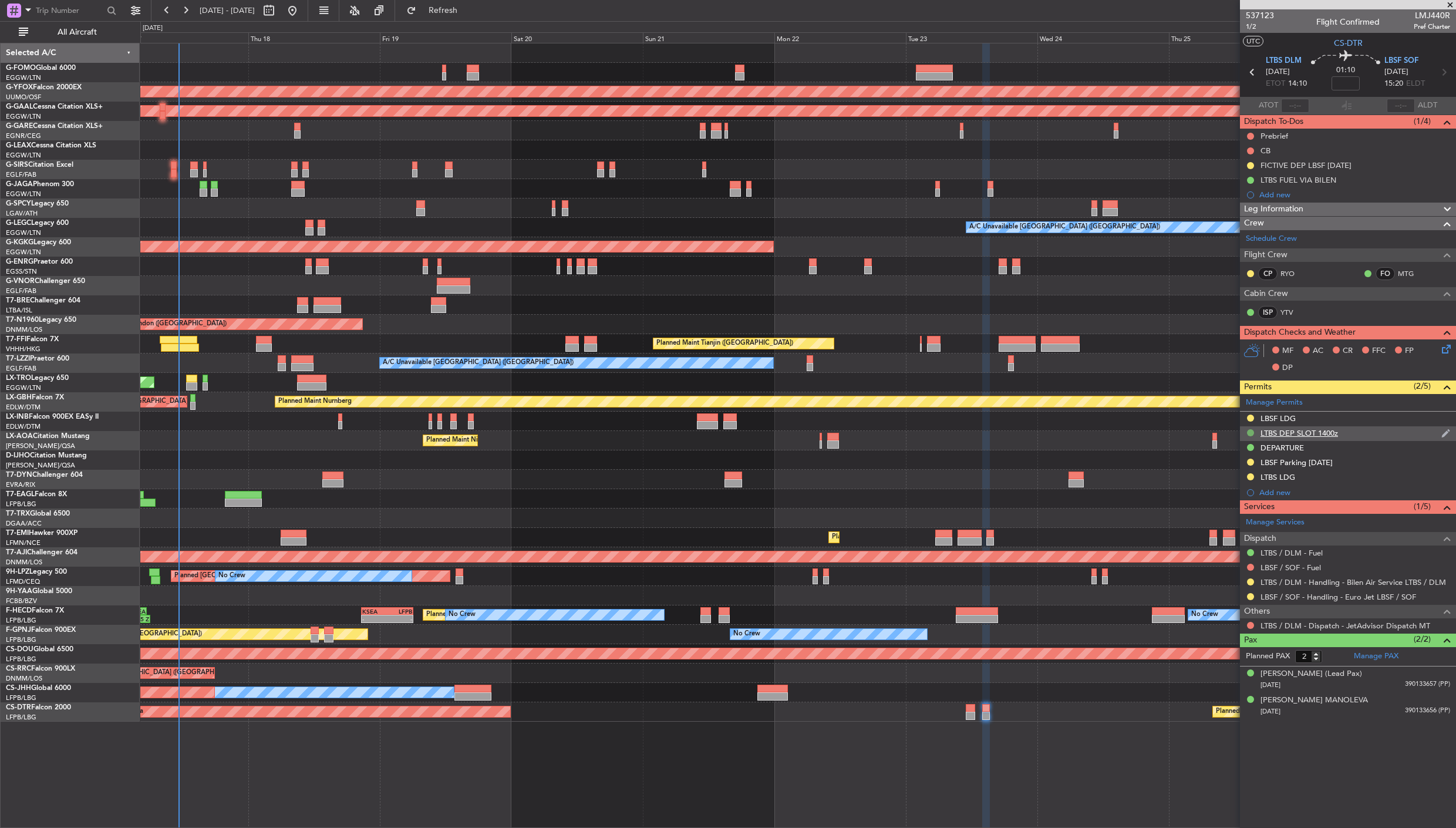
click at [1248, 435] on button at bounding box center [1250, 433] width 7 height 7
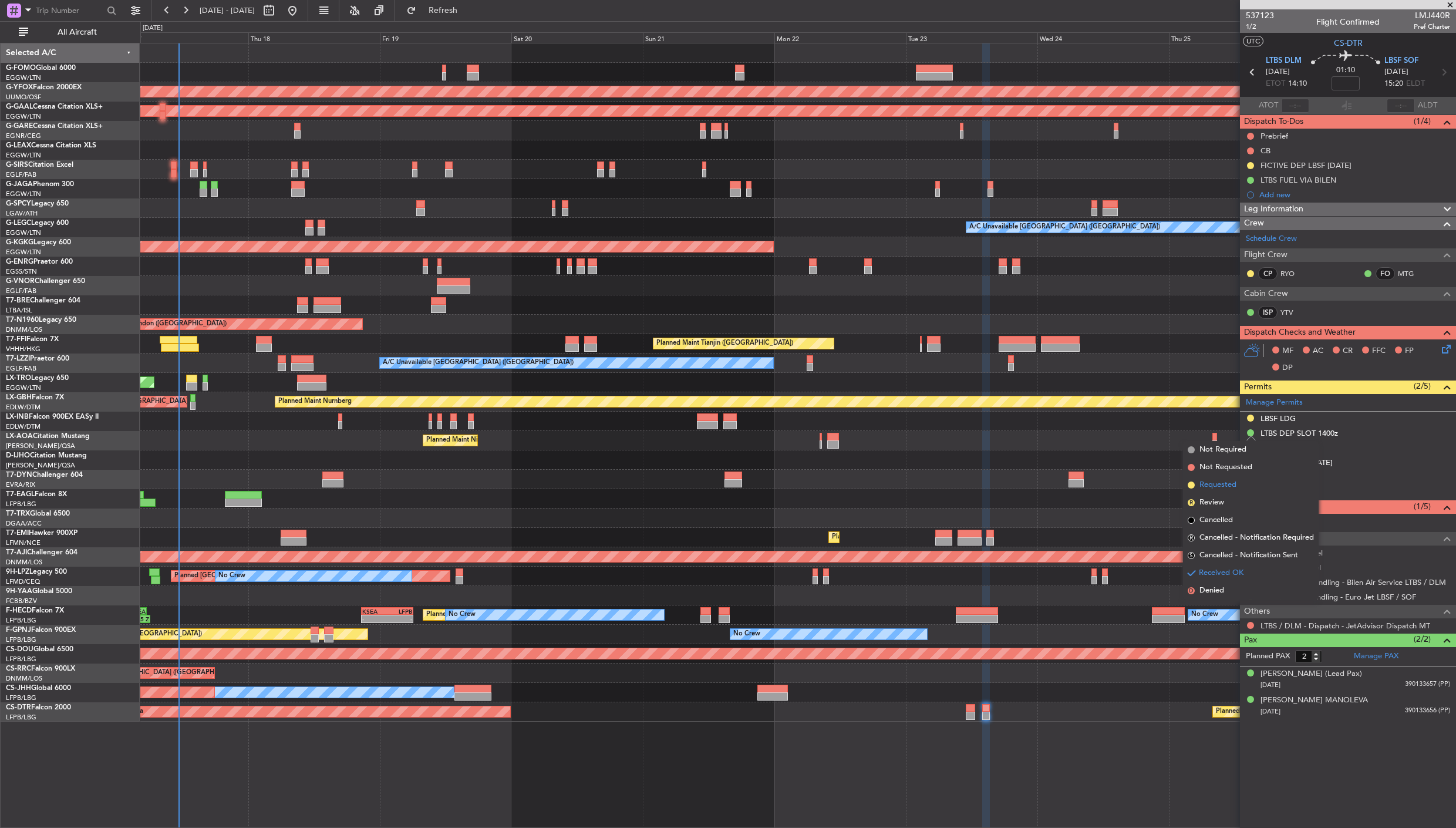
click at [1219, 484] on span "Requested" at bounding box center [1218, 485] width 37 height 11
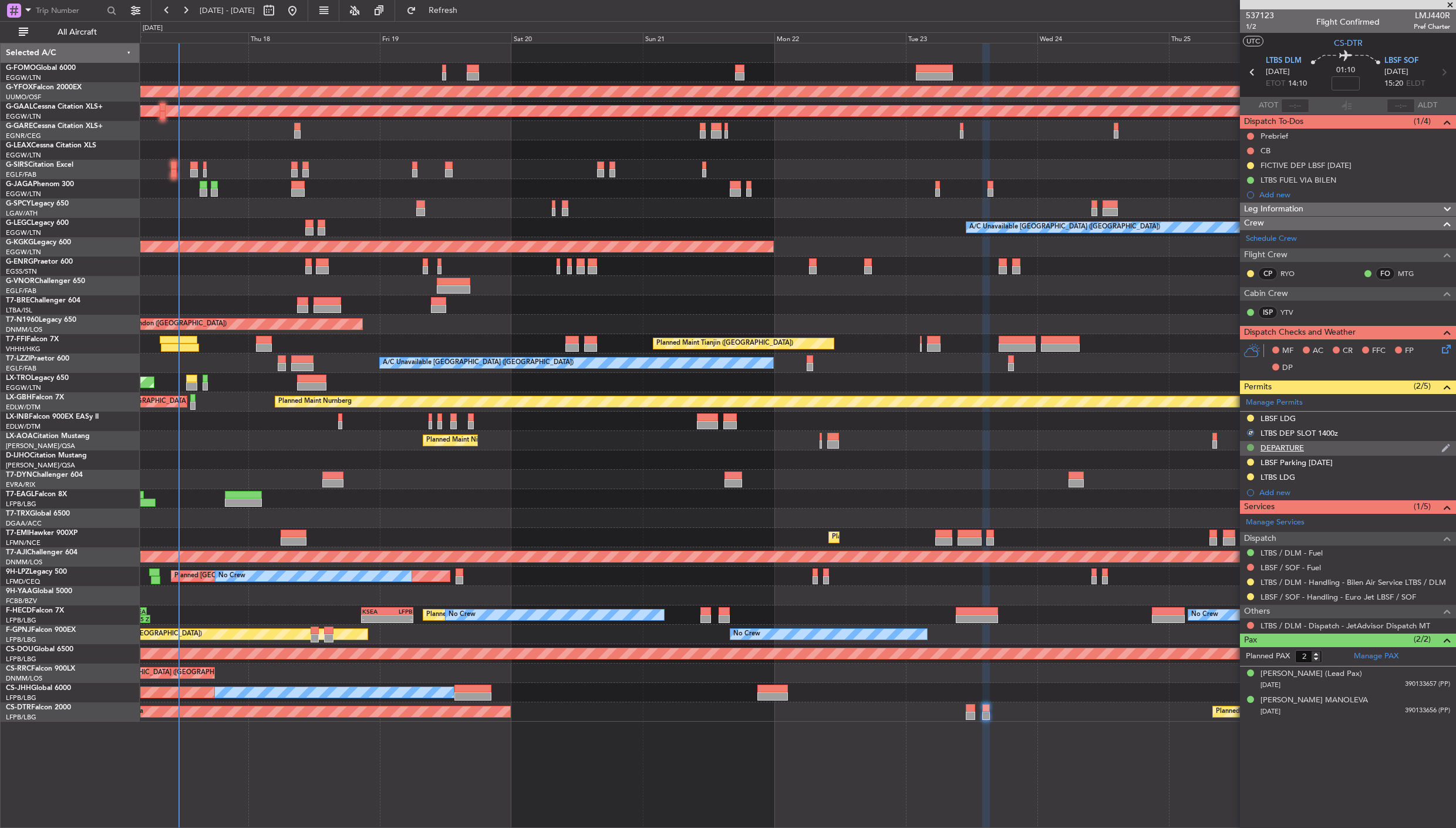
click at [1250, 446] on button at bounding box center [1250, 448] width 7 height 7
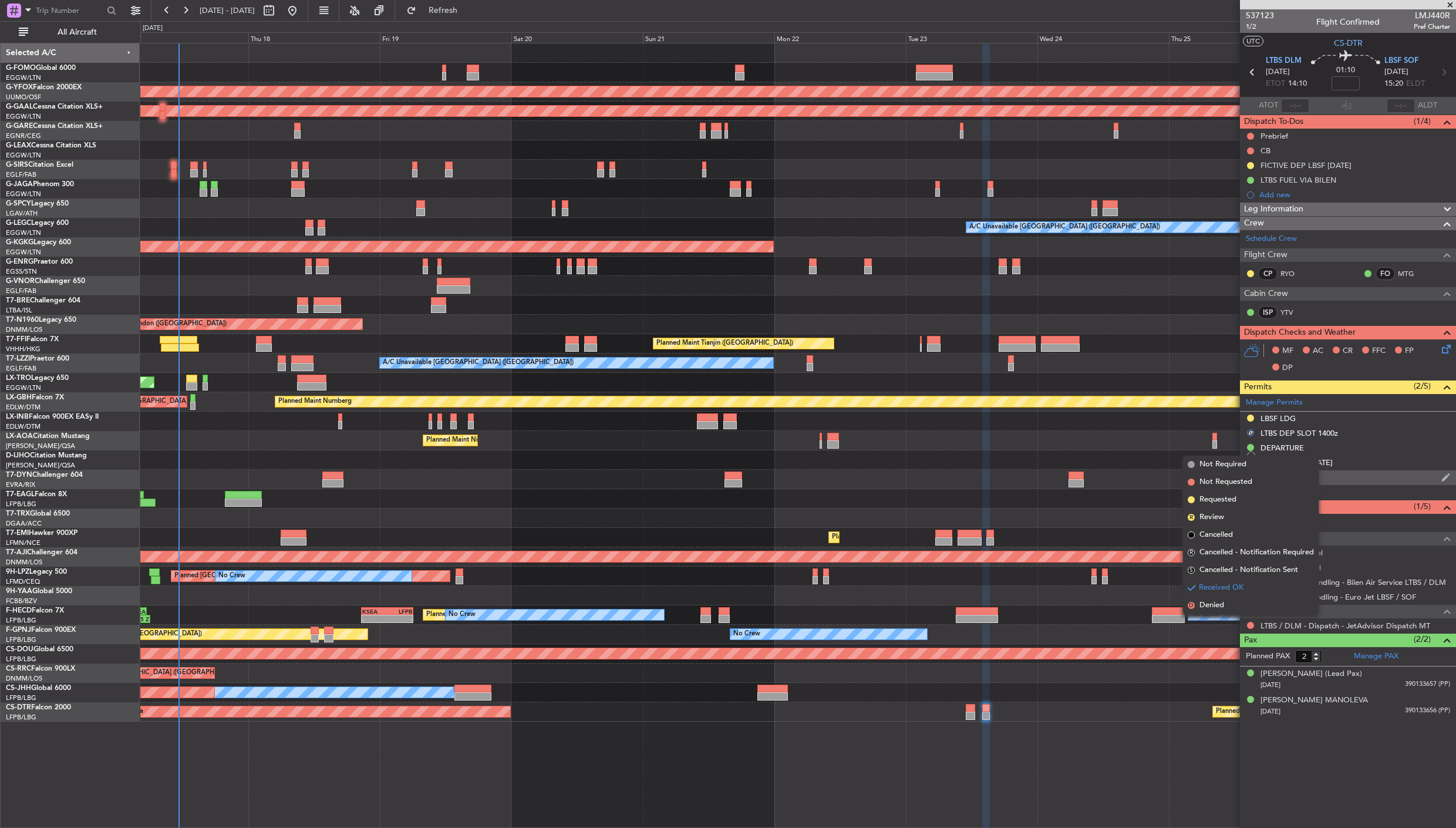
drag, startPoint x: 1233, startPoint y: 499, endPoint x: 1242, endPoint y: 484, distance: 17.5
click at [1232, 499] on span "Requested" at bounding box center [1218, 499] width 37 height 11
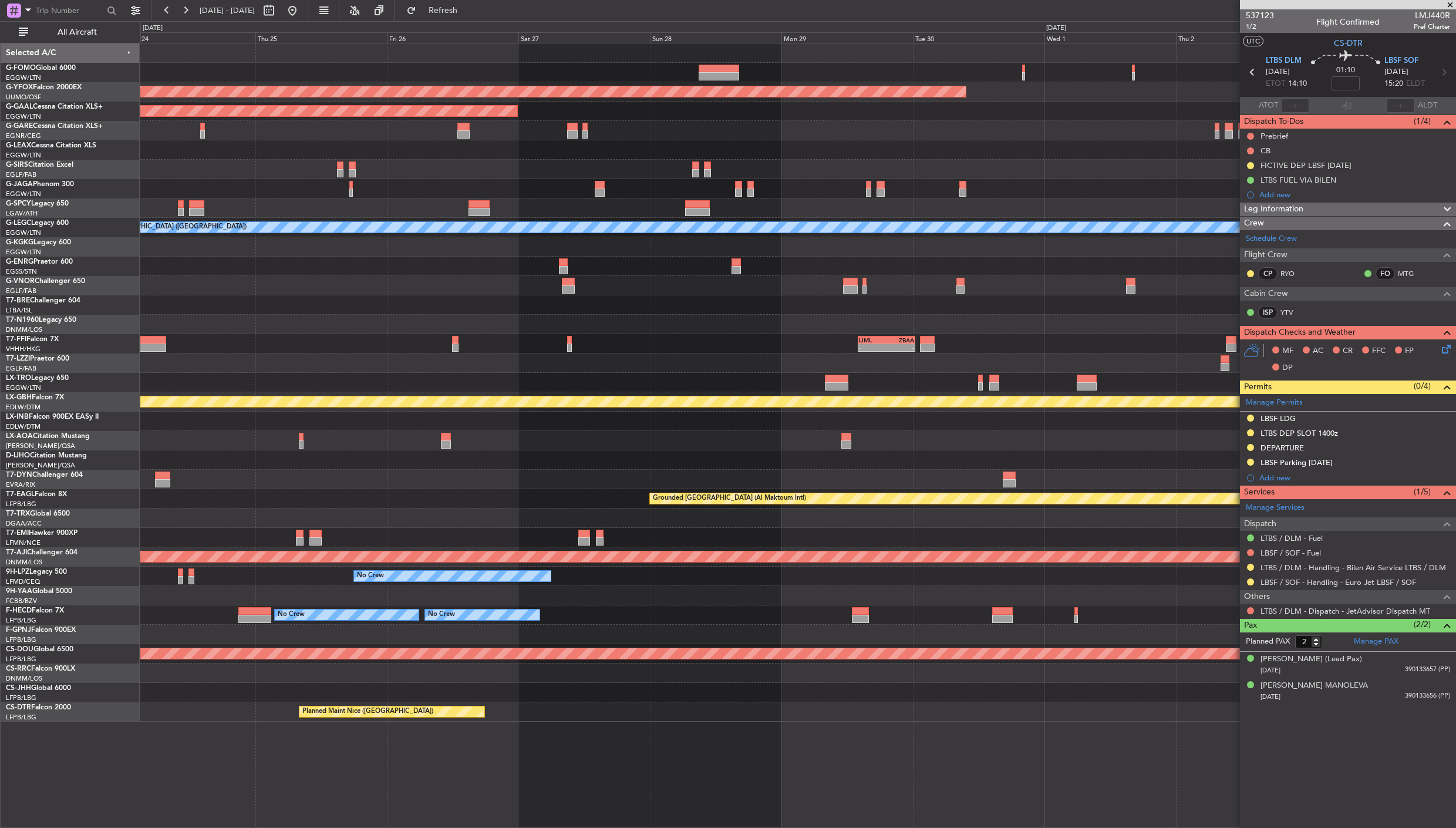
click at [109, 354] on div "AOG Maint Ostafyevo Planned [GEOGRAPHIC_DATA] A/C Unavailable [GEOGRAPHIC_DATA]…" at bounding box center [728, 424] width 1456 height 807
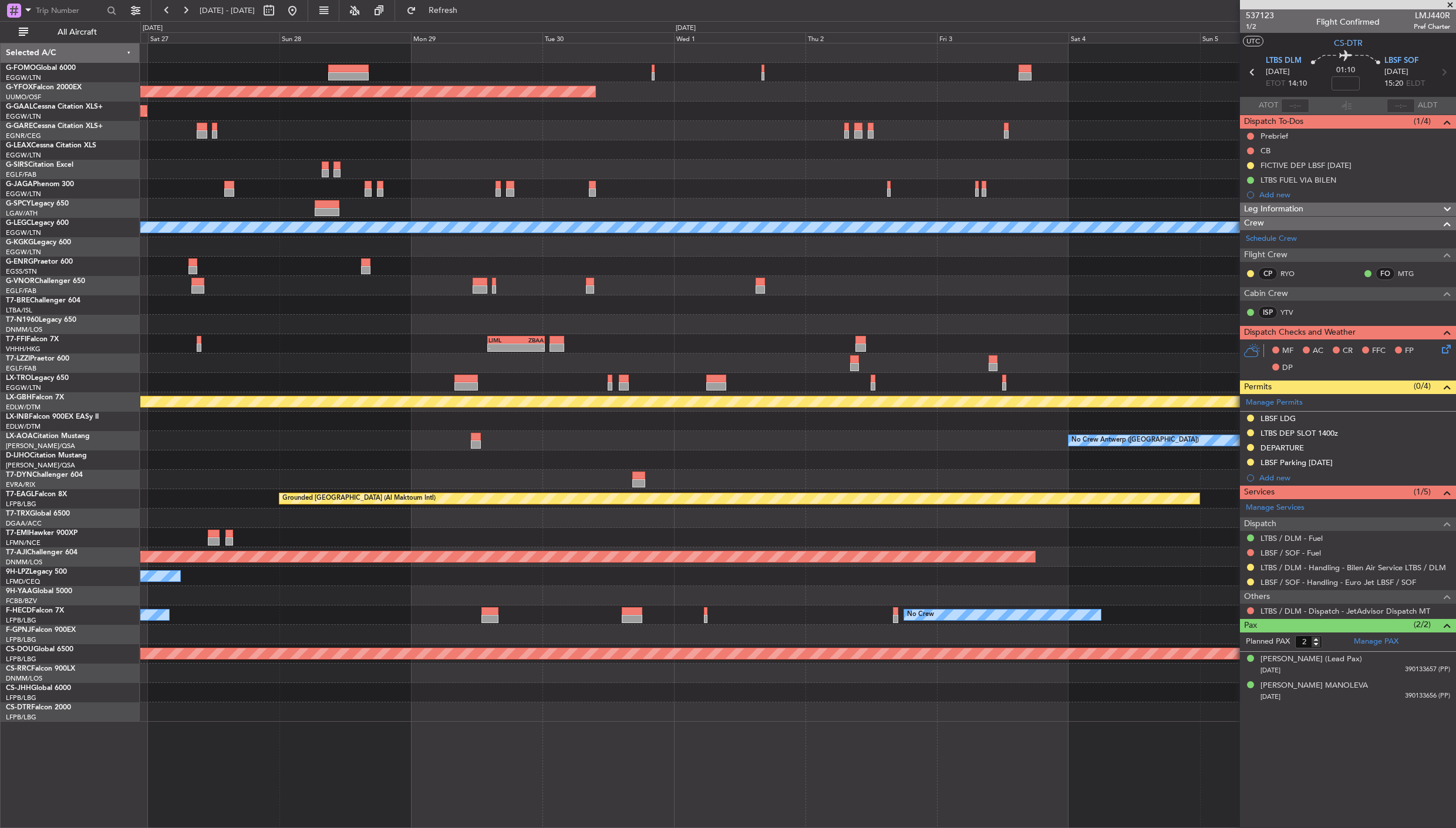
click at [403, 468] on div "AOG Maint Ostafyevo Planned [GEOGRAPHIC_DATA] A/C Unavailable [GEOGRAPHIC_DATA]…" at bounding box center [797, 383] width 1315 height 678
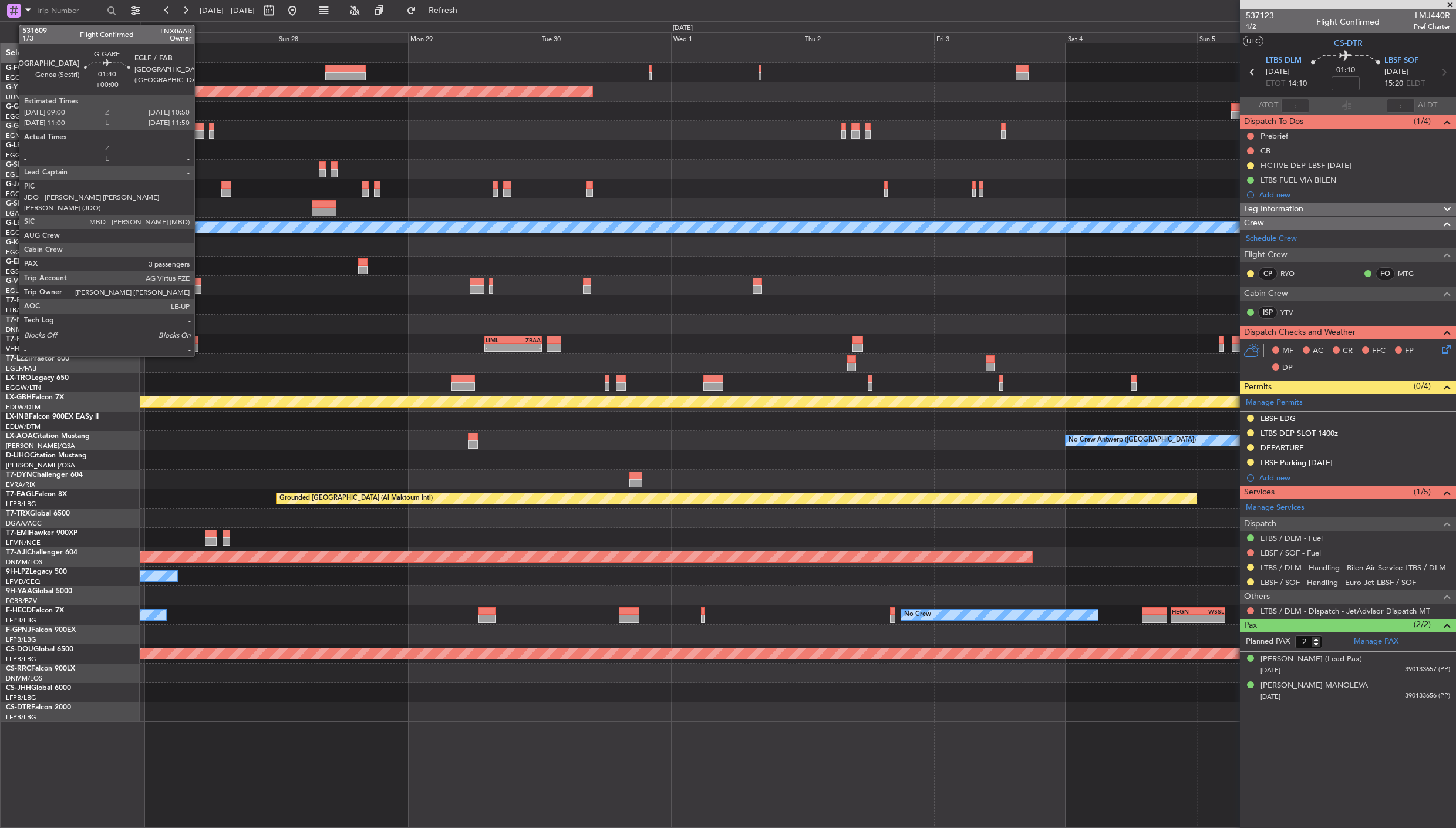
click at [200, 131] on div at bounding box center [199, 134] width 11 height 8
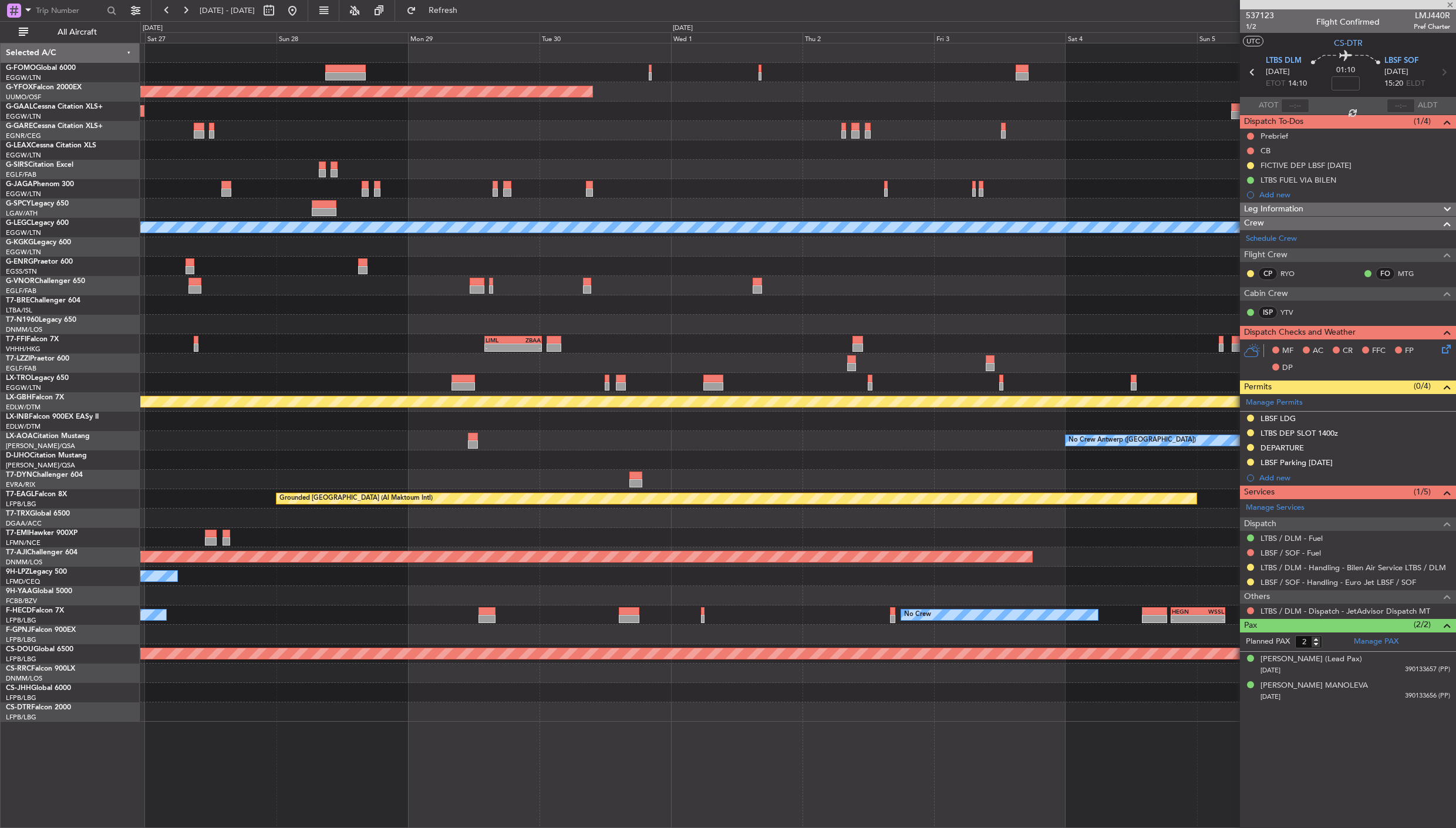
type input "3"
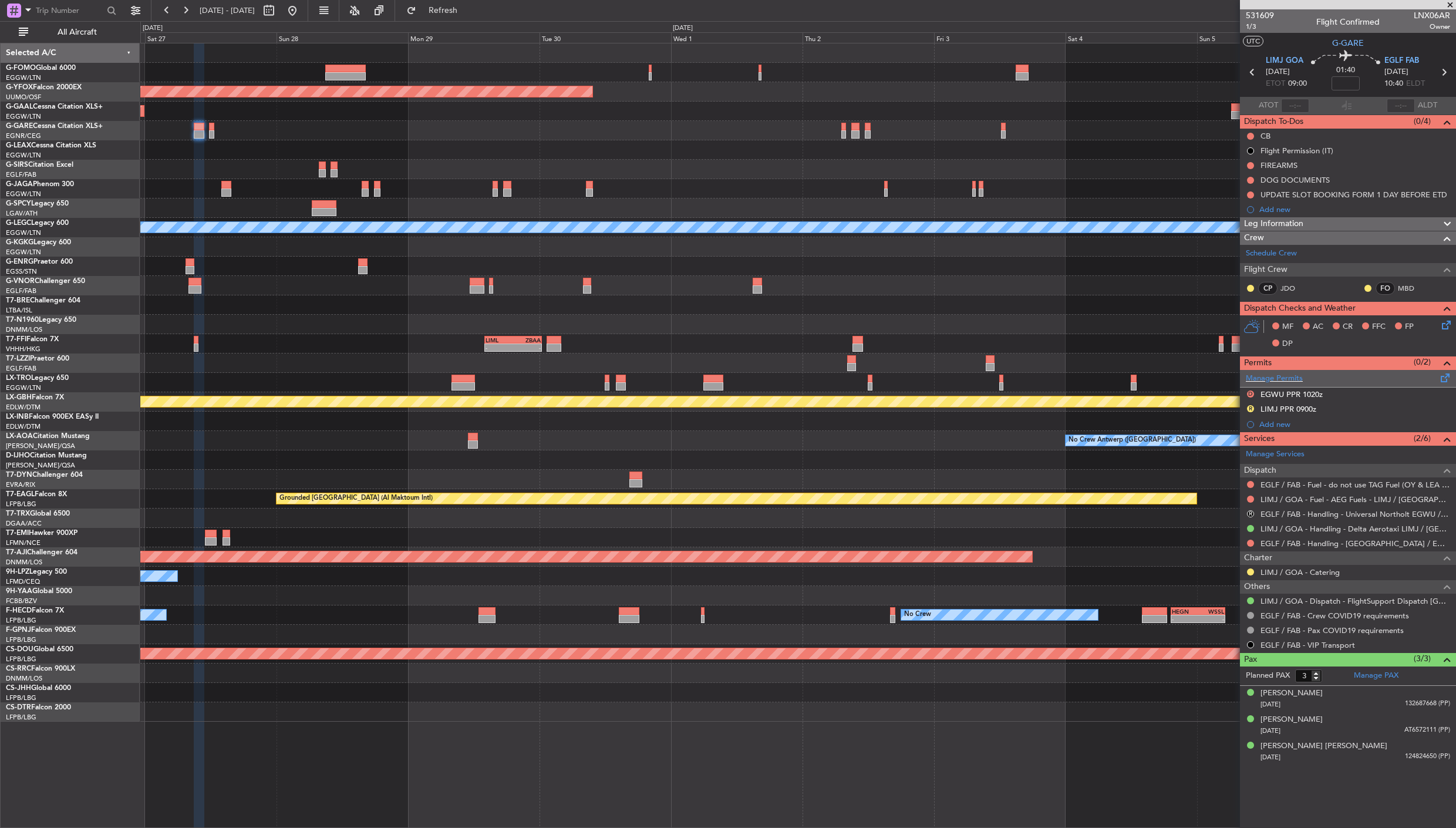
click at [1367, 376] on div "Manage Permits" at bounding box center [1347, 379] width 216 height 18
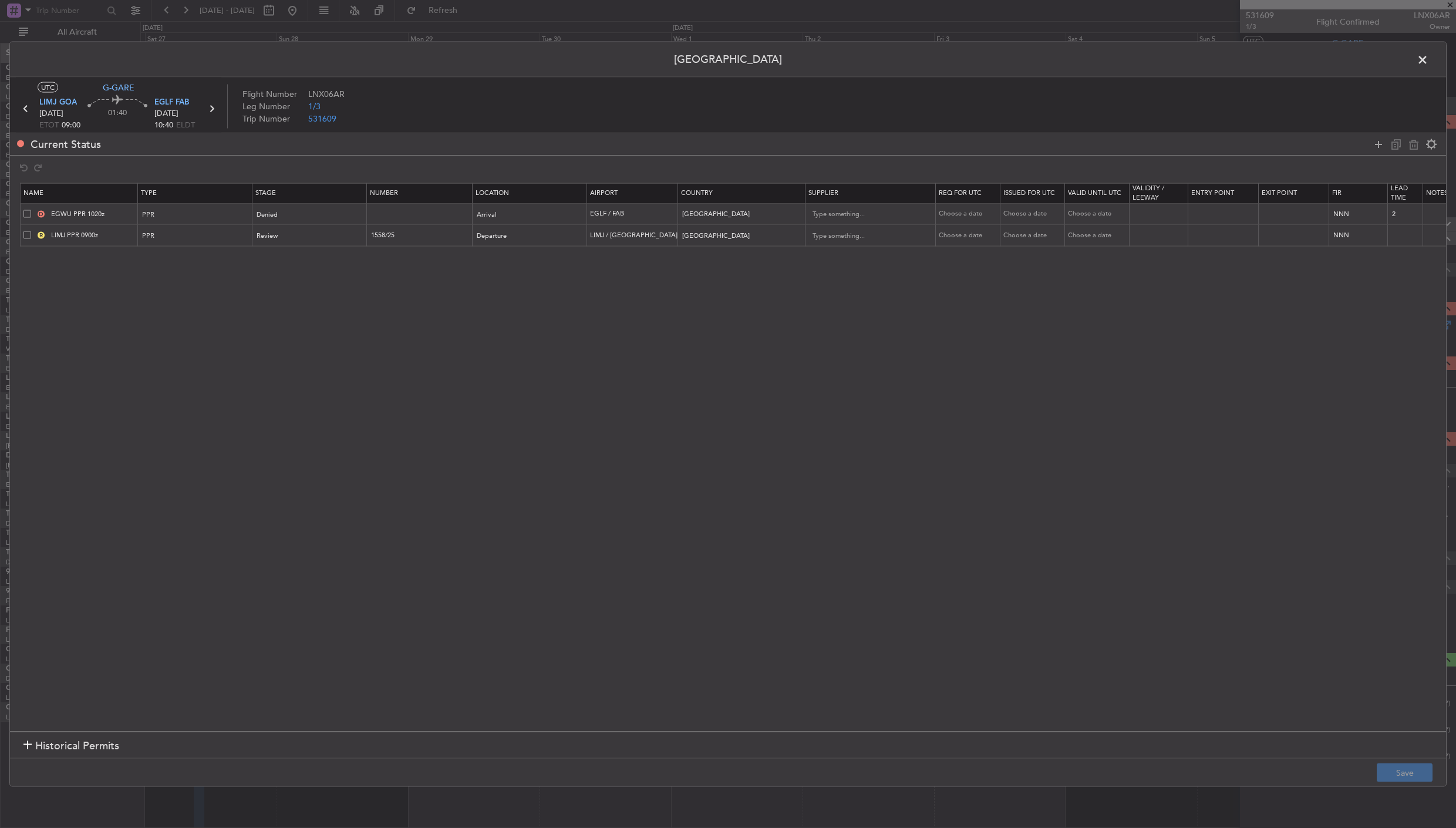
click at [25, 212] on span at bounding box center [27, 213] width 8 height 8
click at [32, 209] on input "checkbox" at bounding box center [32, 209] width 0 height 0
click at [1410, 145] on icon at bounding box center [1413, 144] width 14 height 14
type input "LIMJ PPR 0900z"
type input "1558/25"
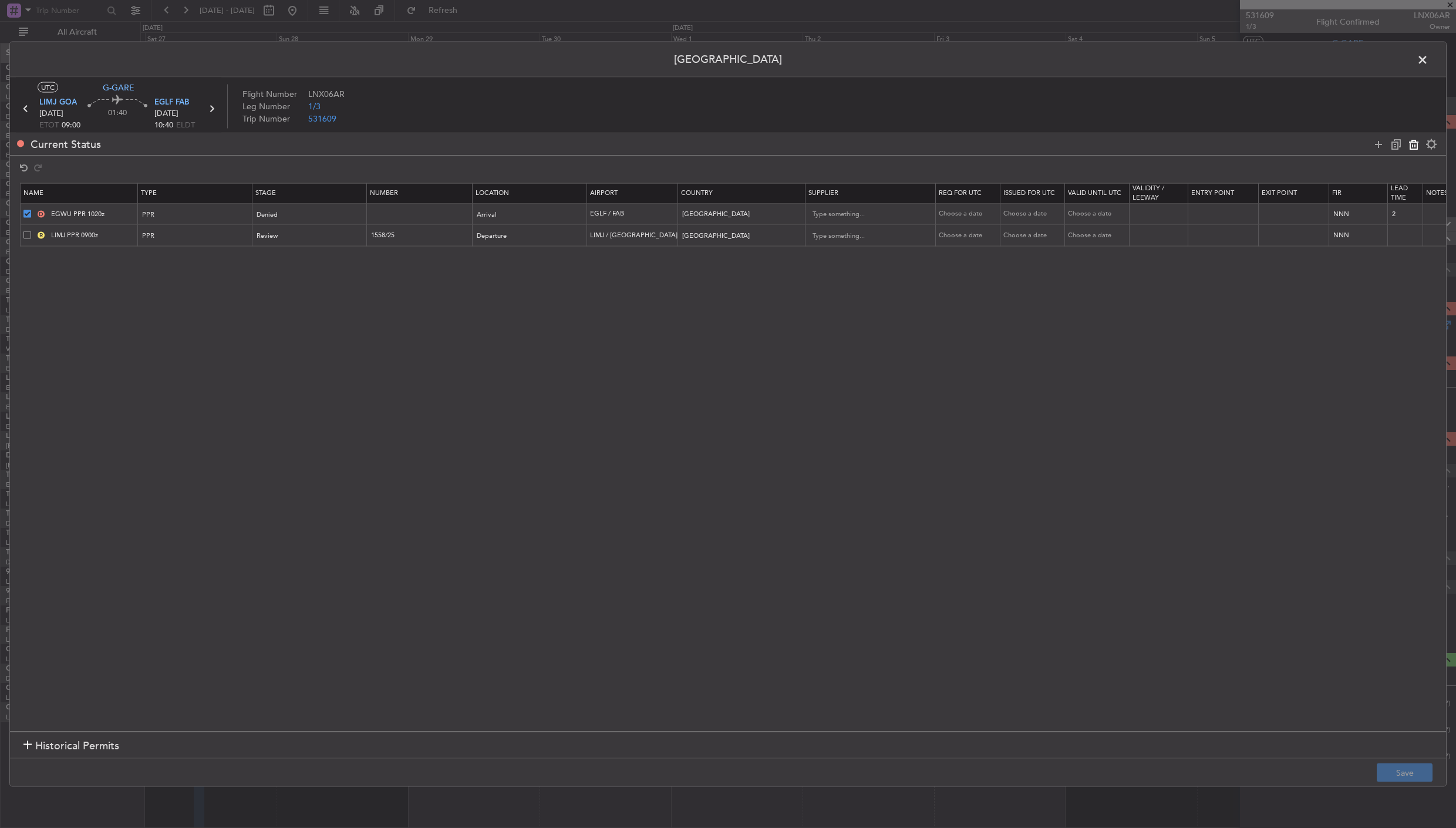
type input "Italy"
click at [1428, 57] on span at bounding box center [1428, 62] width 0 height 24
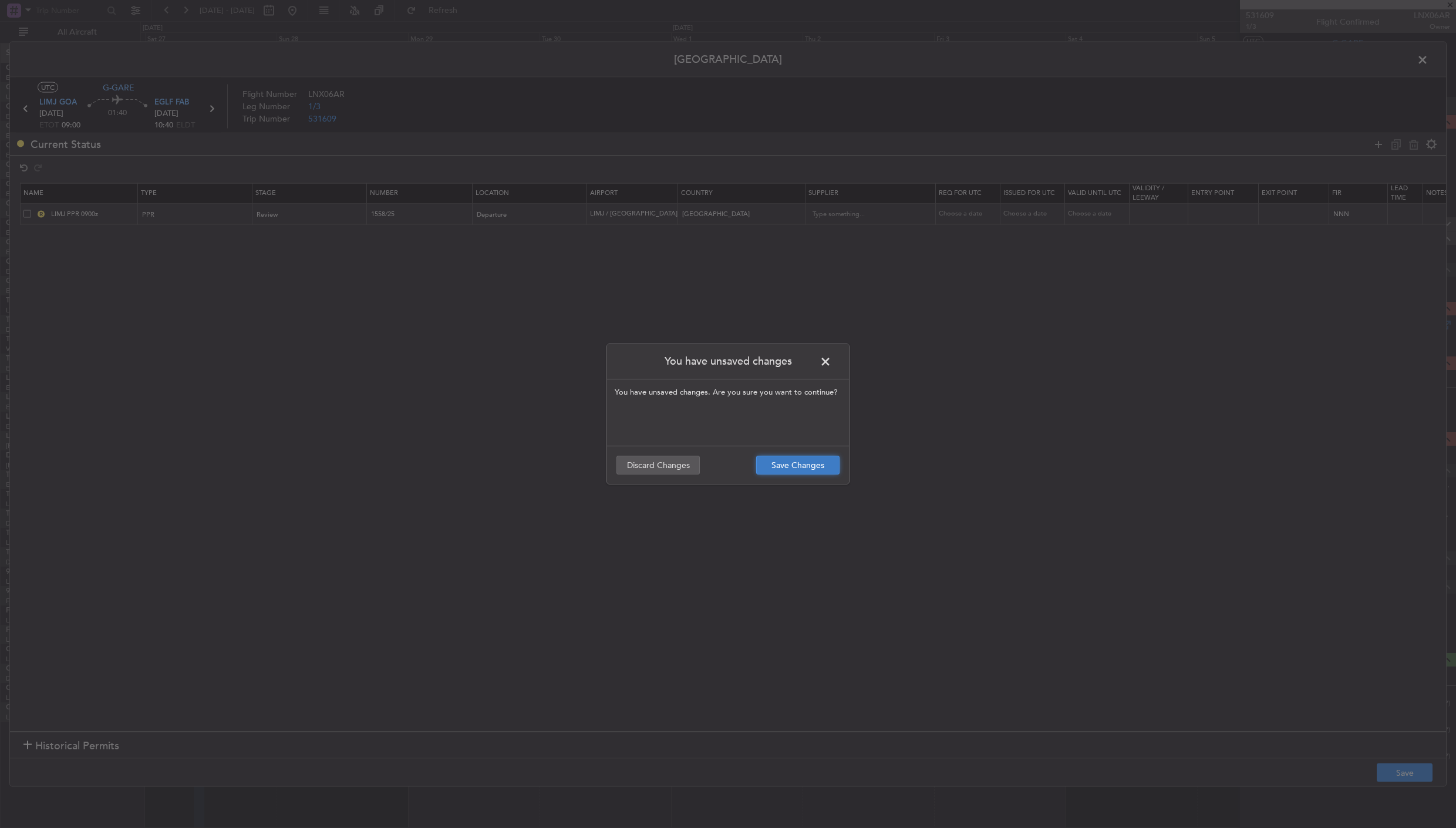
click at [795, 468] on button "Save Changes" at bounding box center [797, 464] width 83 height 18
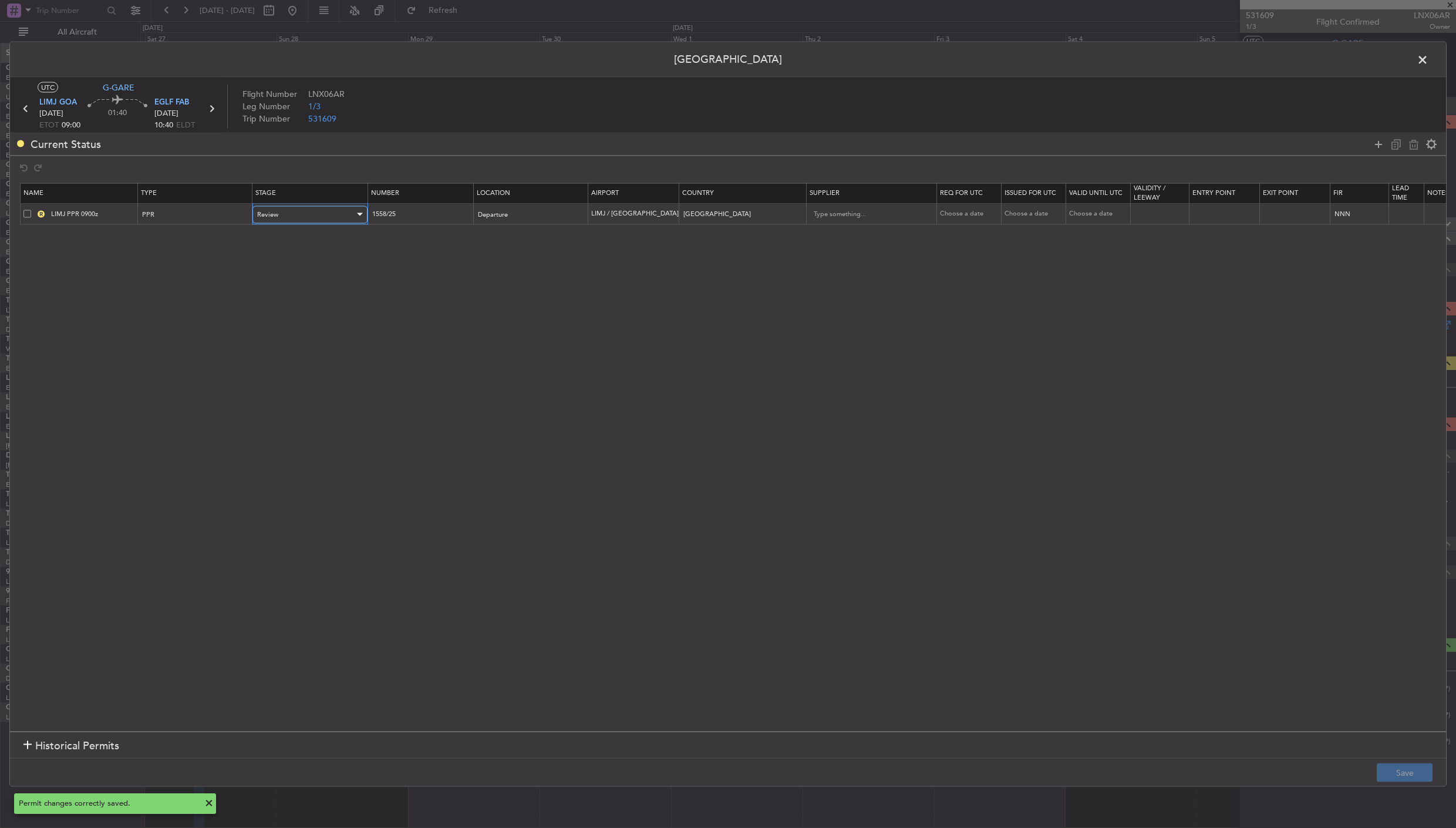
click at [315, 213] on div "Review" at bounding box center [305, 214] width 97 height 18
click at [288, 294] on span "Requested" at bounding box center [309, 293] width 104 height 18
click at [1401, 776] on button "Save" at bounding box center [1404, 772] width 56 height 18
click at [1428, 59] on span at bounding box center [1428, 62] width 0 height 24
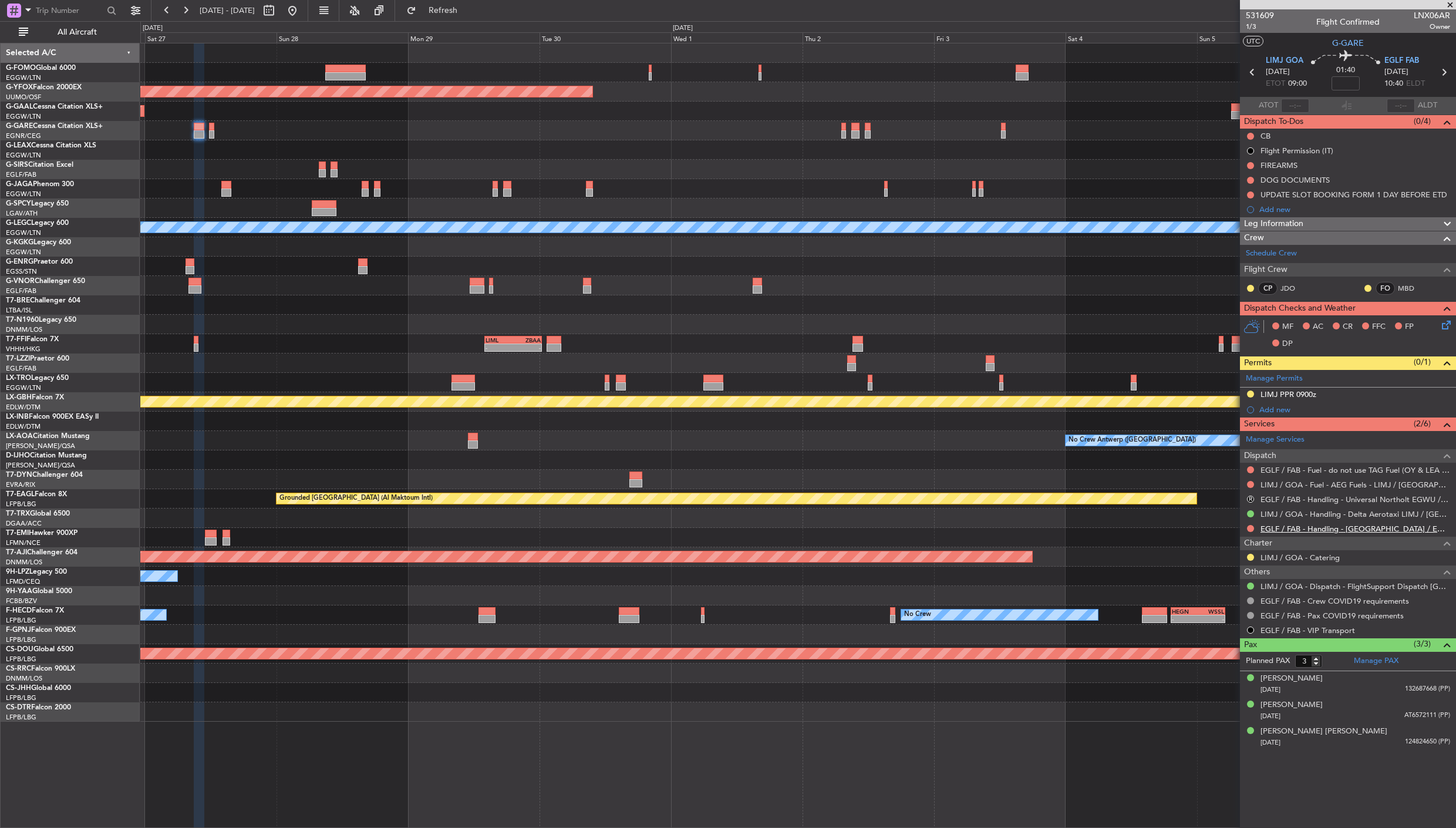
click at [1287, 528] on link "EGLF / FAB - Handling - Farnborough Airport / EGLF / FAB" at bounding box center [1354, 528] width 189 height 10
click at [1374, 517] on link "LIMJ / GOA - Handling - Delta Aerotaxi LIMJ / GOA" at bounding box center [1354, 513] width 189 height 10
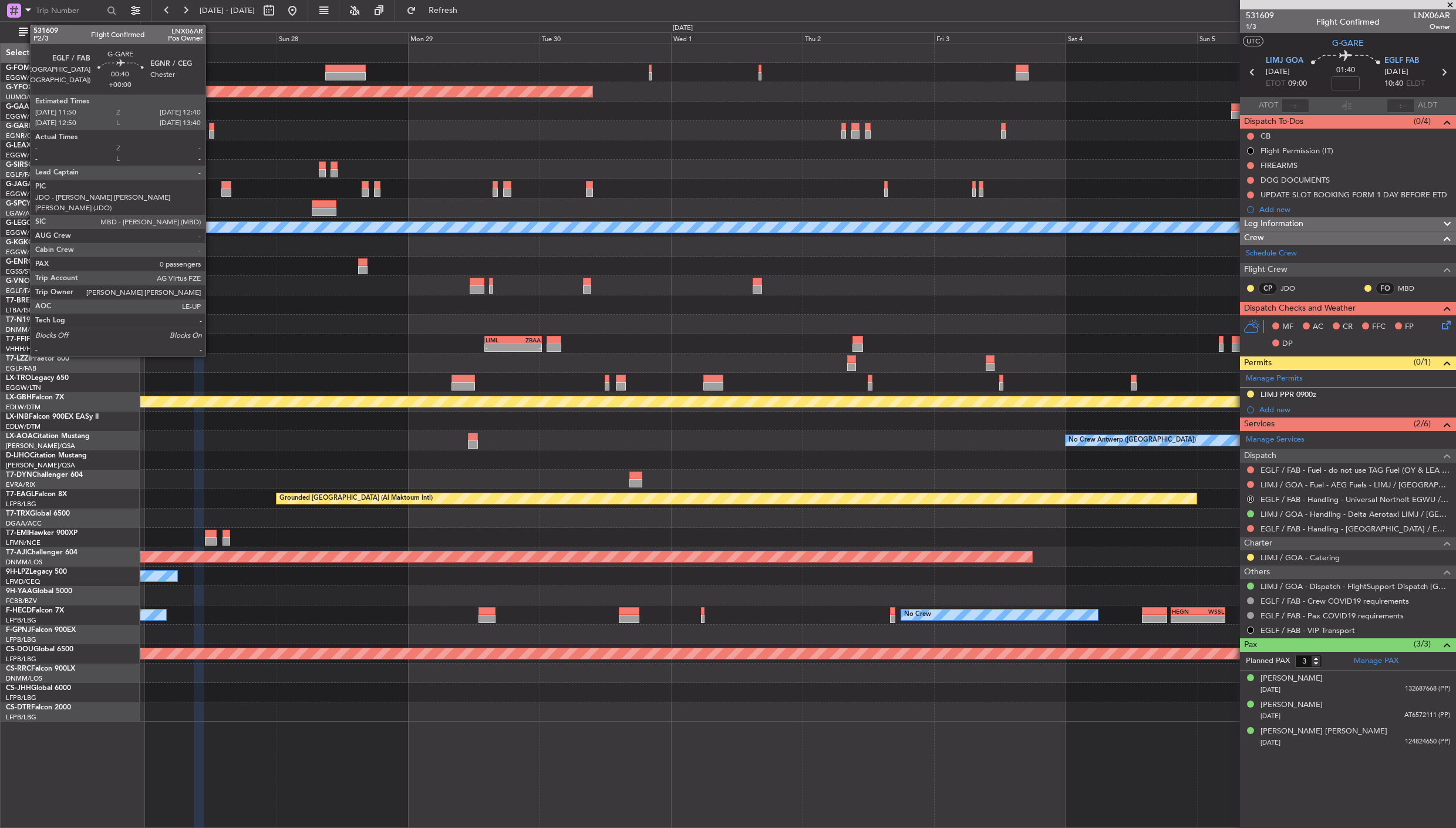
click at [211, 127] on div at bounding box center [211, 126] width 4 height 8
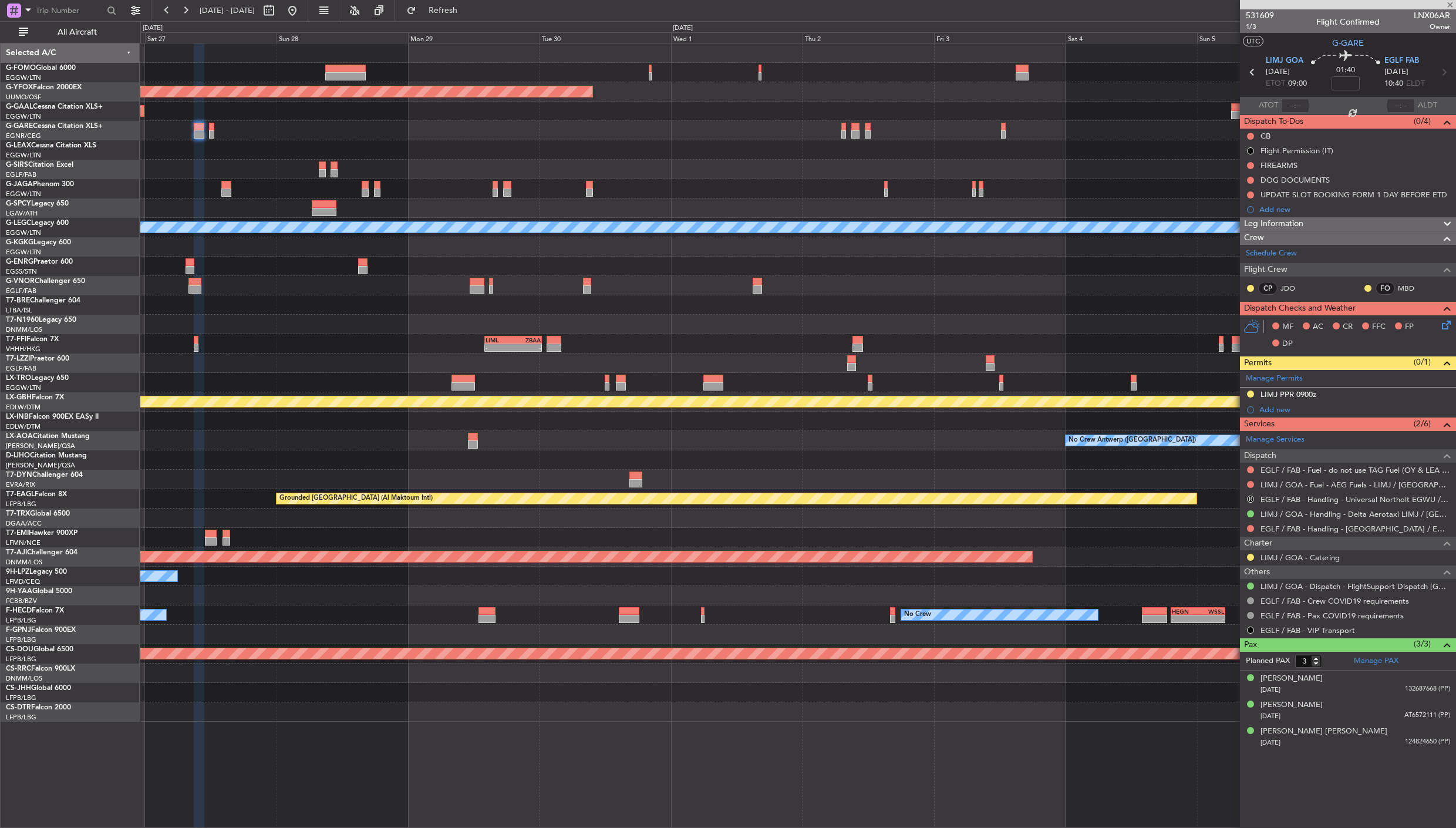
type input "0"
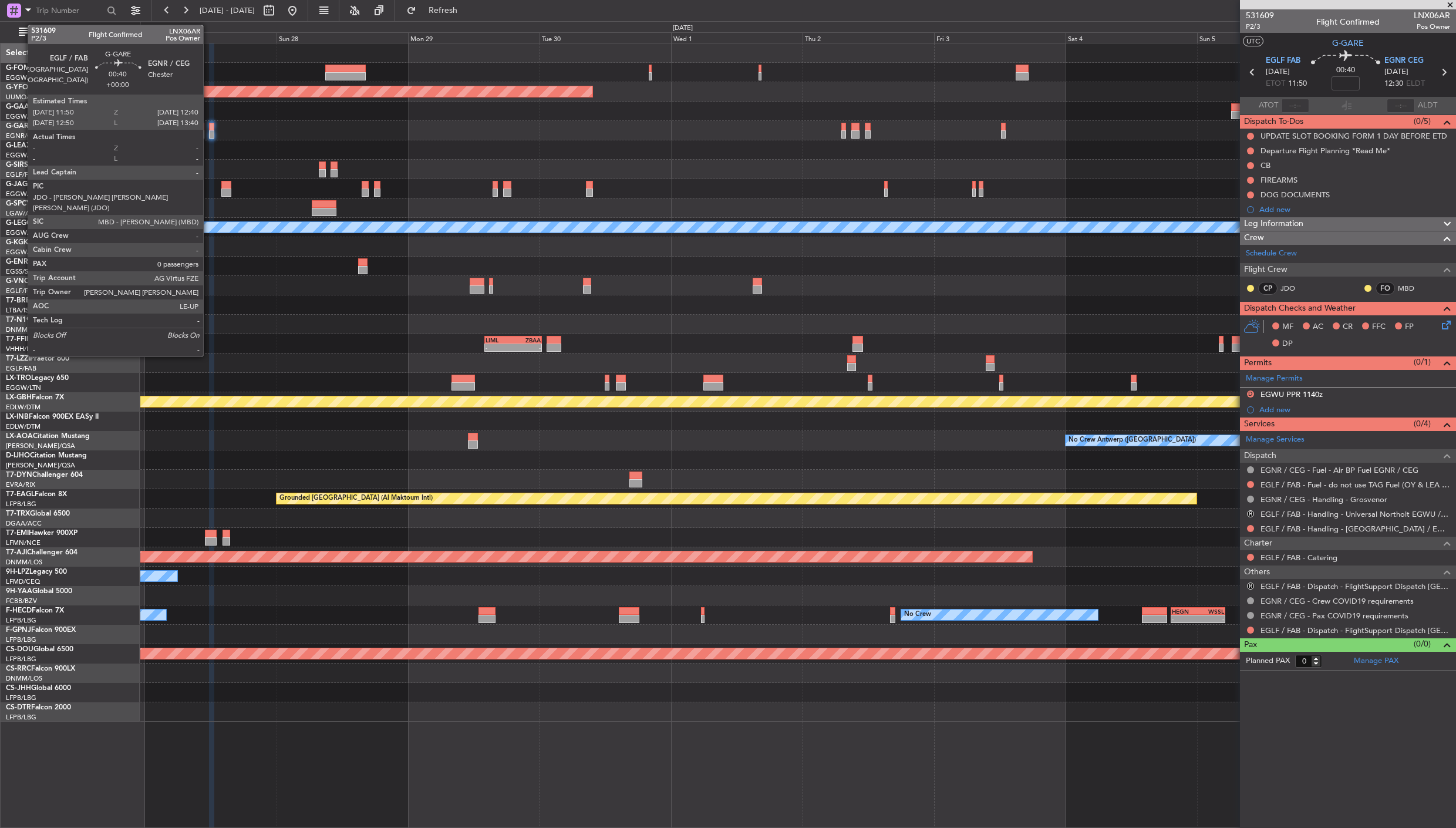
click at [209, 127] on div at bounding box center [211, 126] width 4 height 8
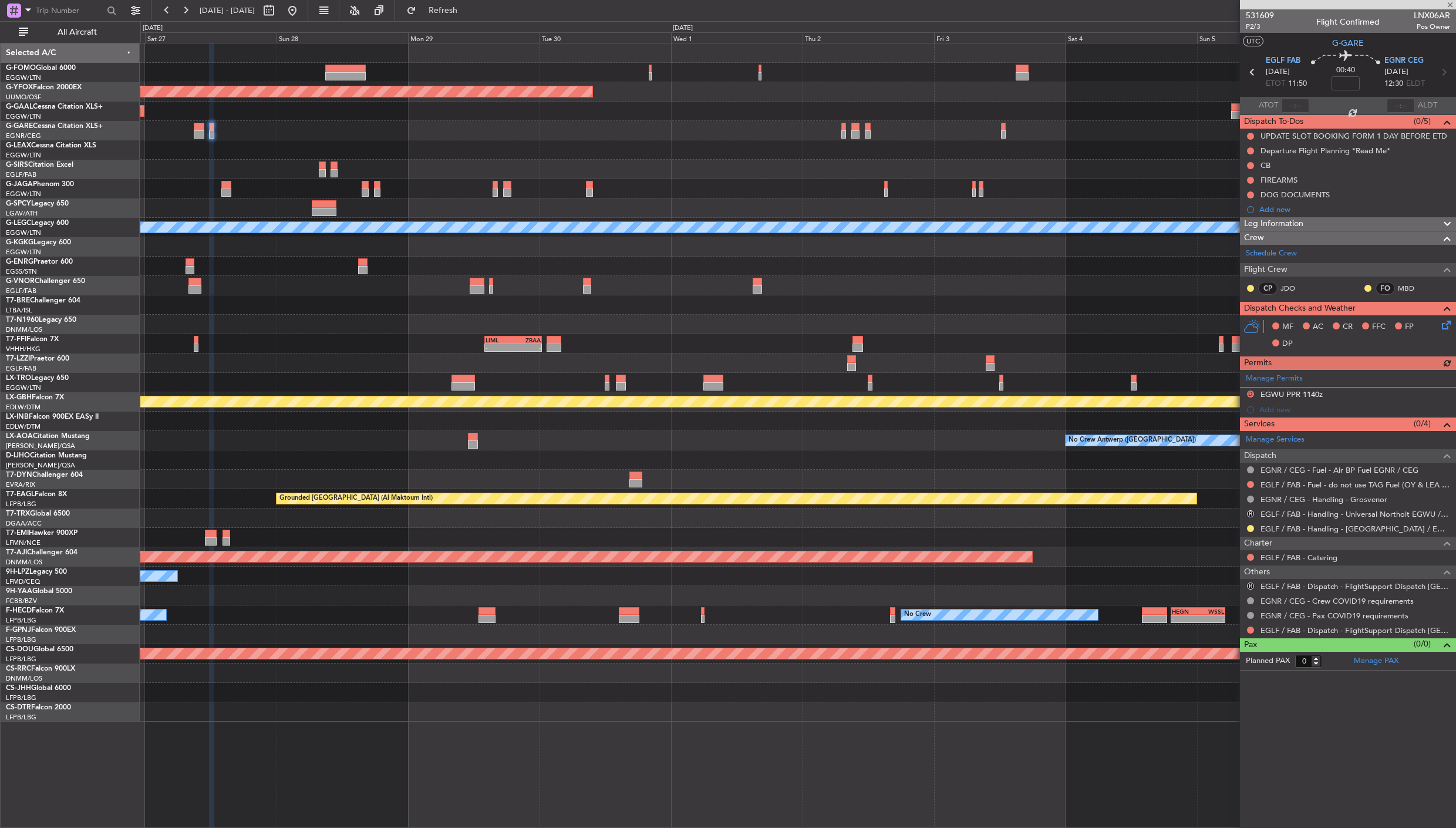
click at [1256, 377] on div "Manage Permits D EGWU PPR 1140z Add new" at bounding box center [1347, 393] width 216 height 47
click at [1274, 391] on div "Manage Permits D EGWU PPR 1140z Add new" at bounding box center [1347, 393] width 216 height 47
click at [1316, 394] on div "EGWU PPR 1140z" at bounding box center [1290, 393] width 62 height 10
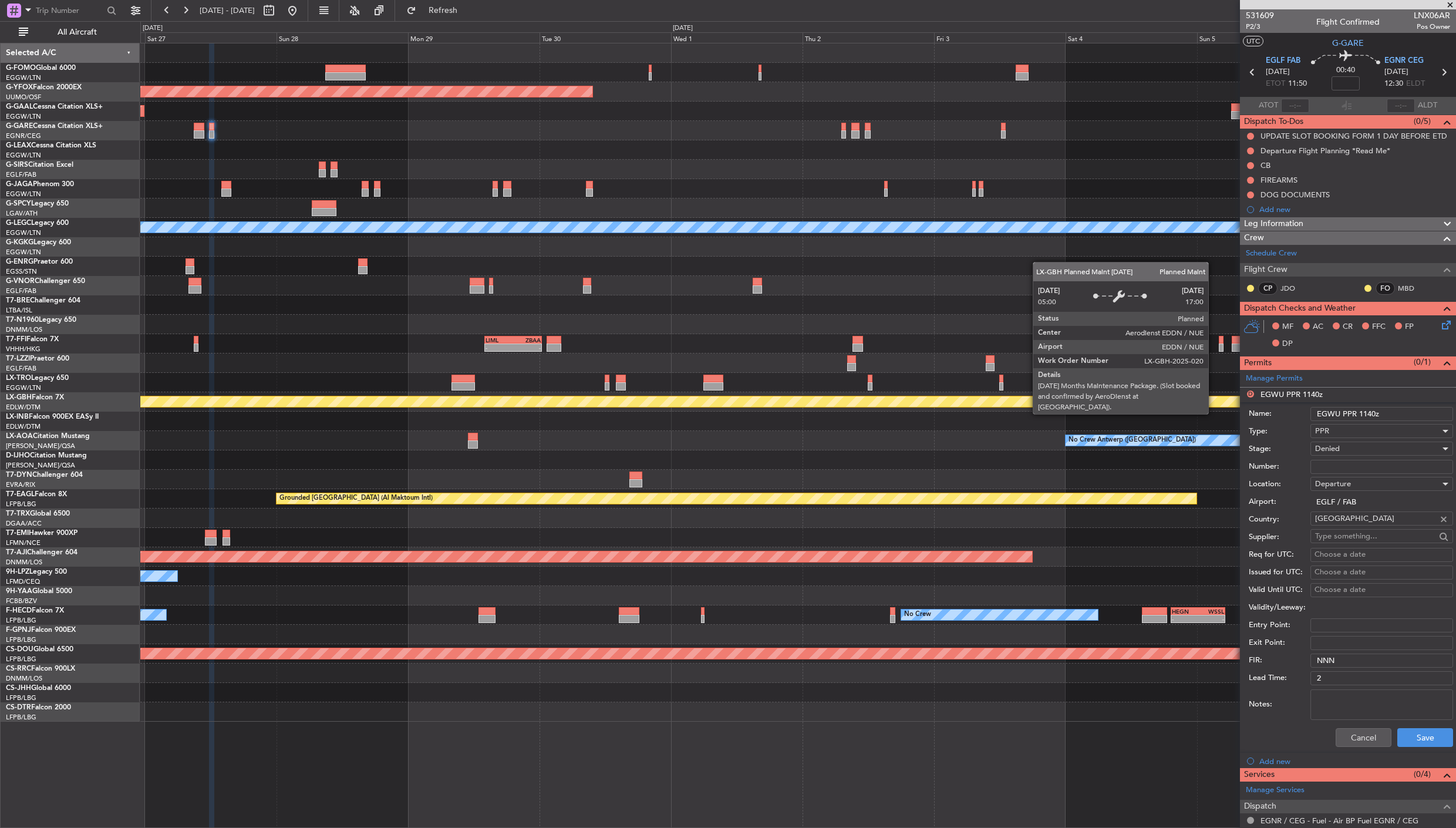
drag, startPoint x: 1339, startPoint y: 417, endPoint x: 1201, endPoint y: 396, distance: 139.6
click at [1206, 397] on fb-app "26 Sep 2025 - 06 Oct 2025 Refresh Quick Links All Aircraft AOG Maint Ostafyevo …" at bounding box center [728, 418] width 1456 height 819
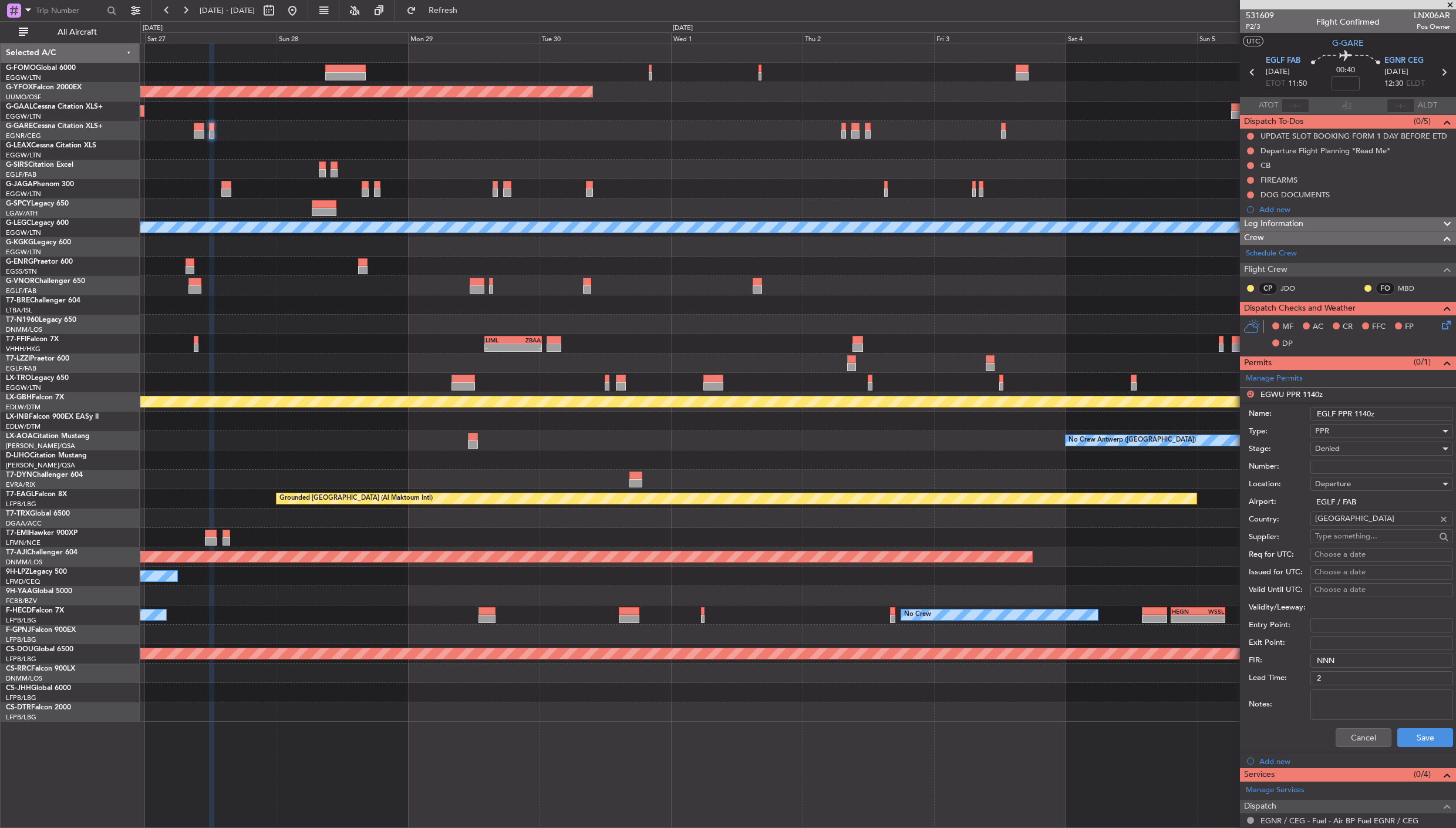
click at [1366, 410] on input "EGLF PPR 1140z" at bounding box center [1381, 414] width 143 height 14
type input "EGLF PPR 1150z"
click at [1410, 739] on button "Save" at bounding box center [1425, 737] width 56 height 18
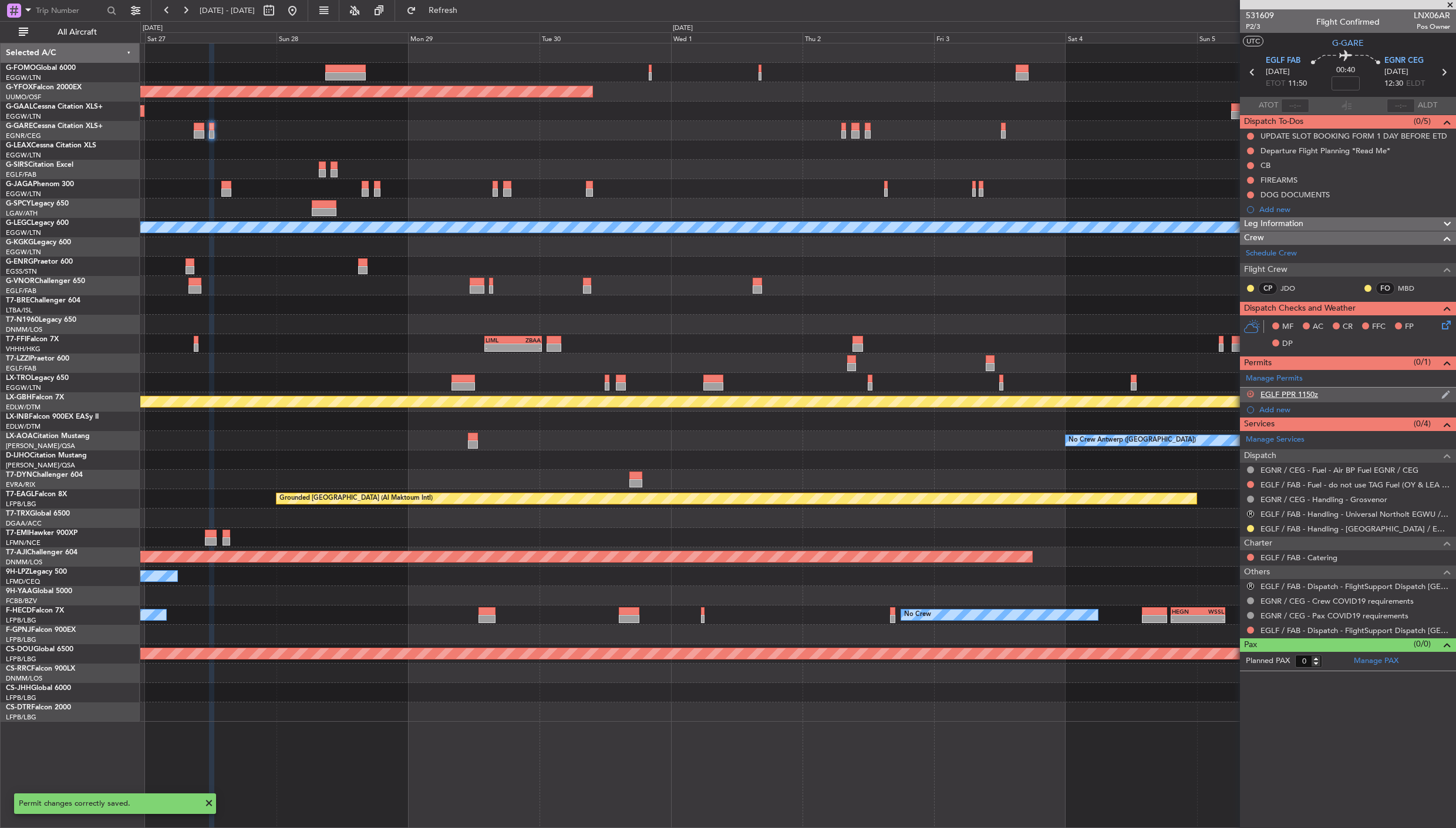
click at [1247, 393] on button "D" at bounding box center [1250, 394] width 7 height 7
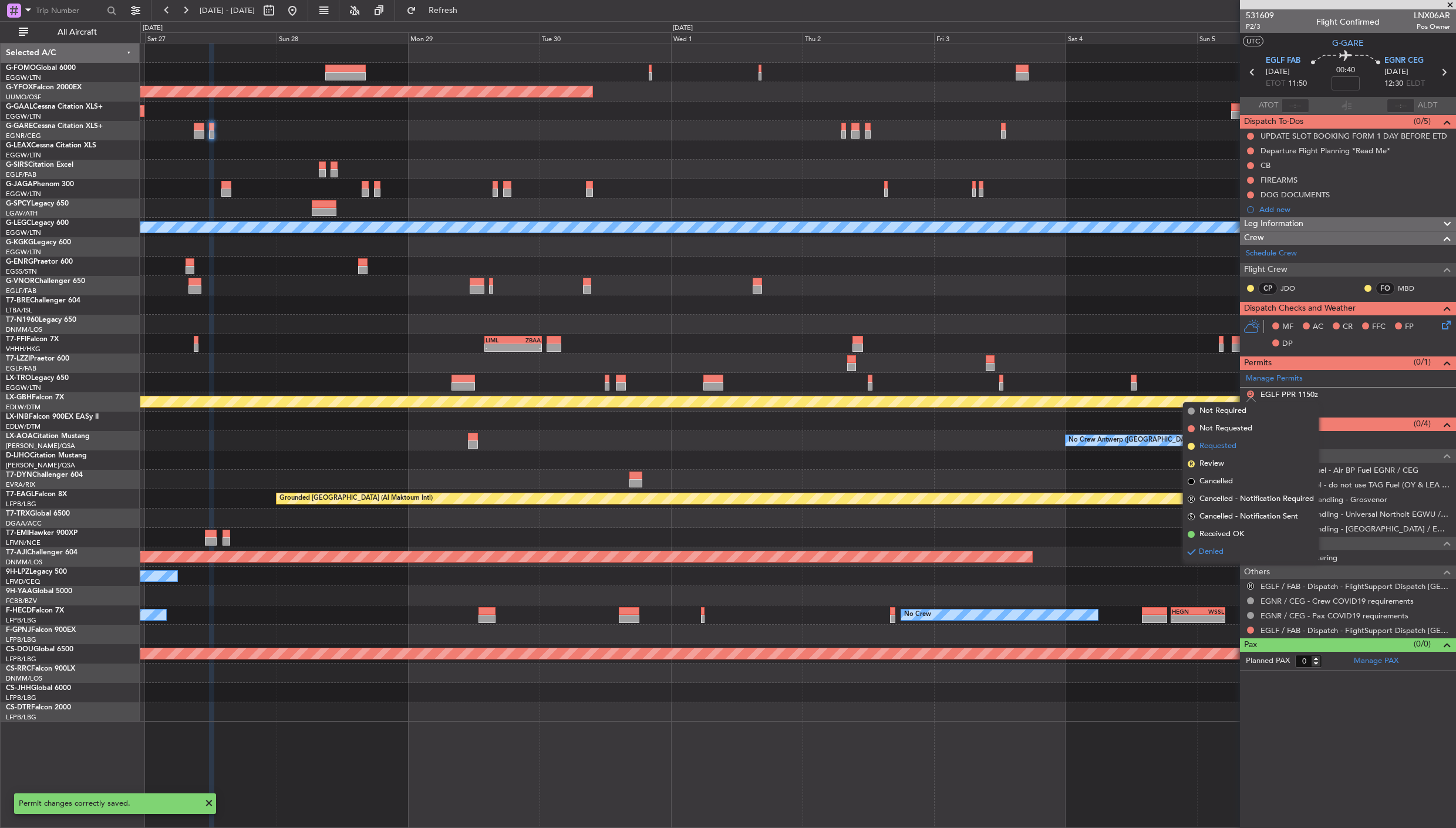
click at [1241, 449] on li "Requested" at bounding box center [1250, 446] width 136 height 18
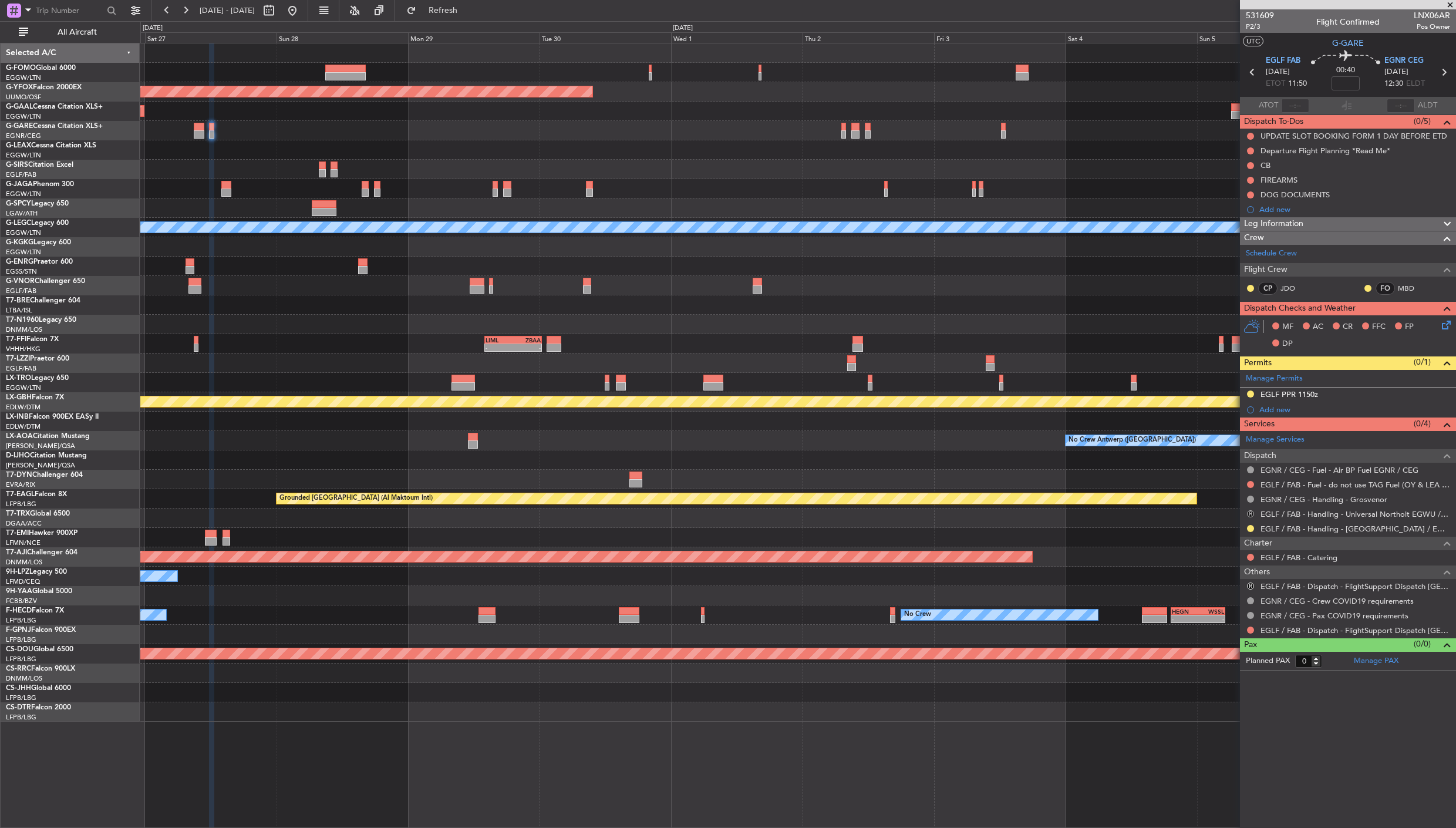
click at [1248, 513] on button "R" at bounding box center [1250, 513] width 7 height 7
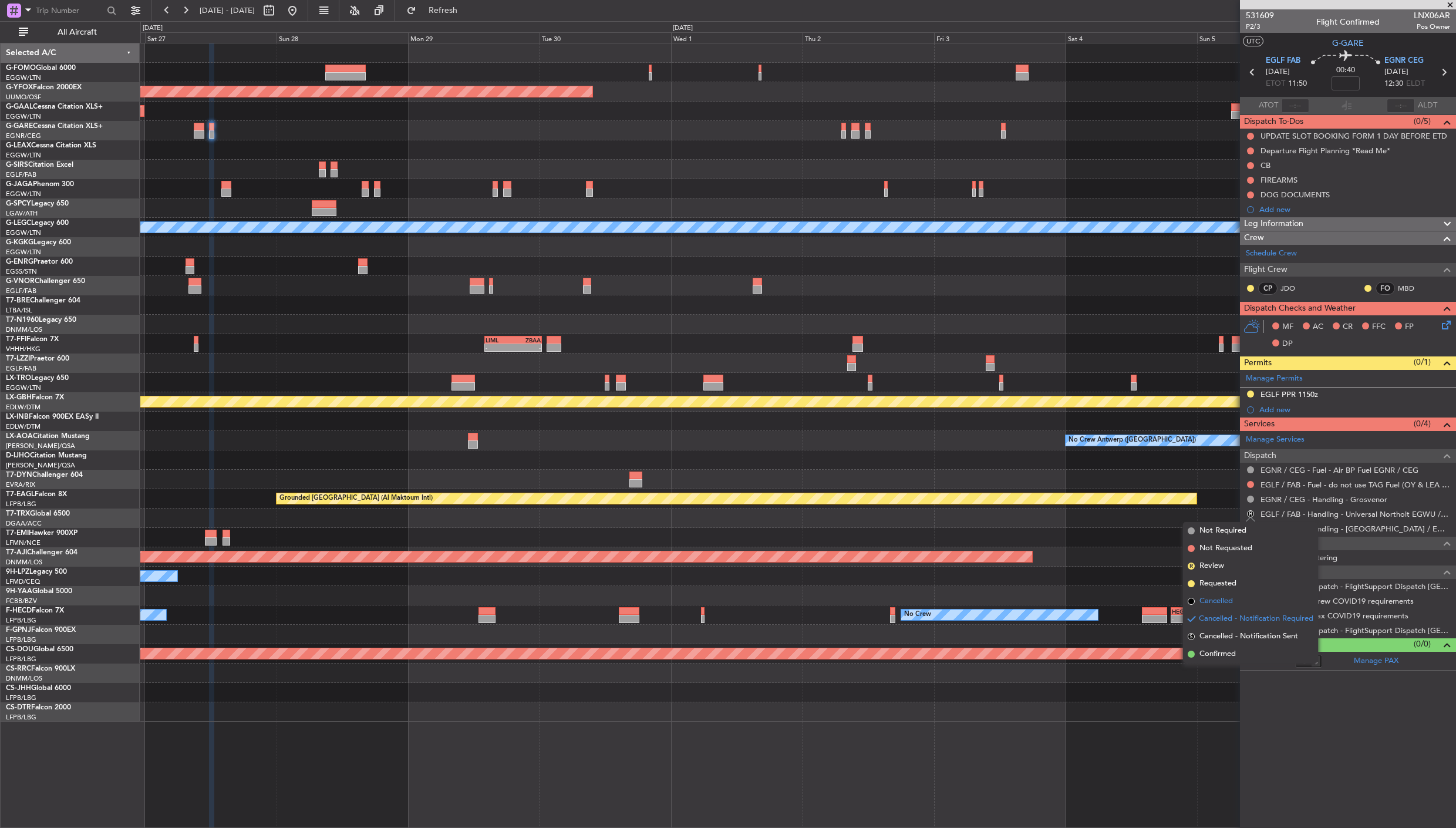
click at [1215, 602] on span "Cancelled" at bounding box center [1216, 600] width 33 height 11
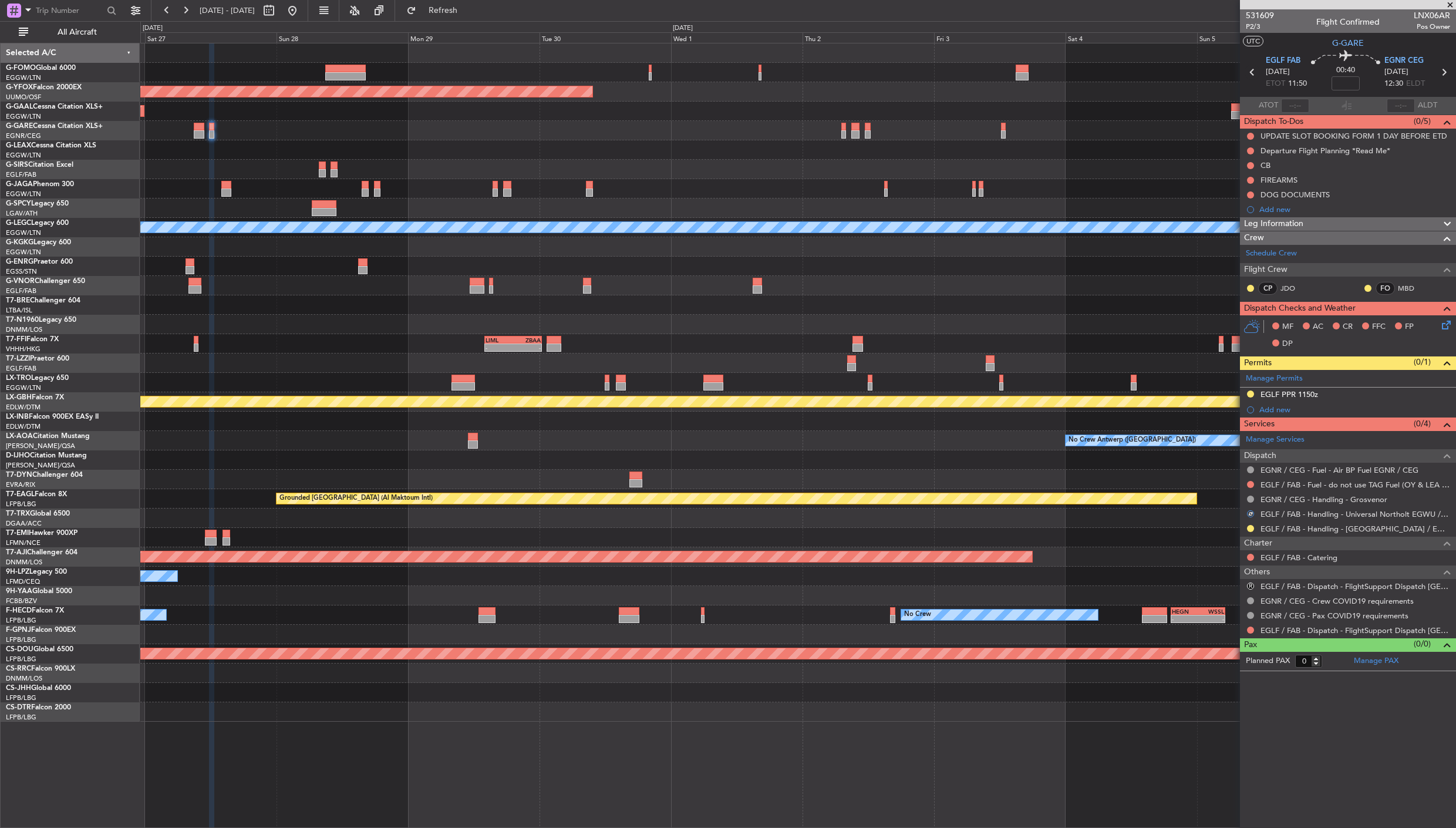
click at [1248, 73] on icon at bounding box center [1251, 72] width 15 height 15
type input "3"
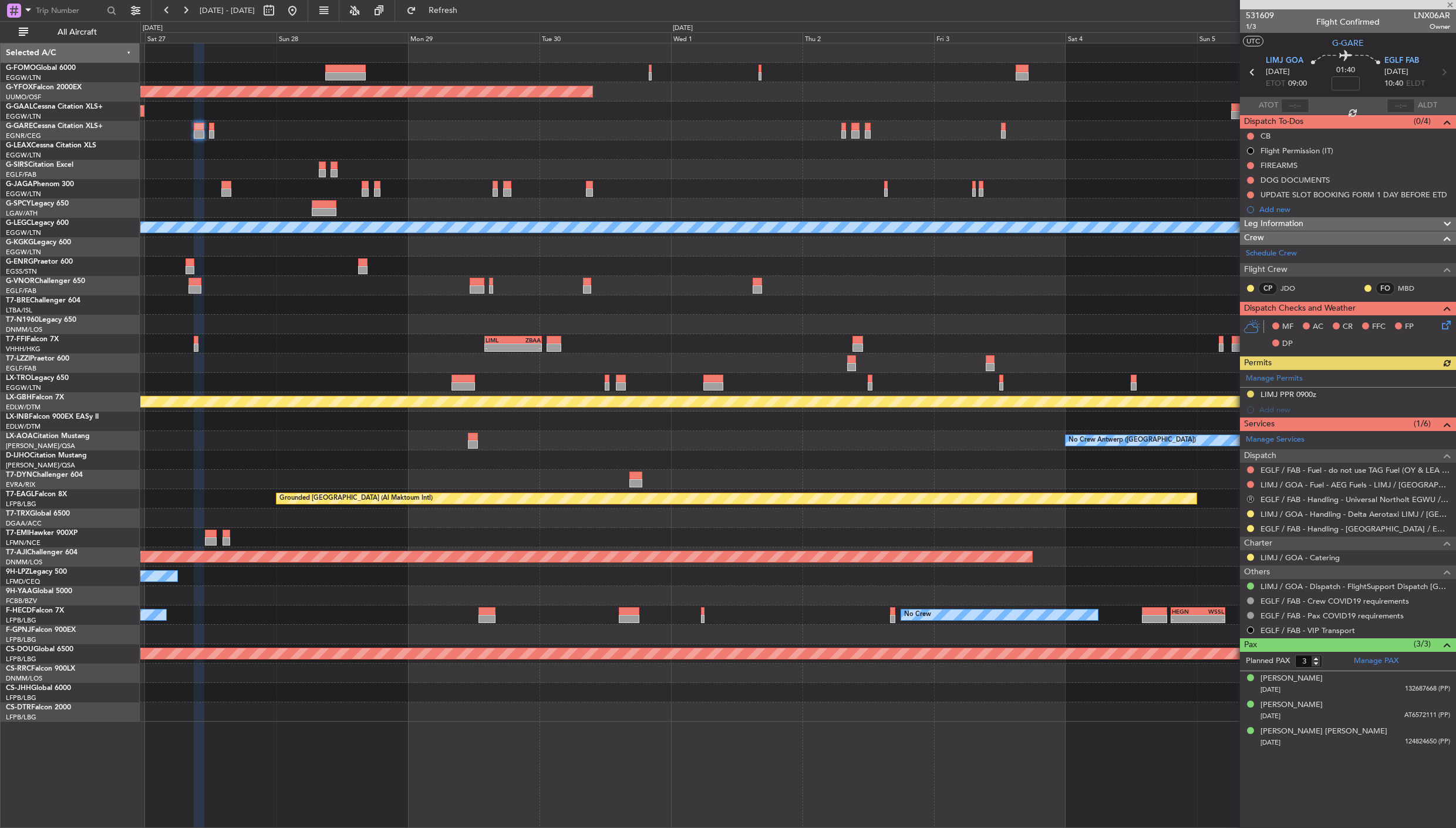
click at [1251, 497] on button "R" at bounding box center [1250, 499] width 7 height 7
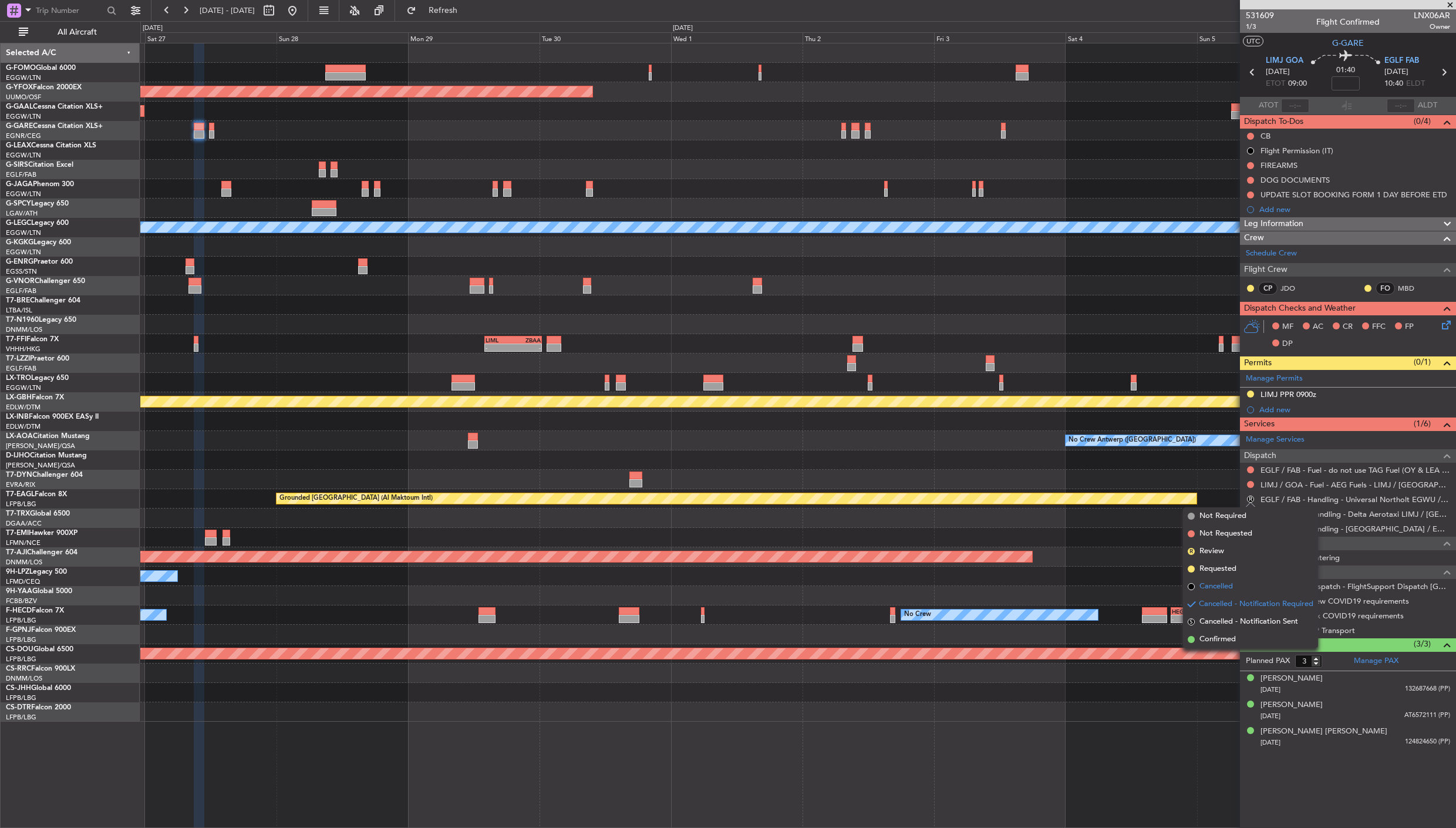
click at [1237, 588] on li "Cancelled" at bounding box center [1250, 586] width 135 height 18
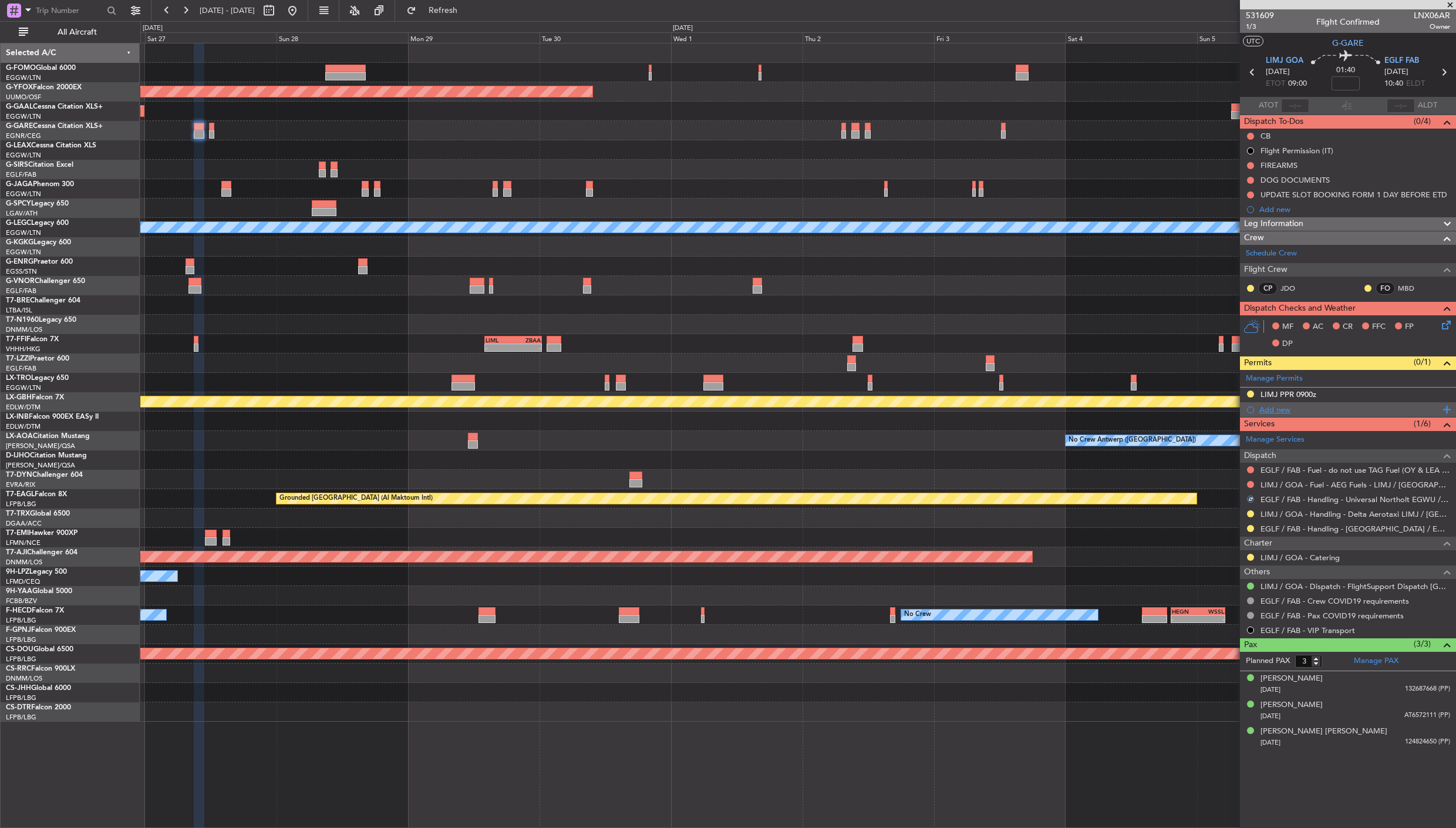
click at [1276, 407] on div "Add new" at bounding box center [1349, 409] width 180 height 10
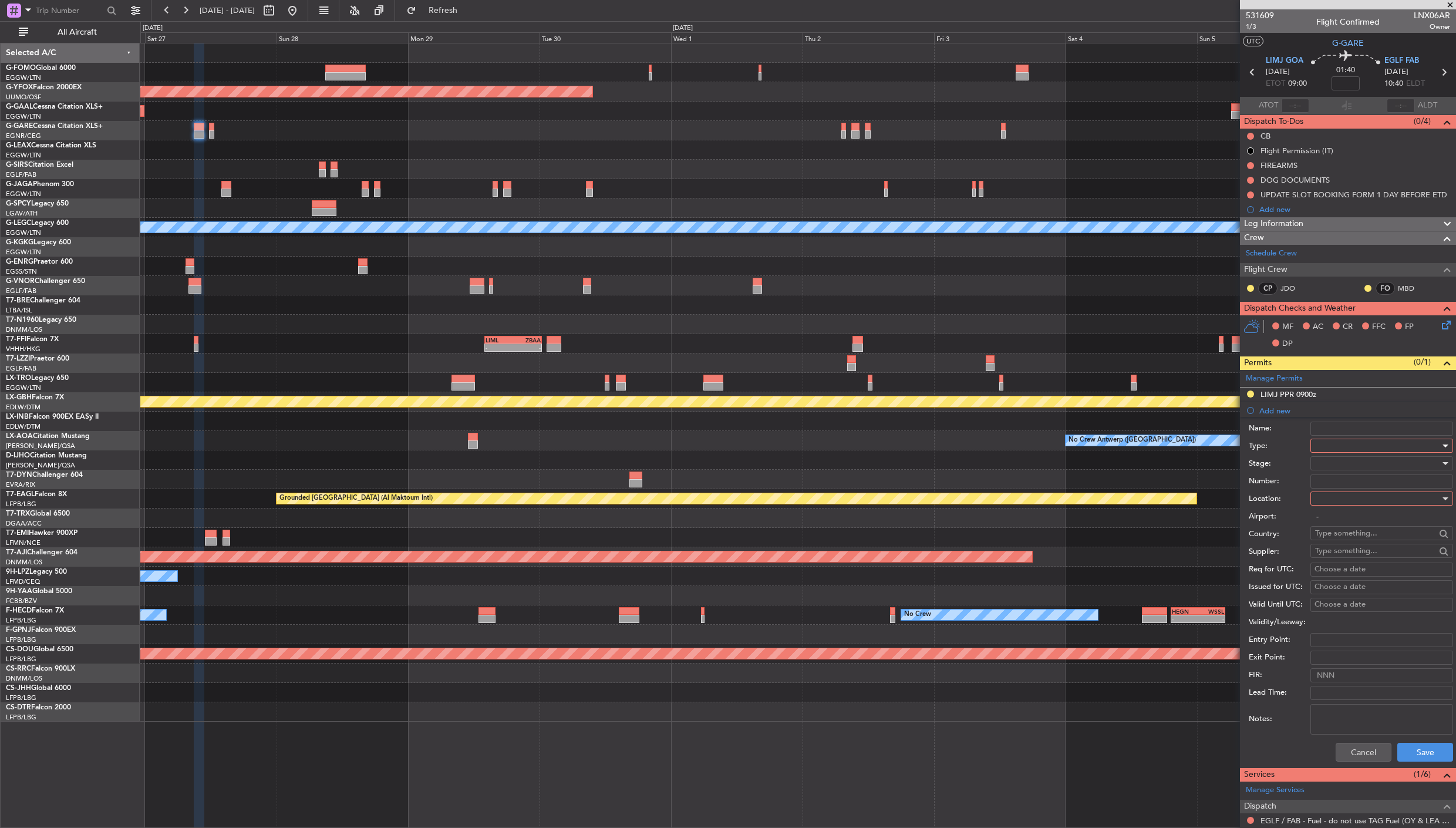
click at [1330, 444] on div at bounding box center [1377, 445] width 125 height 18
click at [1335, 506] on span "PPR" at bounding box center [1375, 504] width 122 height 18
click at [1330, 466] on div at bounding box center [1377, 464] width 125 height 18
click at [1342, 536] on span "Requested" at bounding box center [1375, 541] width 122 height 18
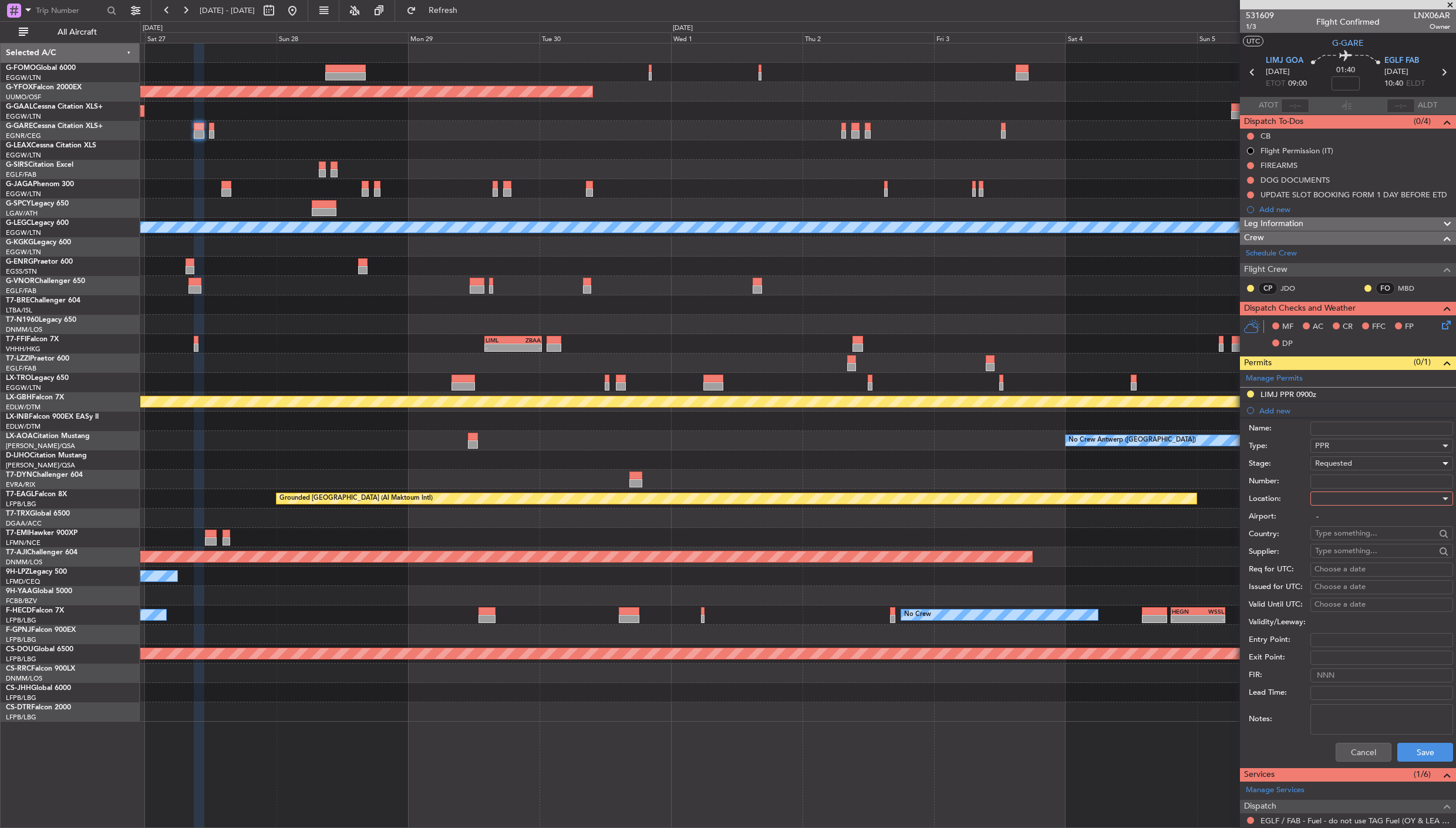
click at [1337, 497] on div at bounding box center [1377, 499] width 125 height 18
click at [1376, 559] on span "Arrival" at bounding box center [1375, 558] width 122 height 18
type input "EGLF / FAB"
click at [1413, 752] on button "Save" at bounding box center [1425, 752] width 56 height 18
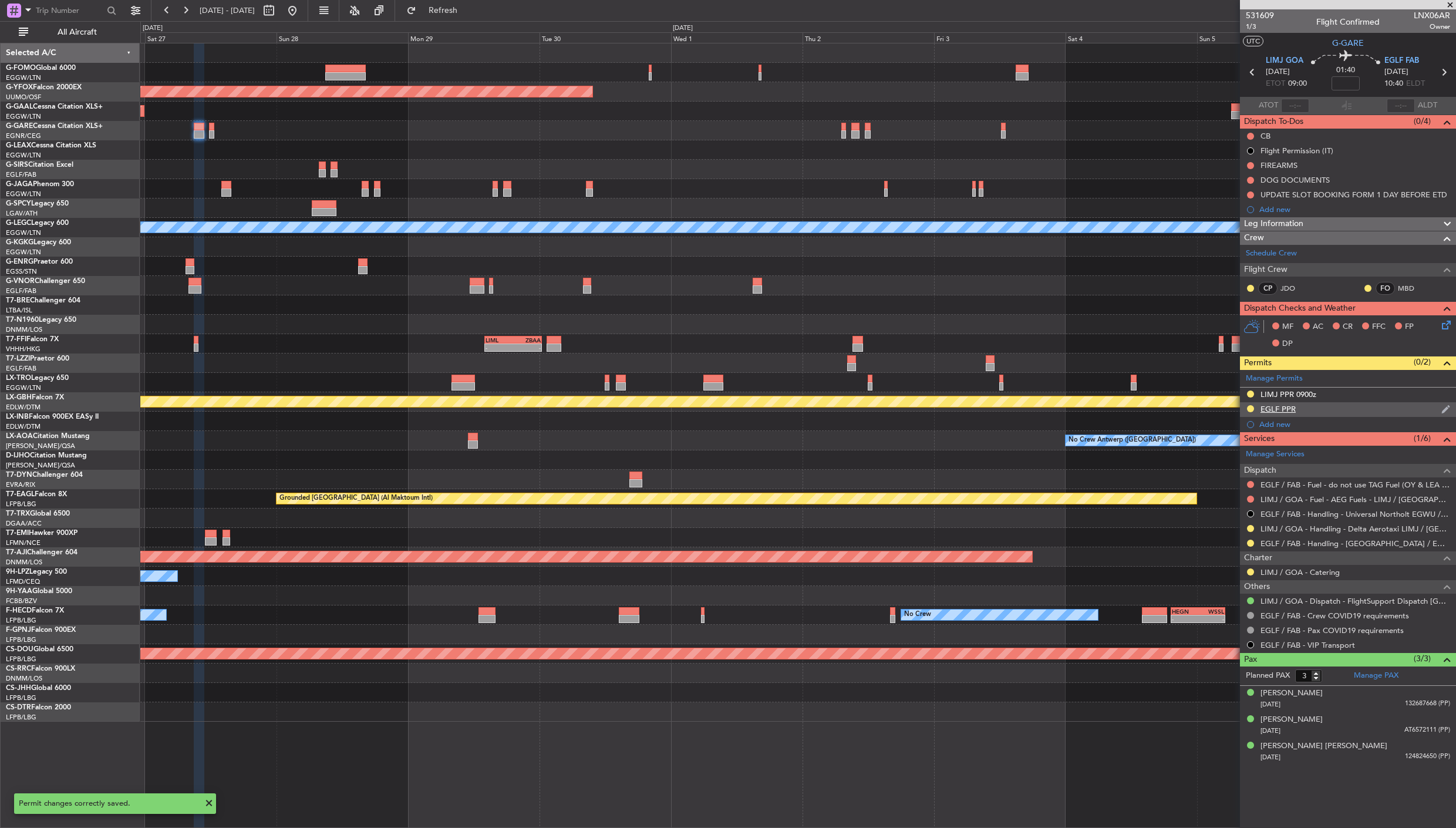
click at [1288, 409] on div "EGLF PPR" at bounding box center [1277, 408] width 35 height 10
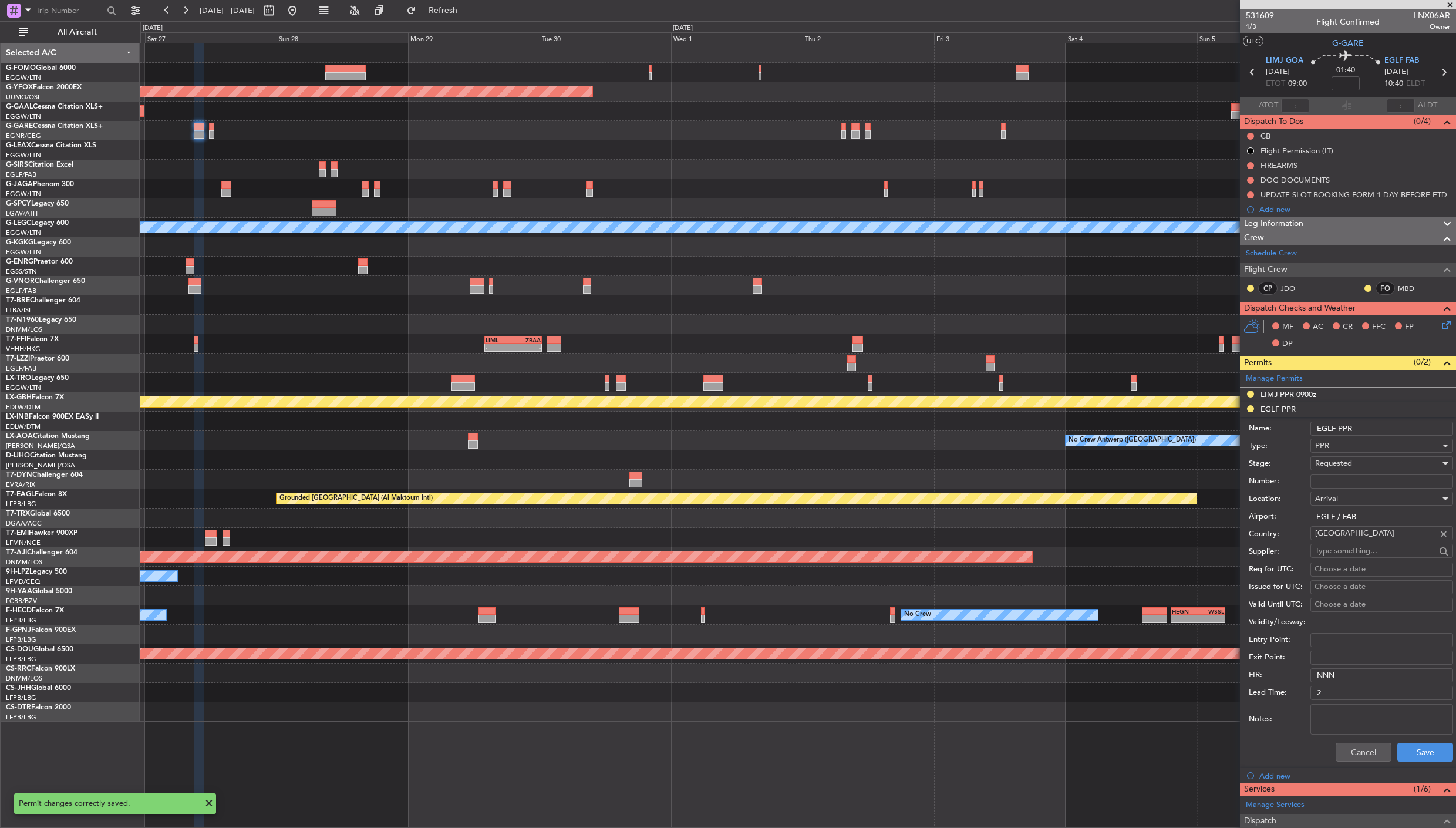
click at [1365, 424] on input "EGLF PPR" at bounding box center [1381, 428] width 143 height 14
type input "EGLF PPR 1050z"
click at [1425, 755] on button "Save" at bounding box center [1425, 752] width 56 height 18
